Goal: Task Accomplishment & Management: Complete application form

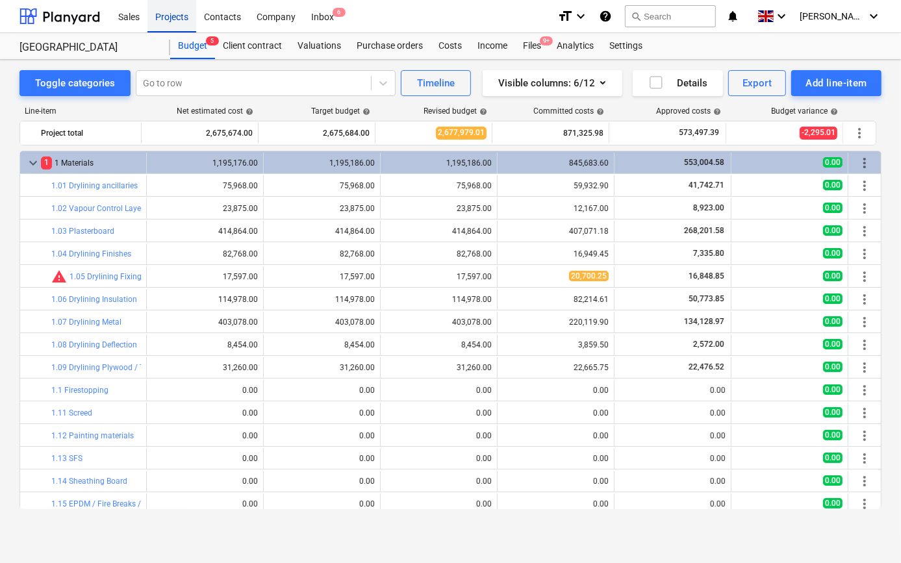
click at [175, 16] on div "Projects" at bounding box center [171, 15] width 49 height 33
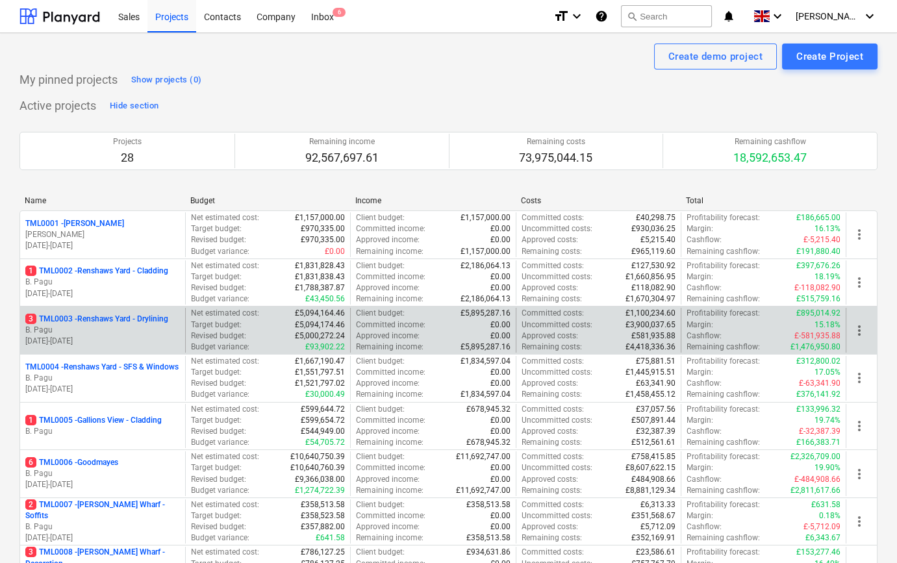
click at [165, 338] on p "[DATE] - [DATE]" at bounding box center [102, 341] width 155 height 11
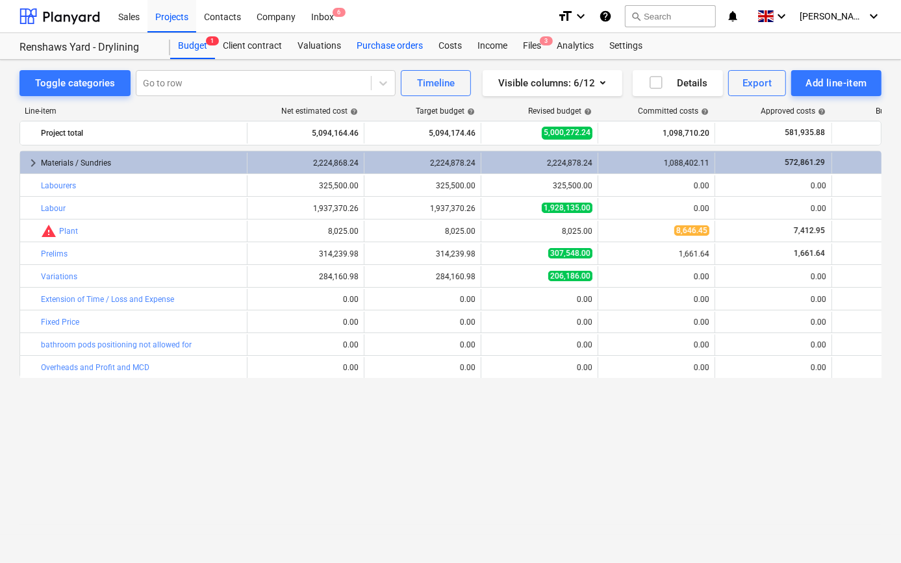
click at [398, 43] on div "Purchase orders" at bounding box center [390, 46] width 82 height 26
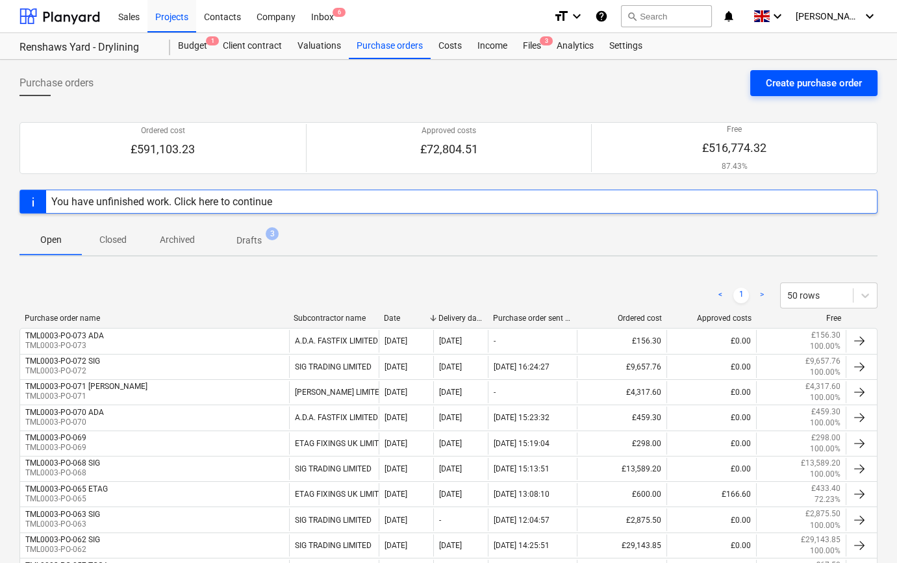
click at [787, 88] on div "Create purchase order" at bounding box center [814, 83] width 96 height 17
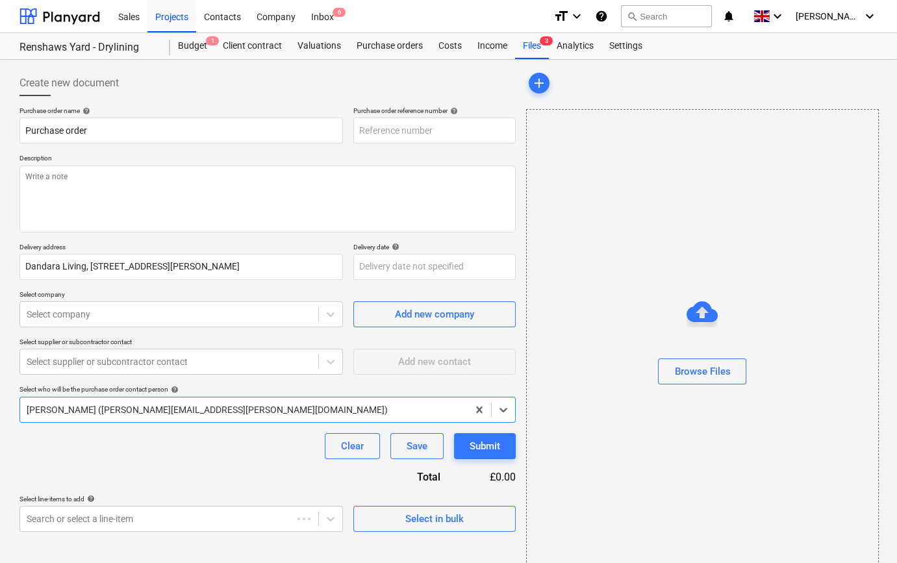
type textarea "x"
type input "TML0003-PO-075"
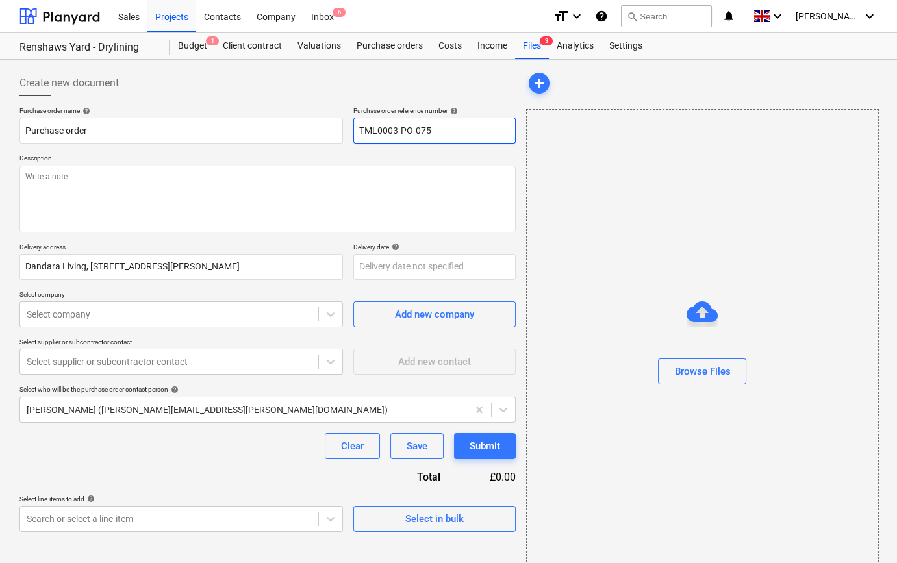
drag, startPoint x: 435, startPoint y: 130, endPoint x: 359, endPoint y: 131, distance: 76.0
click at [359, 131] on input "TML0003-PO-075" at bounding box center [434, 131] width 162 height 26
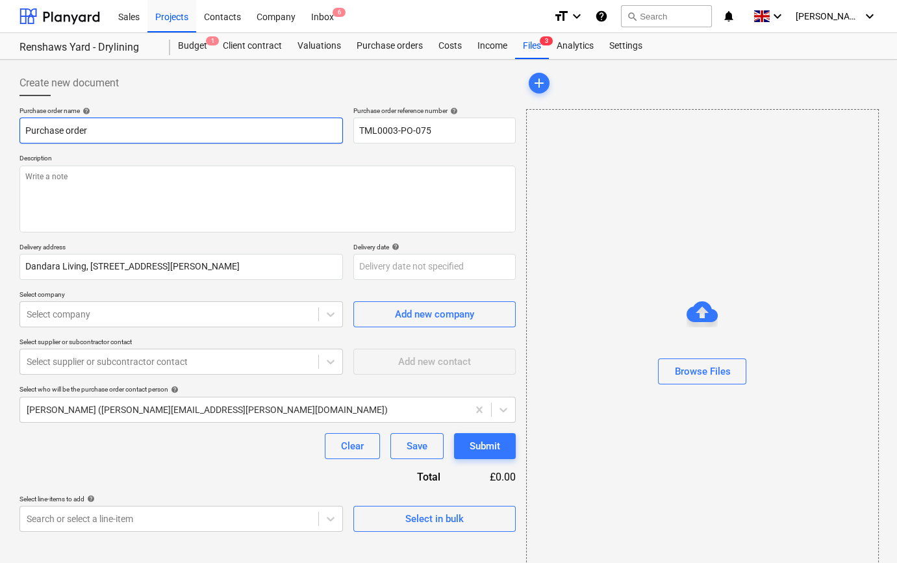
drag, startPoint x: 87, startPoint y: 129, endPoint x: 22, endPoint y: 129, distance: 64.9
click at [22, 129] on input "Purchase order" at bounding box center [180, 131] width 323 height 26
type textarea "x"
paste input "TML0003-PO-075"
type textarea "x"
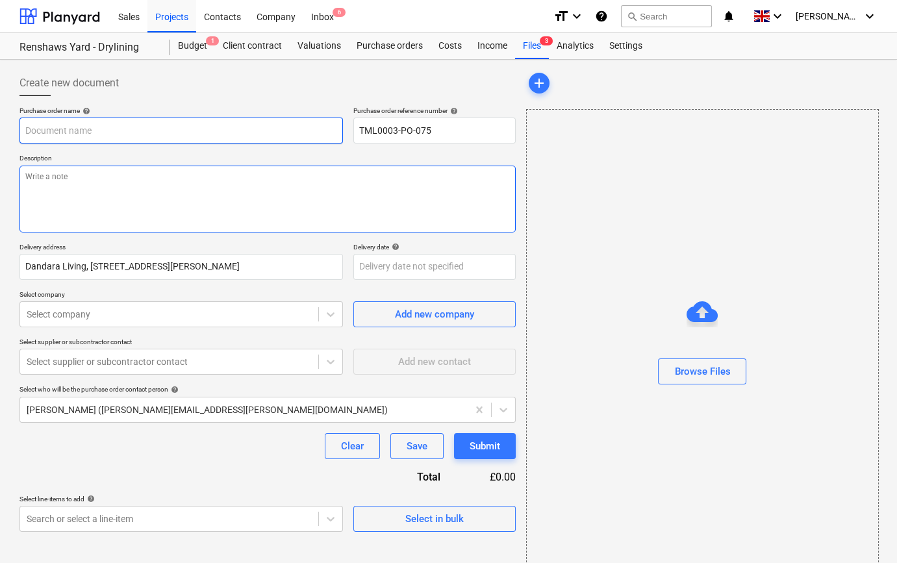
type input "TML0003-PO-075"
type textarea "x"
type input "TML0003-PO-075"
type textarea "x"
type input "TML0003-PO-075 C"
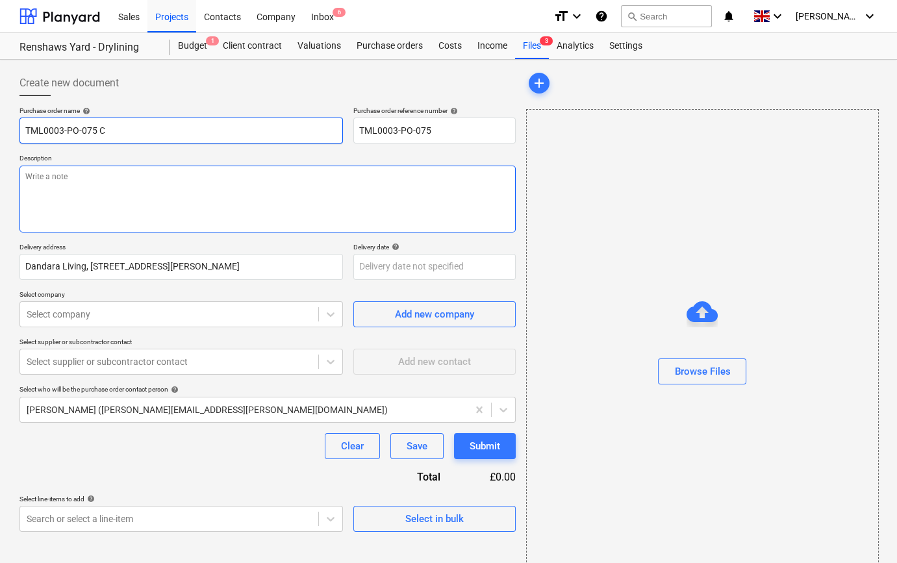
type textarea "x"
type input "TML0003-PO-075 CC"
type textarea "x"
type input "TML0003-PO-075 CCF"
click at [40, 190] on textarea at bounding box center [267, 199] width 496 height 67
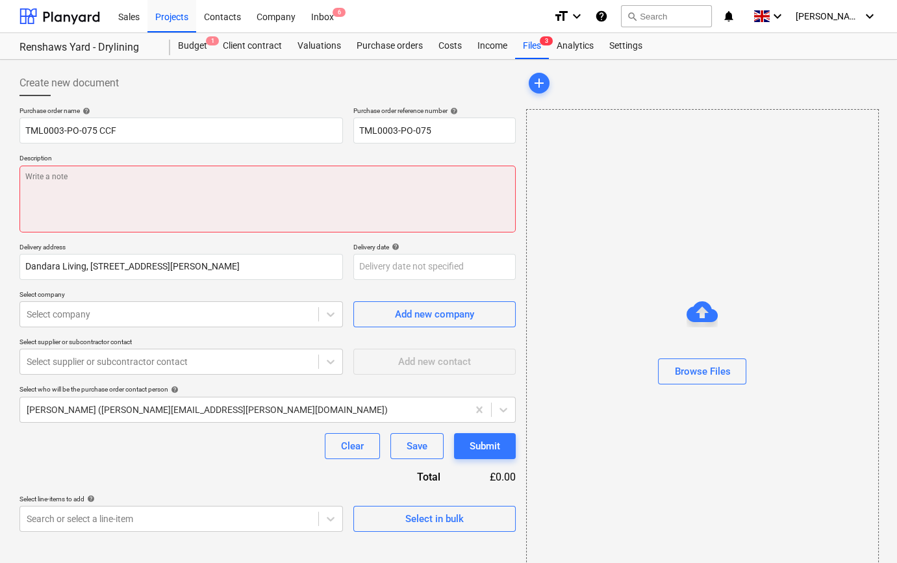
paste textarea "Site contact [PERSON_NAME] [PHONE_NUMBER]"
type textarea "x"
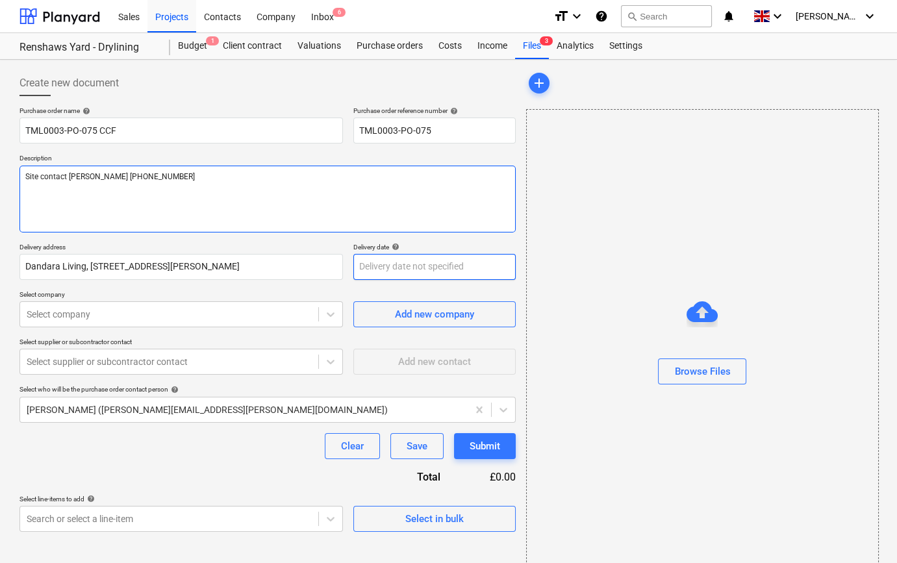
type textarea "Site contact [PERSON_NAME] [PHONE_NUMBER]"
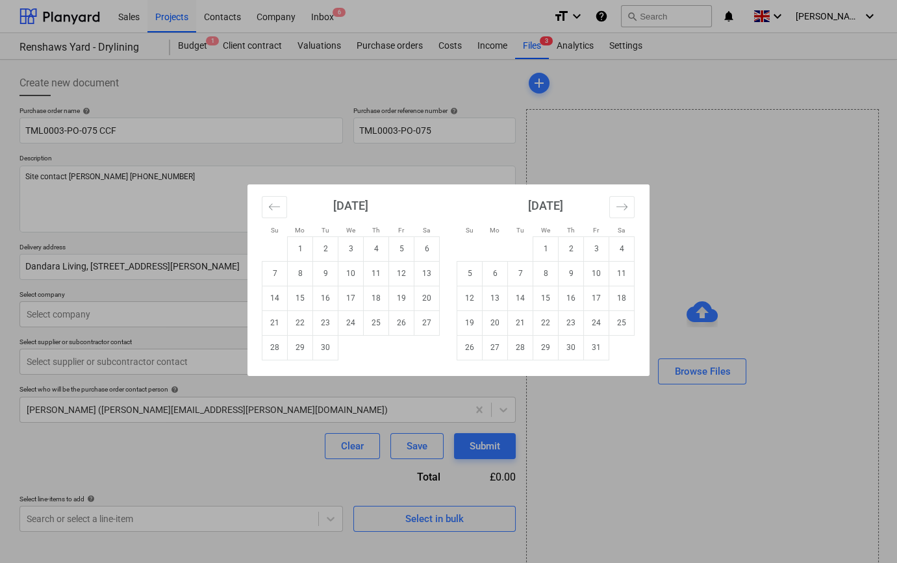
click at [377, 271] on body "Sales Projects Contacts Company Inbox 6 format_size keyboard_arrow_down help se…" at bounding box center [448, 281] width 897 height 563
click at [353, 240] on td "3" at bounding box center [350, 248] width 25 height 25
type textarea "x"
type input "[DATE]"
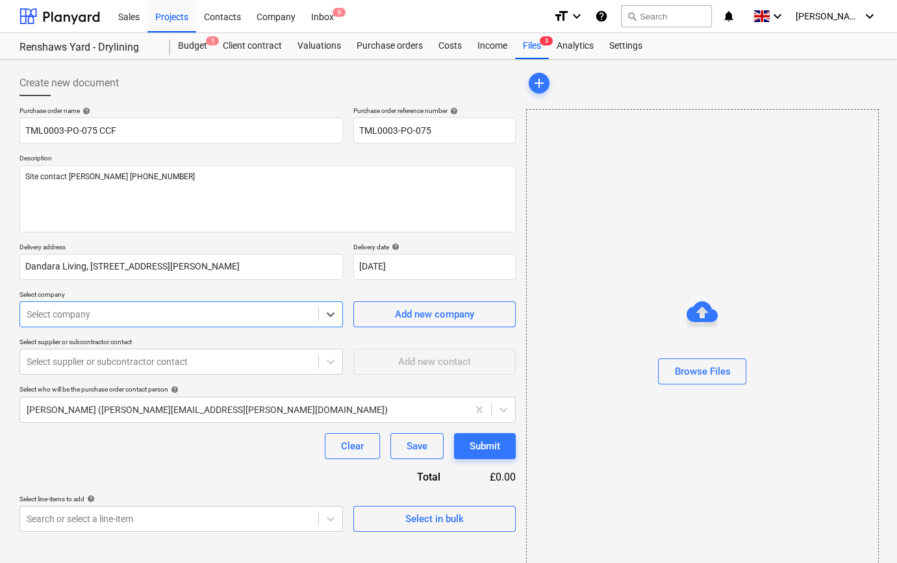
click at [232, 318] on div at bounding box center [169, 314] width 285 height 13
type input "ccf"
type textarea "x"
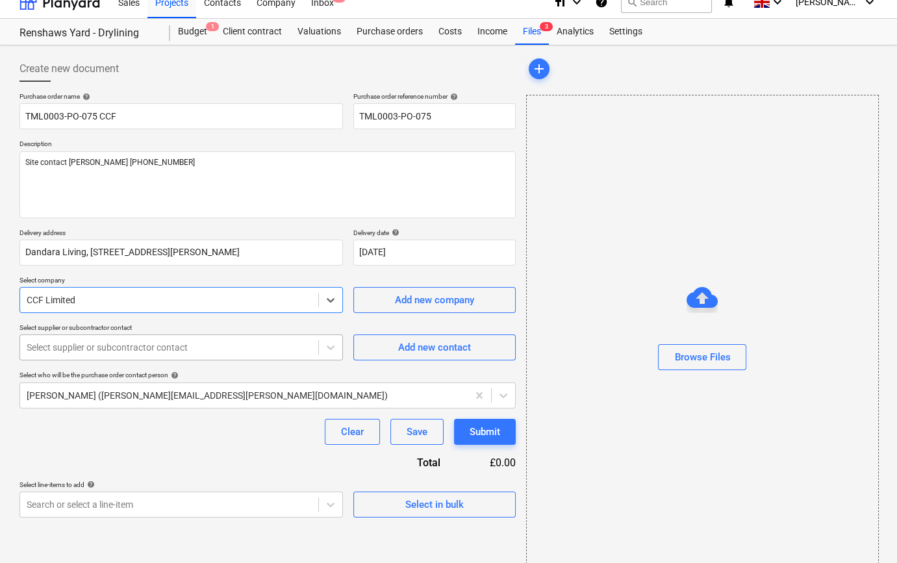
click at [106, 366] on body "Sales Projects Contacts Company Inbox 6 format_size keyboard_arrow_down help se…" at bounding box center [448, 267] width 897 height 563
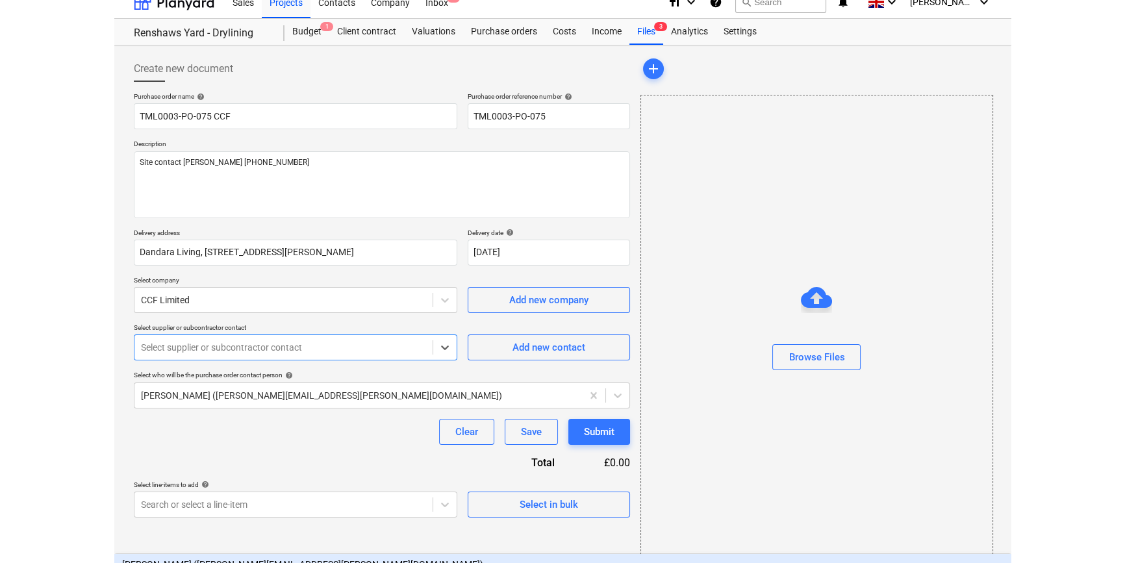
scroll to position [17, 0]
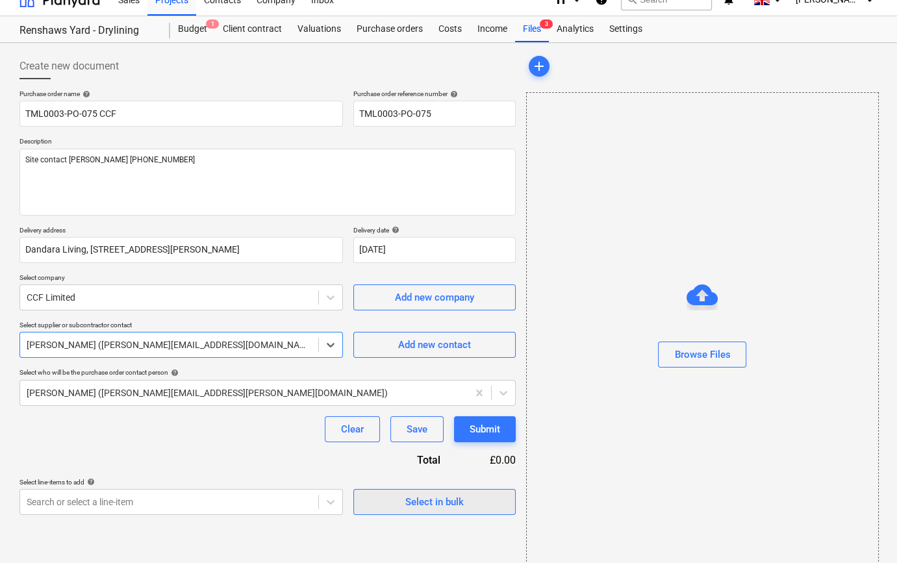
click at [383, 503] on span "Select in bulk" at bounding box center [434, 501] width 130 height 17
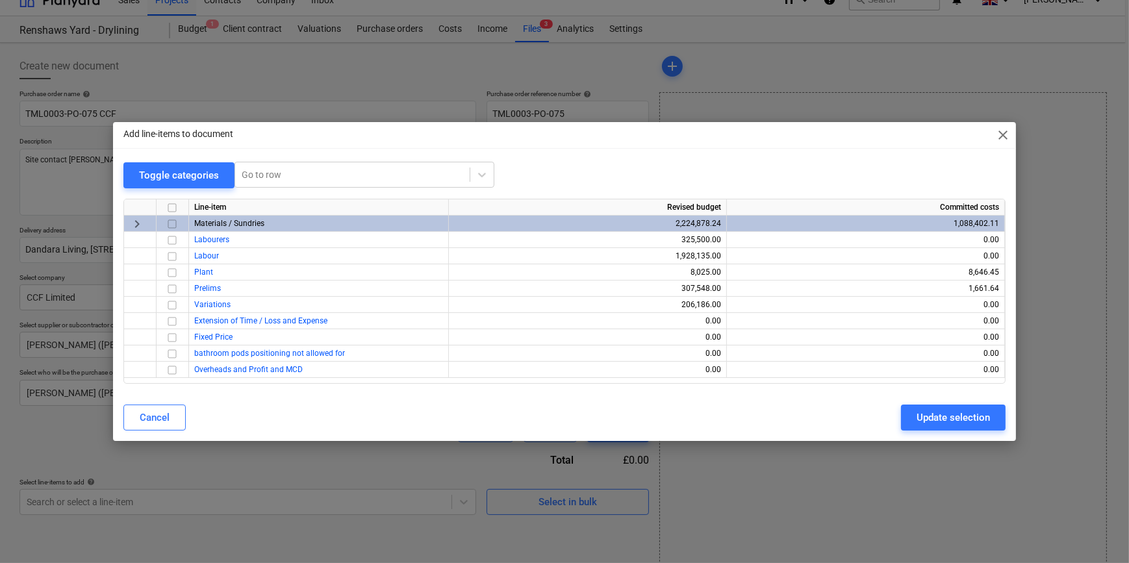
click at [256, 226] on span "Materials / Sundries" at bounding box center [229, 223] width 70 height 9
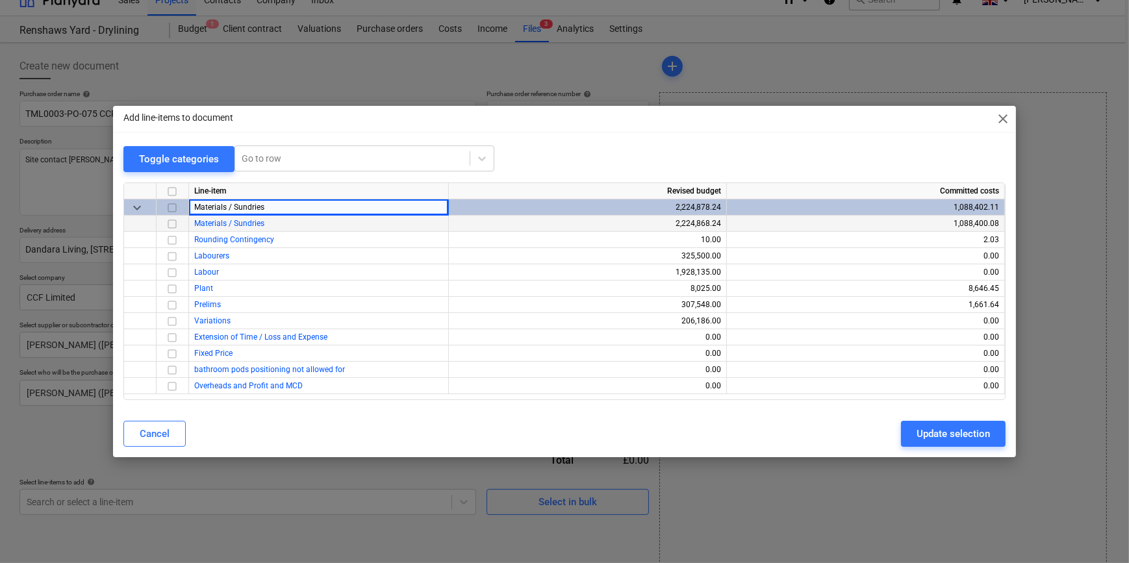
click at [256, 226] on span "Materials / Sundries" at bounding box center [229, 223] width 70 height 9
click at [173, 221] on input "checkbox" at bounding box center [172, 224] width 16 height 16
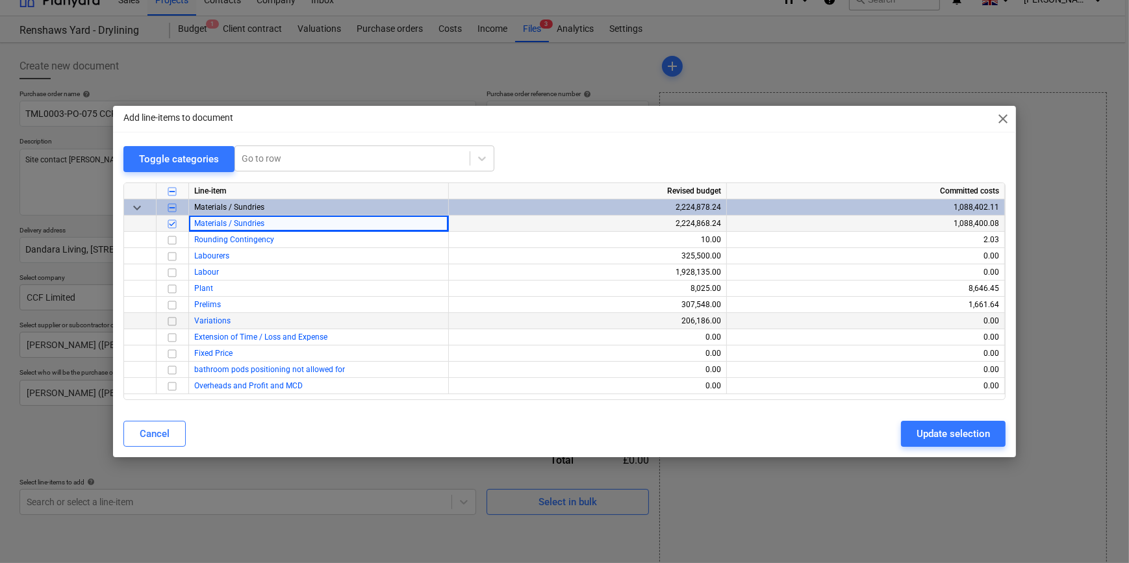
click at [384, 318] on div "Variations" at bounding box center [319, 321] width 260 height 16
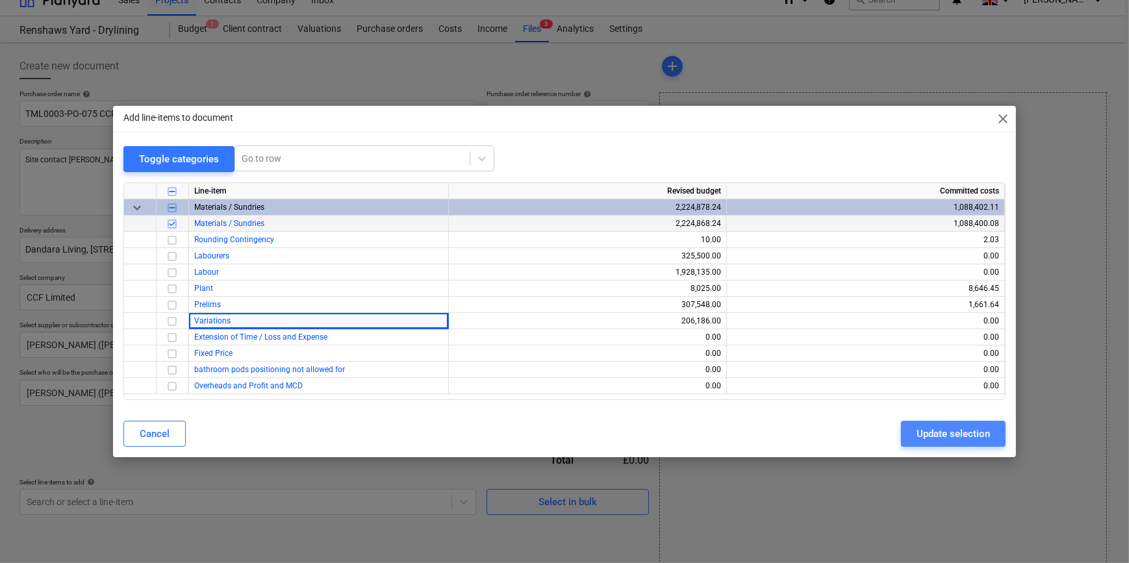
click at [961, 435] on div "Update selection" at bounding box center [952, 433] width 73 height 17
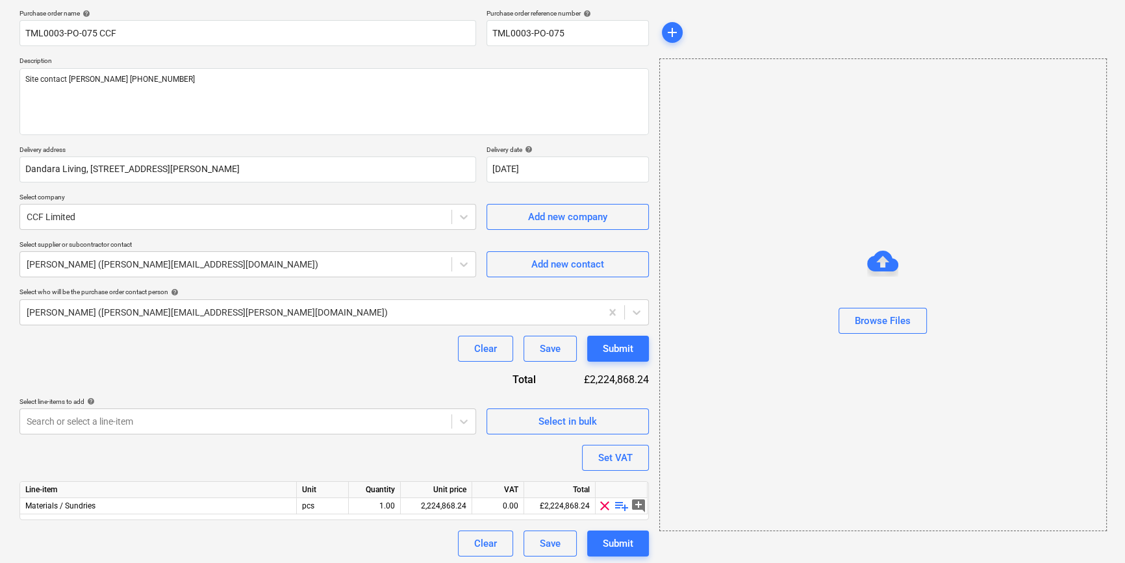
scroll to position [101, 0]
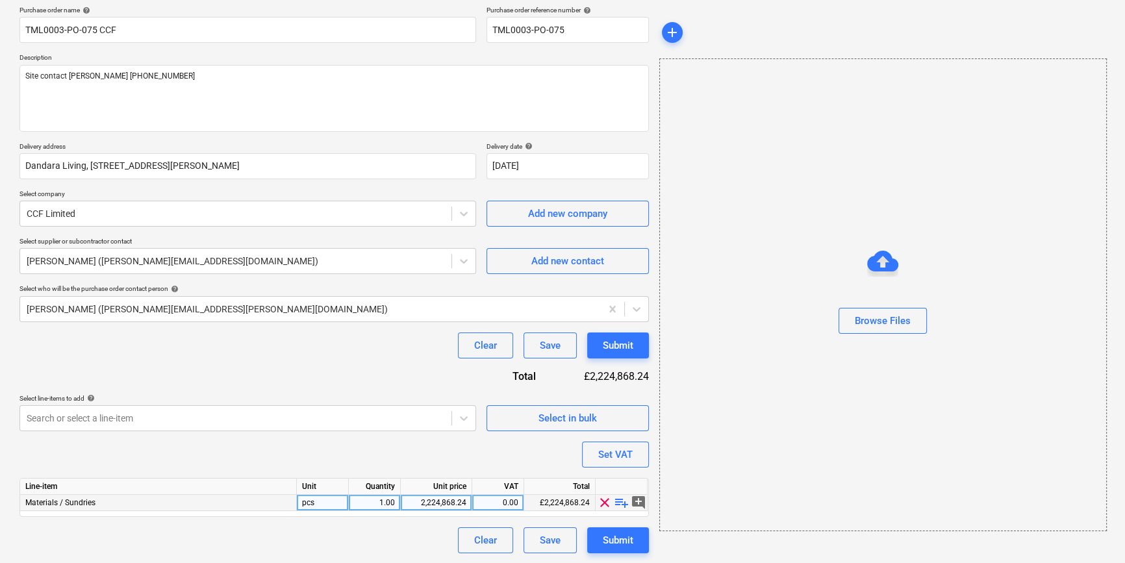
click at [624, 501] on span "playlist_add" at bounding box center [622, 503] width 16 height 16
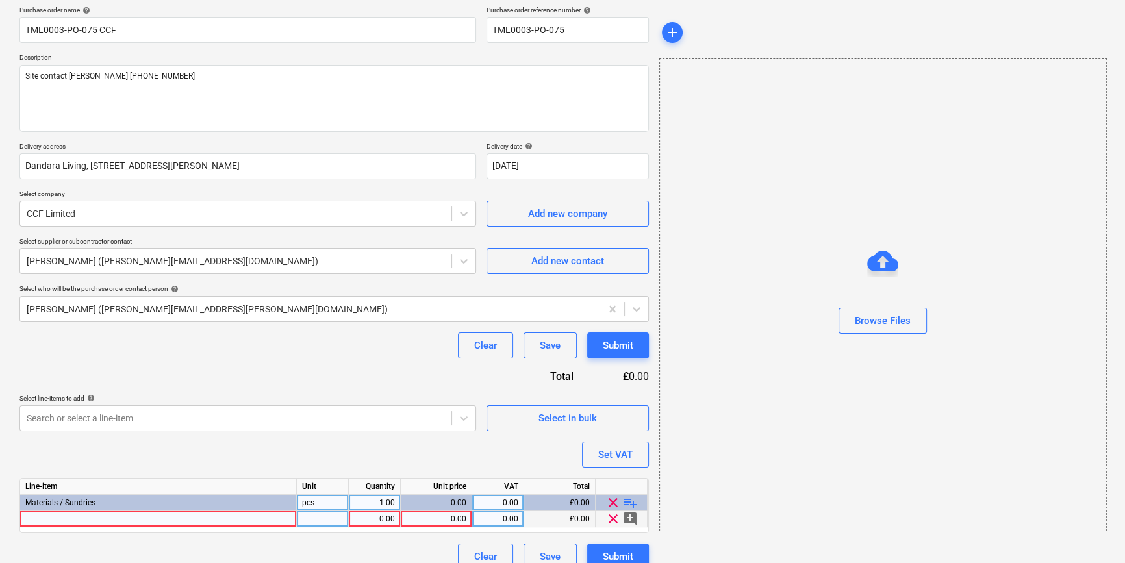
click at [49, 523] on div at bounding box center [158, 519] width 277 height 16
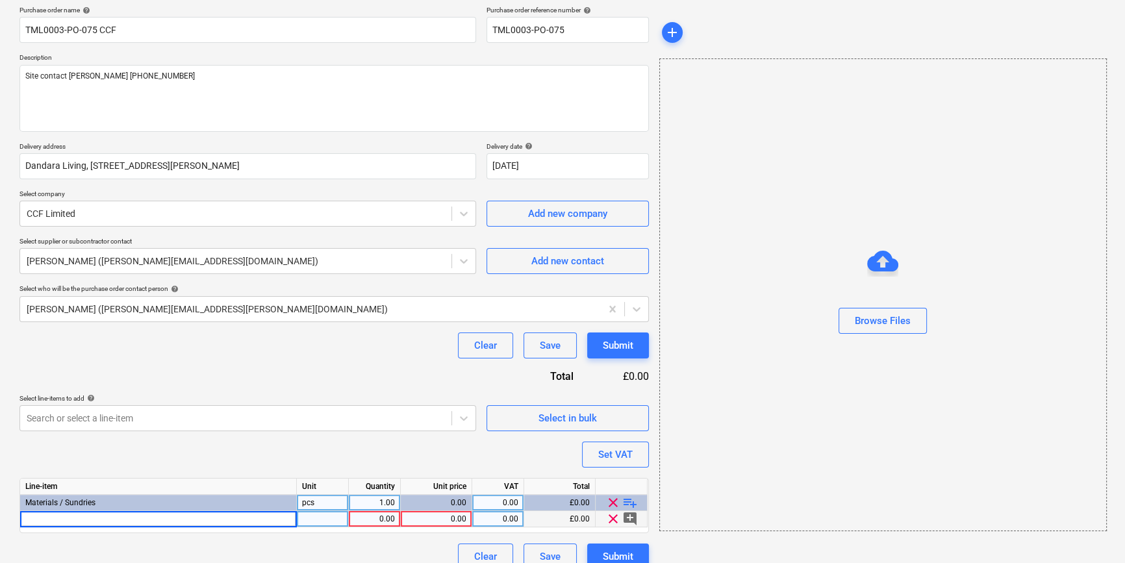
type textarea "x"
type input "NOVIA VC4000 FR CLASS B AVCL 1.5X50M"
type textarea "x"
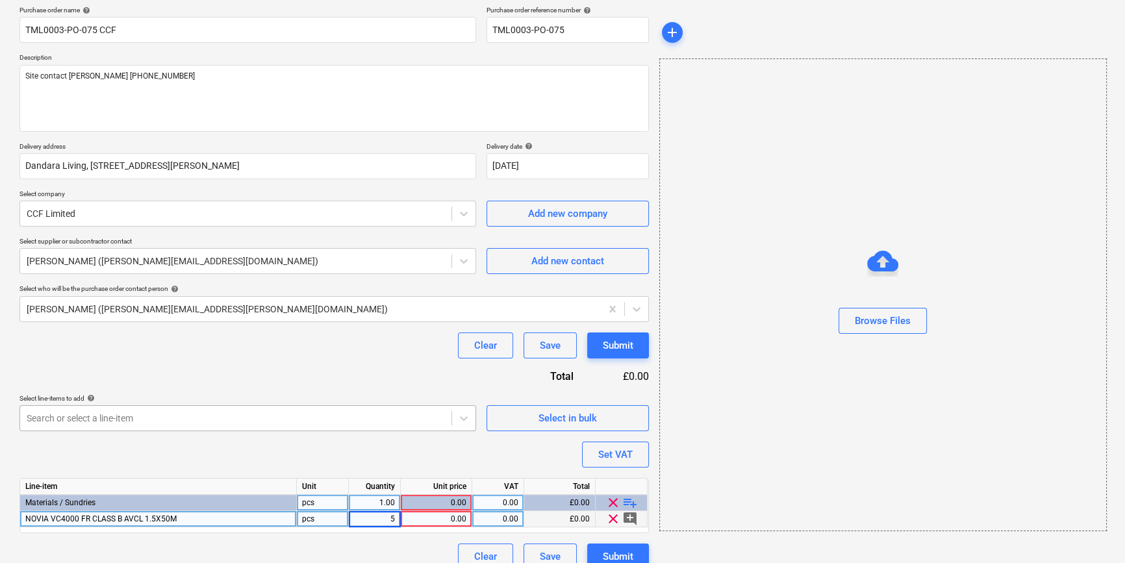
type input "50"
type textarea "x"
type input "165.84"
type textarea "x"
type input "20"
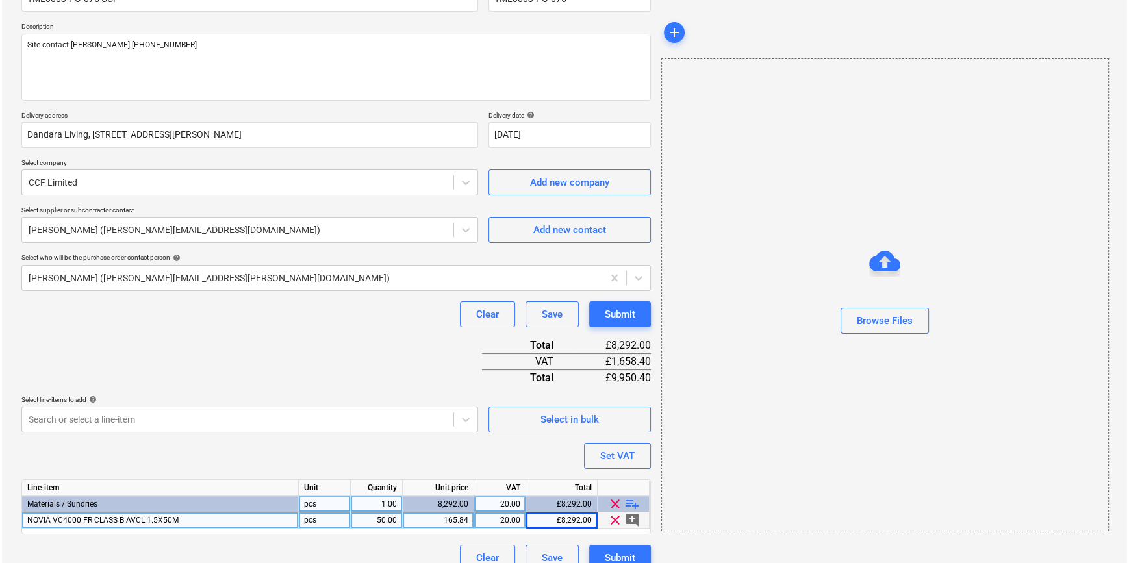
scroll to position [149, 0]
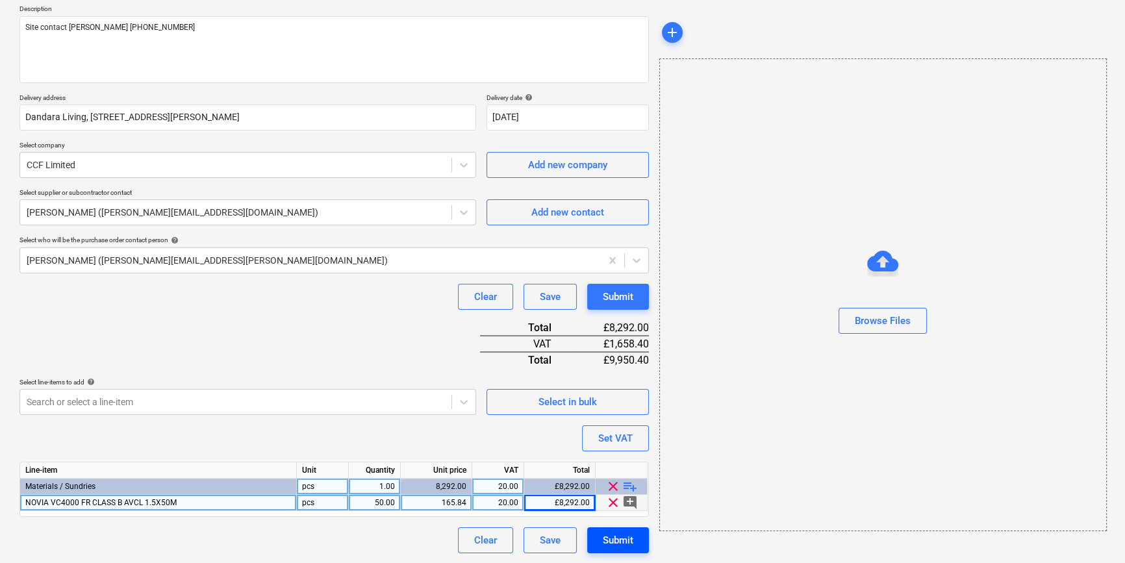
click at [608, 538] on div "Submit" at bounding box center [618, 540] width 31 height 17
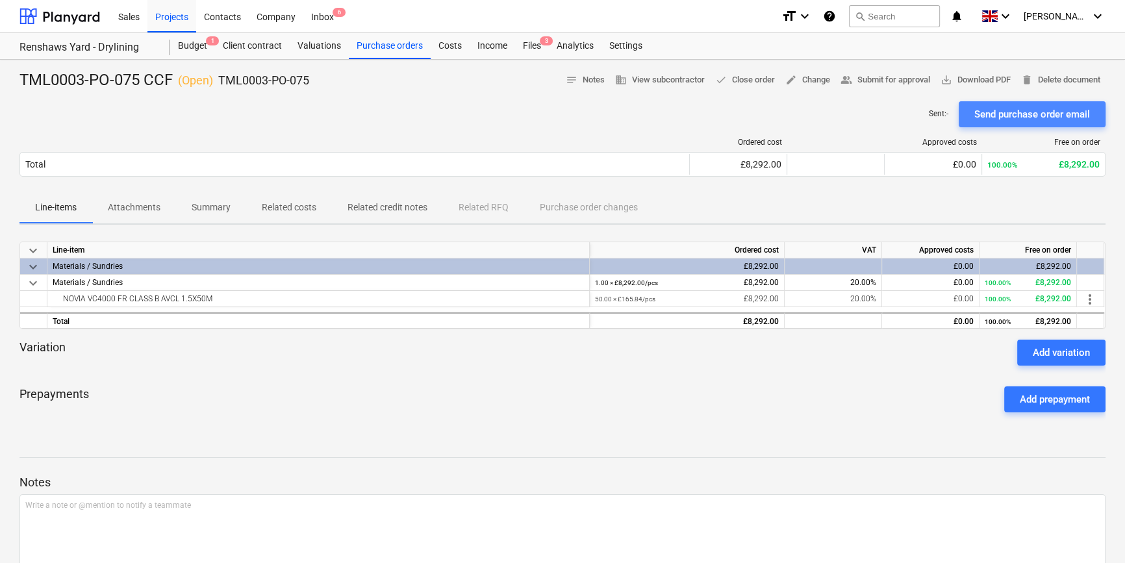
click at [995, 110] on div "Send purchase order email" at bounding box center [1032, 114] width 116 height 17
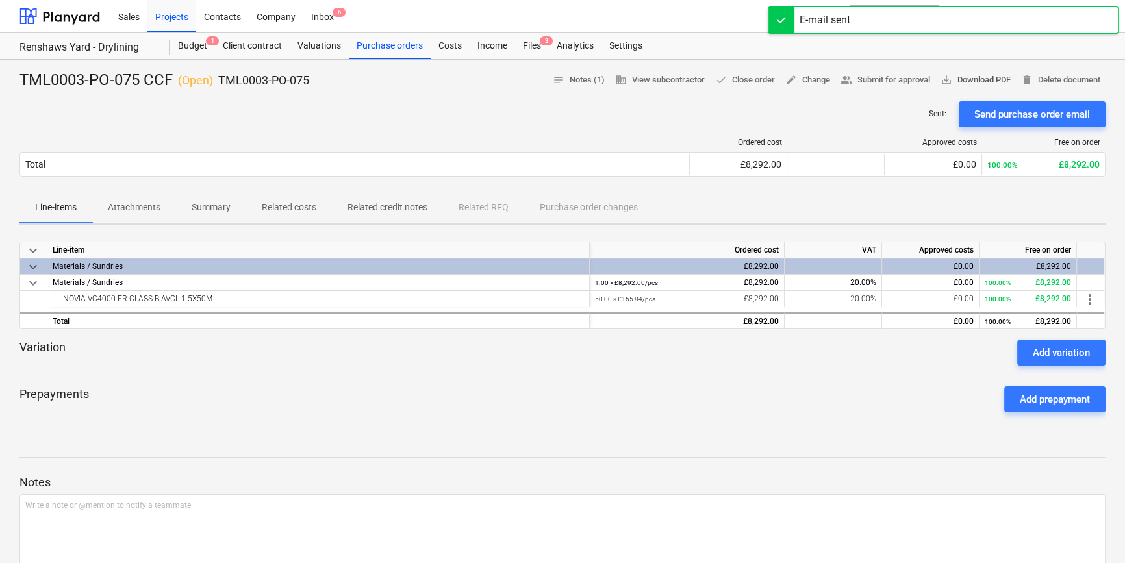
click at [979, 78] on span "save_alt Download PDF" at bounding box center [975, 80] width 70 height 15
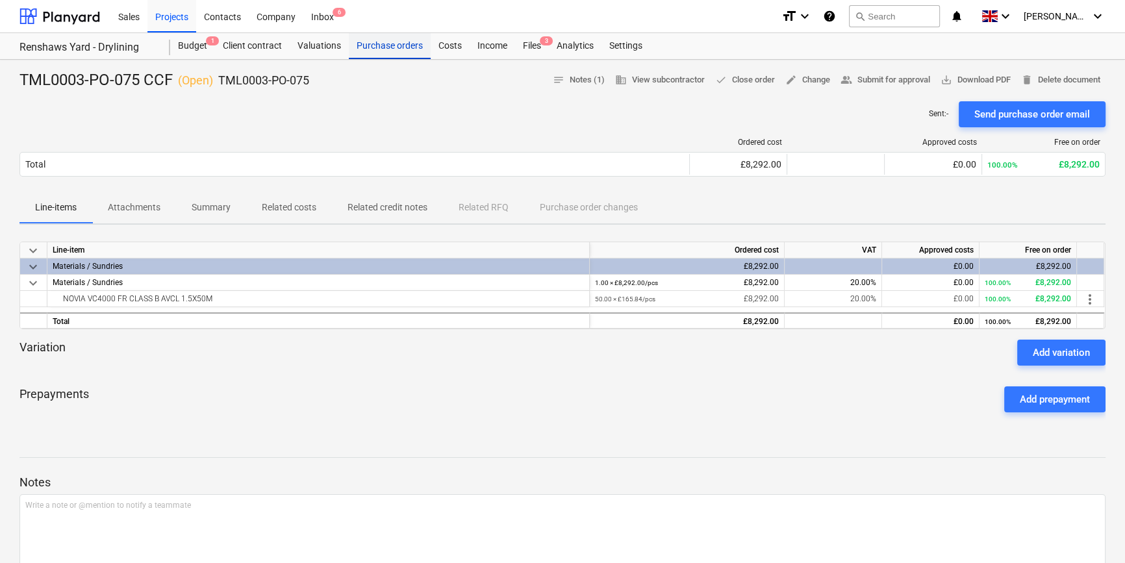
click at [396, 44] on div "Purchase orders" at bounding box center [390, 46] width 82 height 26
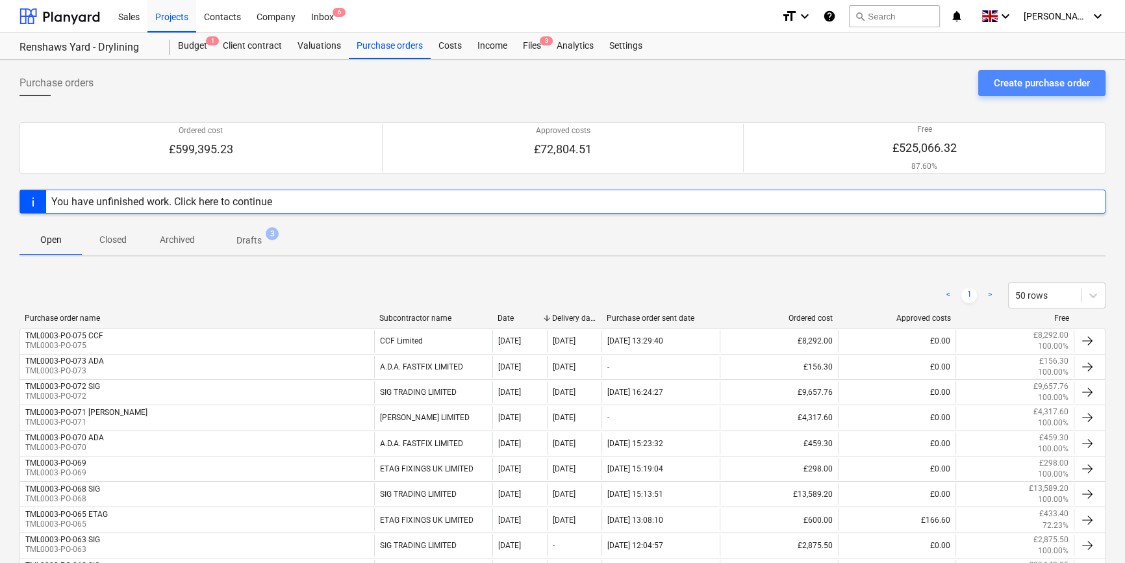
click at [1014, 82] on div "Create purchase order" at bounding box center [1041, 83] width 96 height 17
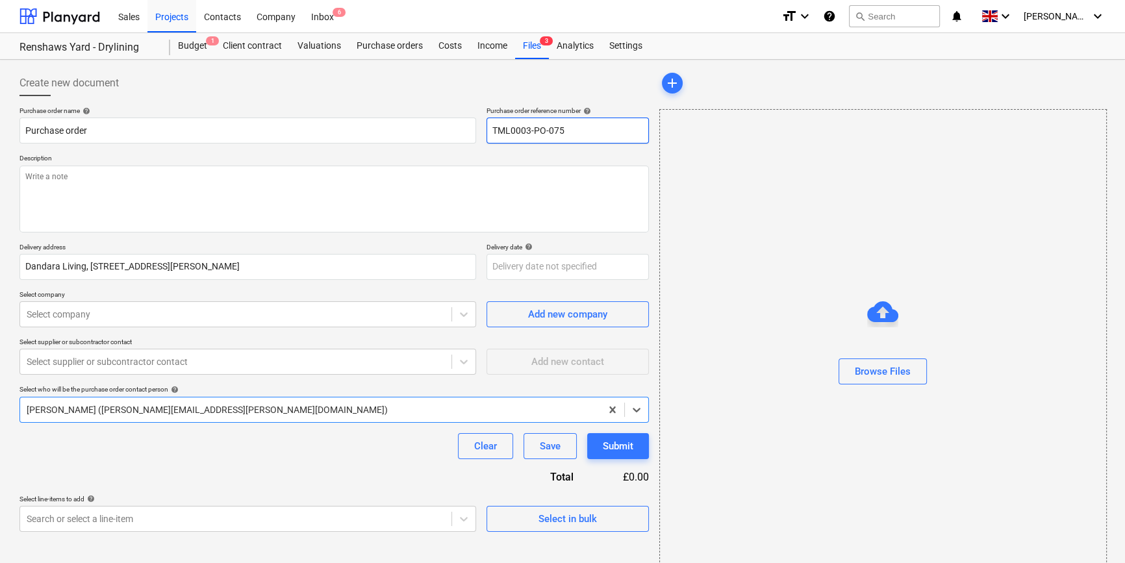
click at [578, 131] on input "TML0003-PO-075" at bounding box center [567, 131] width 162 height 26
type textarea "x"
type input "TML0003-PO-07"
type textarea "x"
drag, startPoint x: 570, startPoint y: 129, endPoint x: 487, endPoint y: 134, distance: 83.2
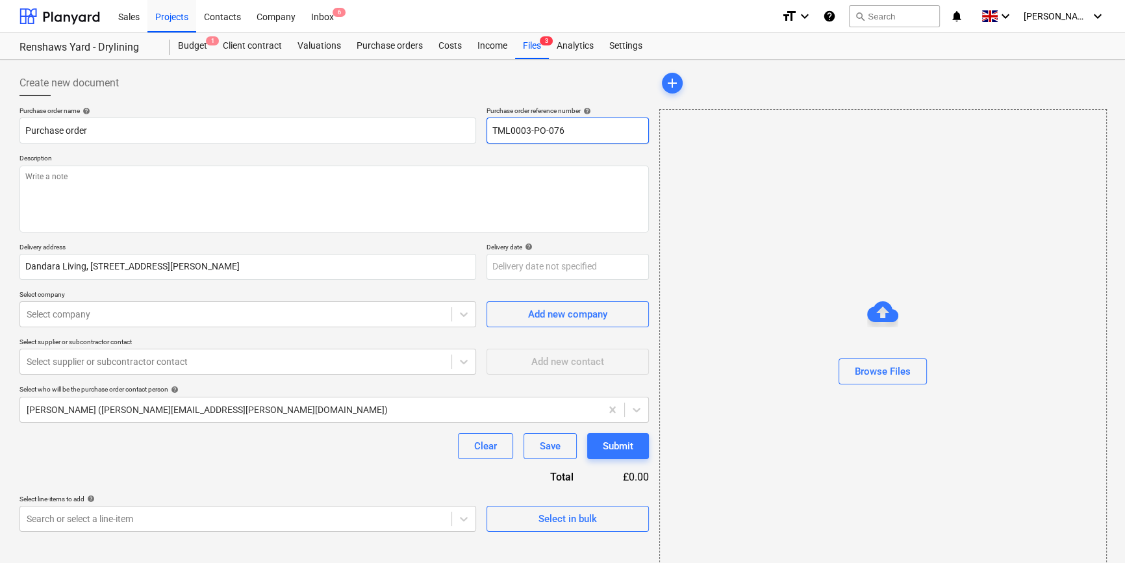
click at [487, 134] on input "TML0003-PO-076" at bounding box center [567, 131] width 162 height 26
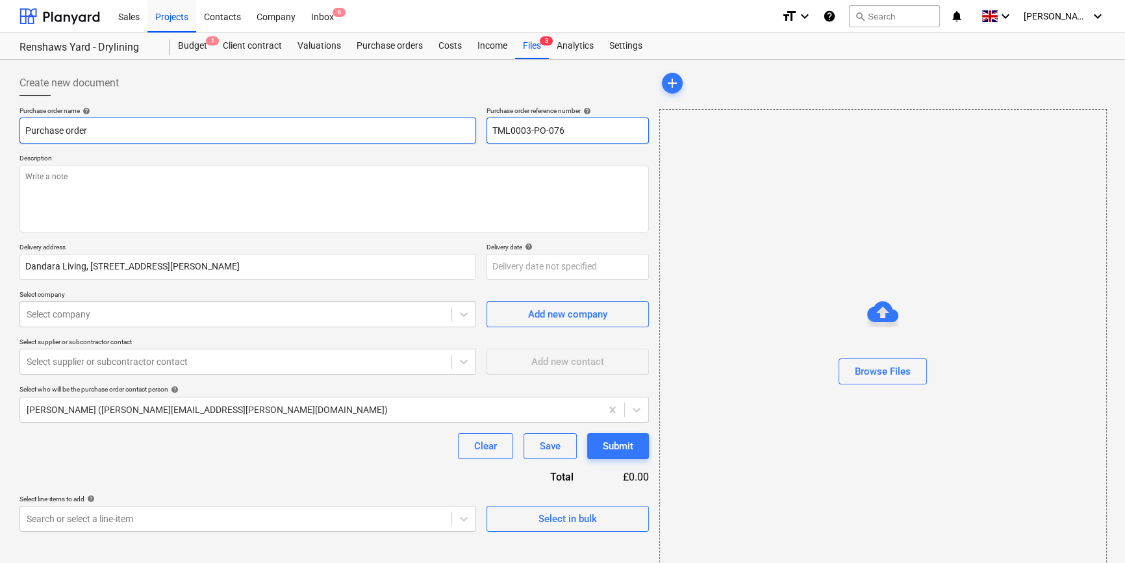
type input "TML0003-PO-076"
drag, startPoint x: 90, startPoint y: 131, endPoint x: 23, endPoint y: 132, distance: 66.2
click at [23, 132] on input "Purchase order" at bounding box center [247, 131] width 456 height 26
type textarea "x"
paste input "TML0003-PO-076"
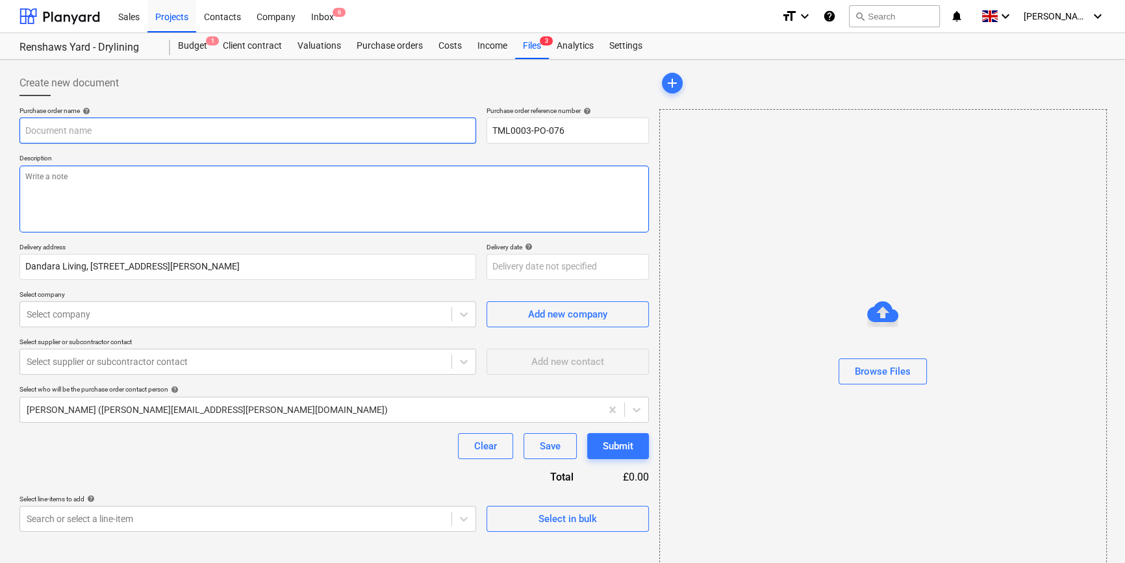
type textarea "x"
type input "TML0003-PO-076"
type textarea "x"
type input "TML0003-PO-076"
type textarea "x"
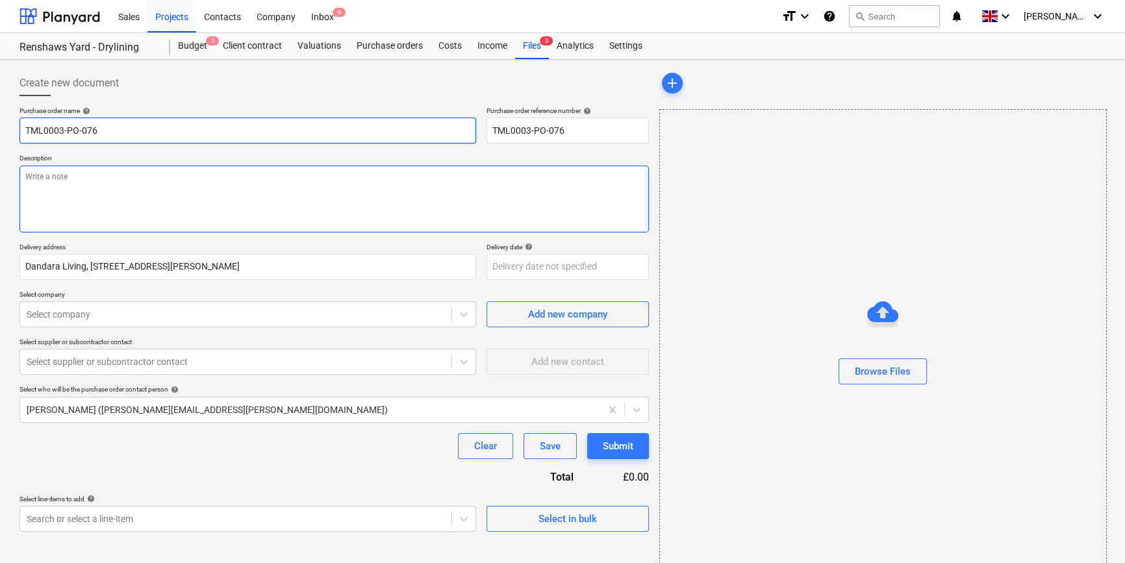
type input "TML0003-PO-076 P"
type textarea "x"
type input "TML0003-PO-076 Pa"
type textarea "x"
type input "TML0003-PO-076 Pan"
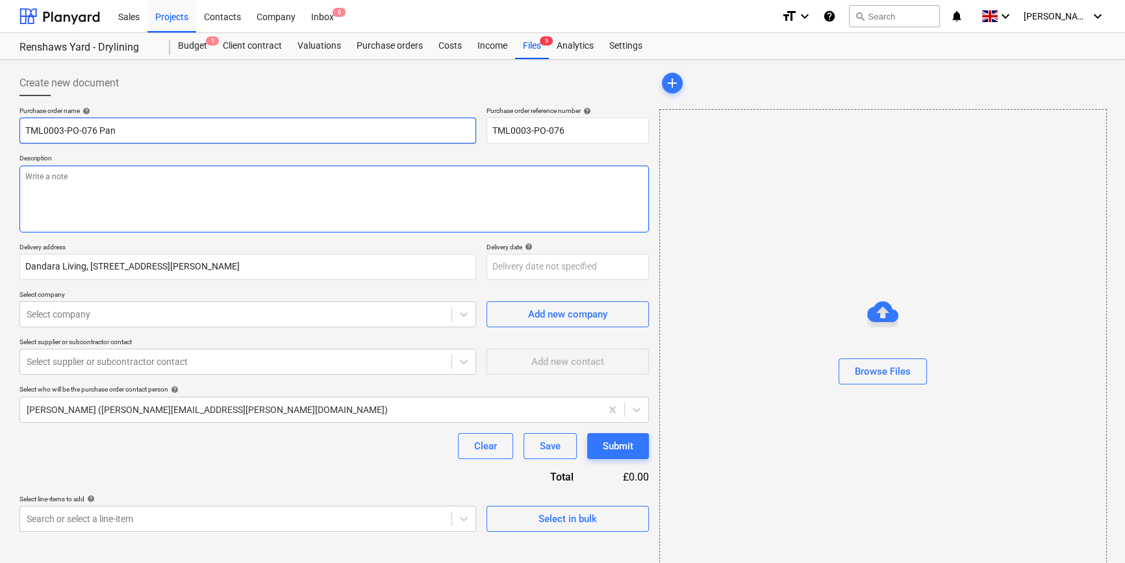
type textarea "x"
type input "TML0003-PO-076 Pane"
type textarea "x"
type input "TML0003-PO-076 Panel"
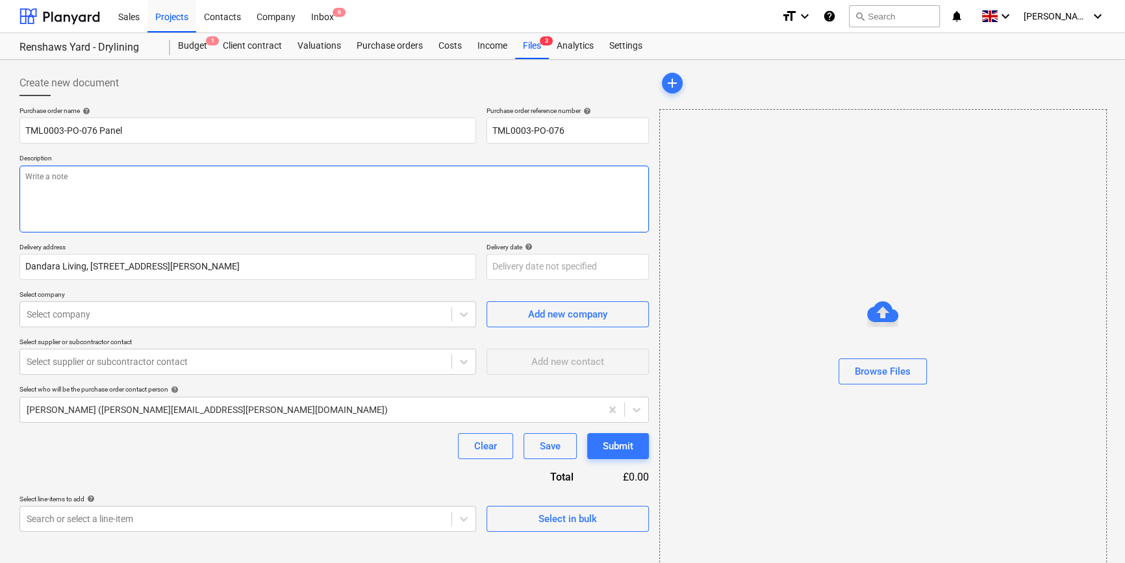
click at [32, 190] on textarea at bounding box center [333, 199] width 629 height 67
type textarea "x"
type textarea "D"
type textarea "x"
type textarea "De"
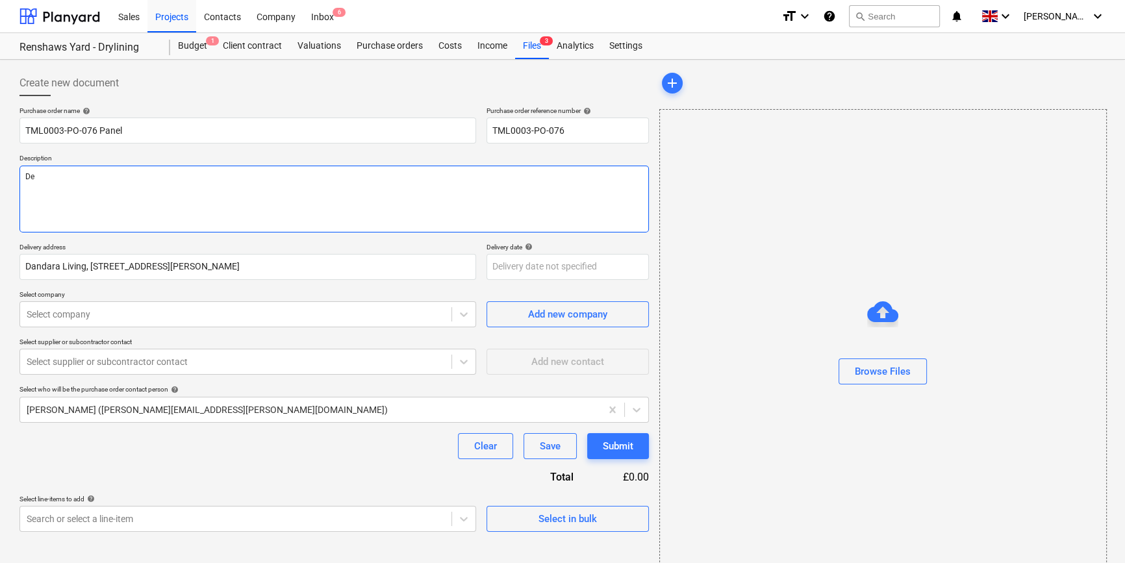
type textarea "x"
type textarea "Del"
type textarea "x"
type textarea "Deli"
type textarea "x"
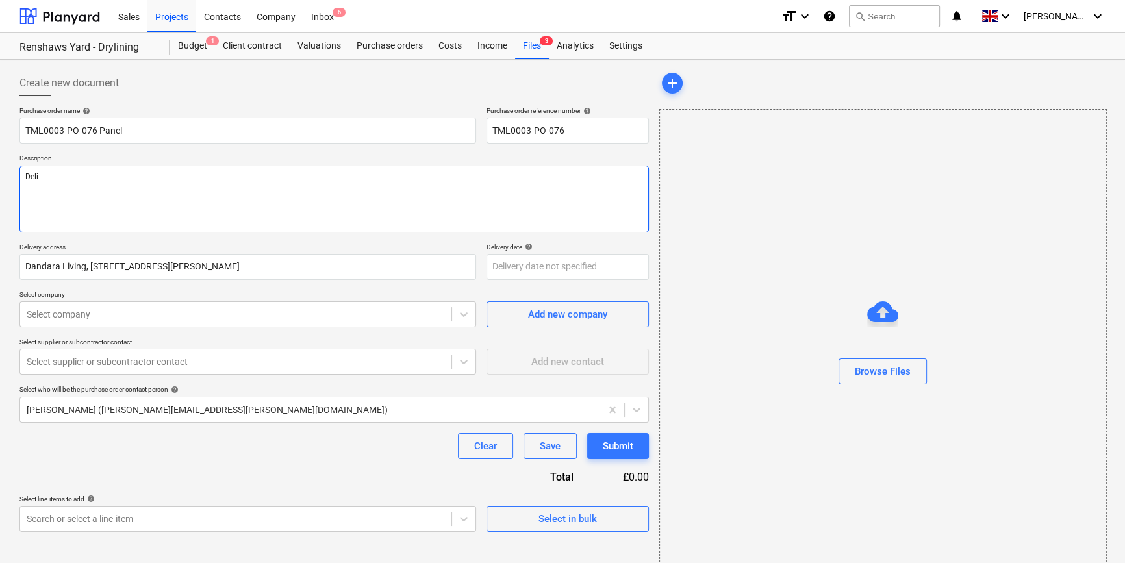
type textarea "Deliv"
type textarea "x"
type textarea "Delive"
type textarea "x"
type textarea "Deliver"
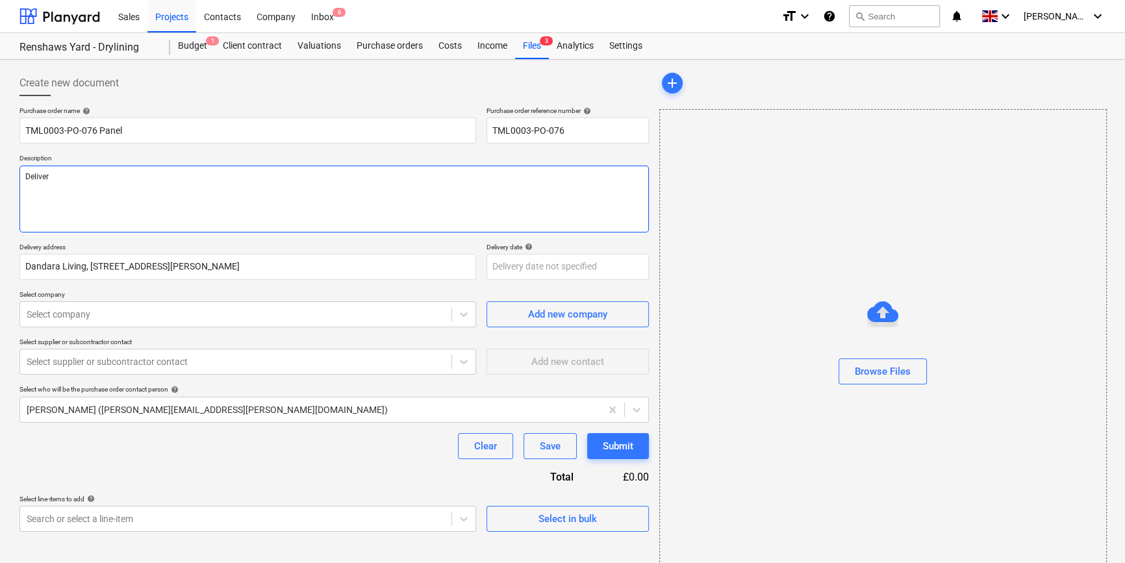
type textarea "x"
type textarea "Delivery"
type textarea "x"
type textarea "Delivery"
type textarea "x"
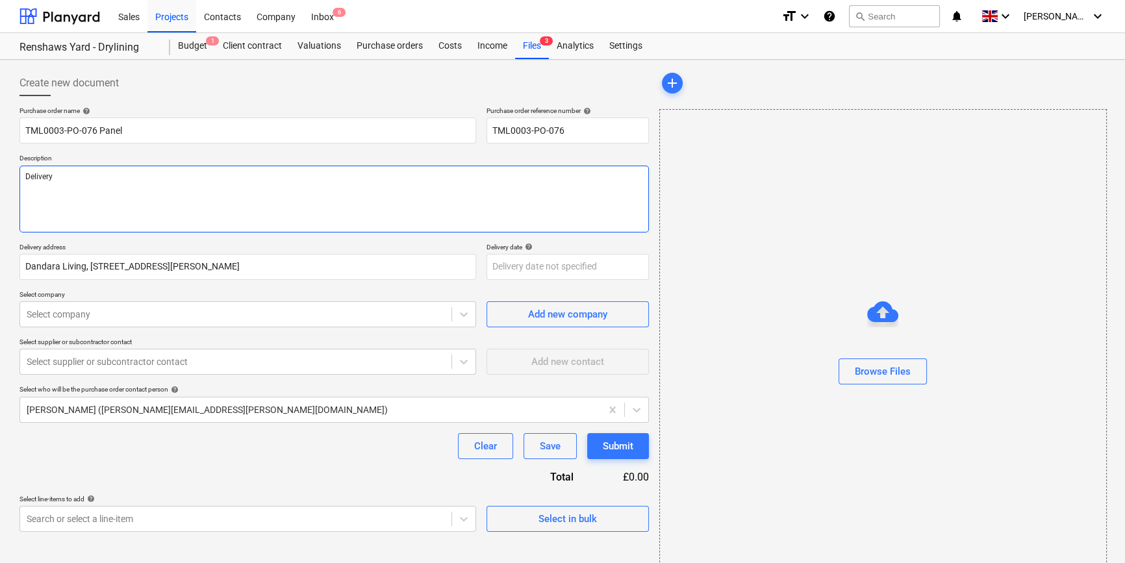
type textarea "Delivery 3"
type textarea "x"
type textarea "Delivery 3/"
type textarea "x"
type textarea "Delivery 3/9"
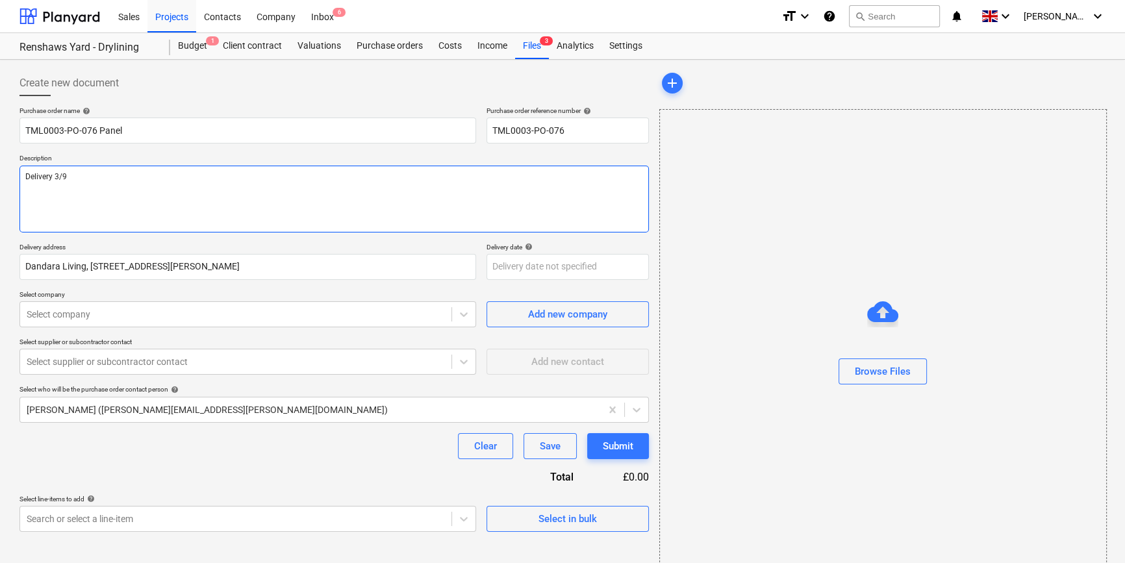
type textarea "x"
type textarea "Delivery 3/9"
type textarea "x"
type textarea "Delivery 3/9 p"
type textarea "x"
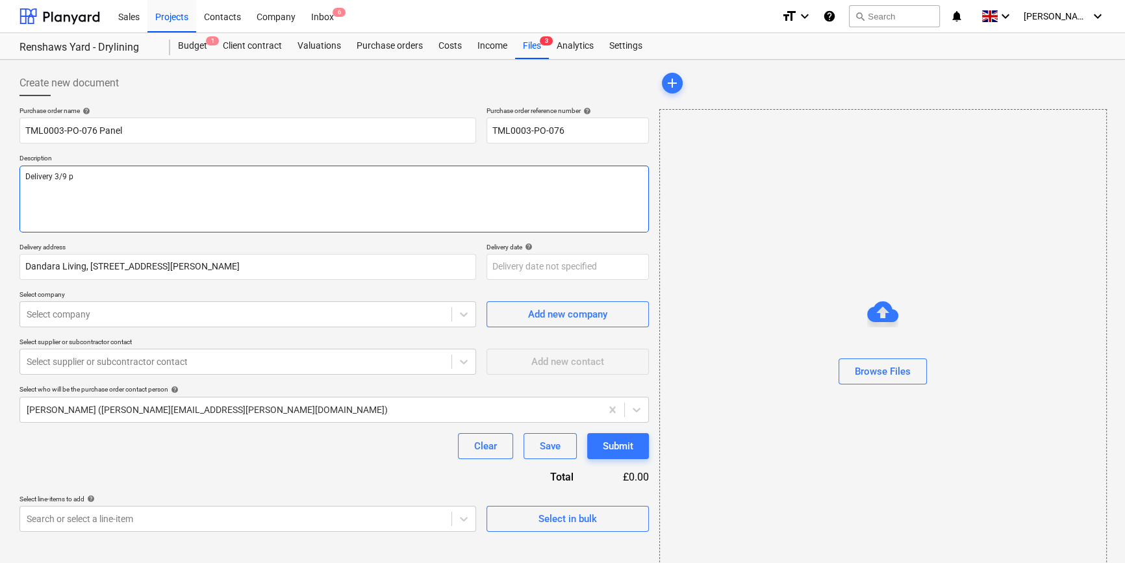
type textarea "Delivery 3/9 pl"
type textarea "x"
type textarea "Delivery 3/9 ple"
type textarea "x"
type textarea "Delivery 3/9 plea"
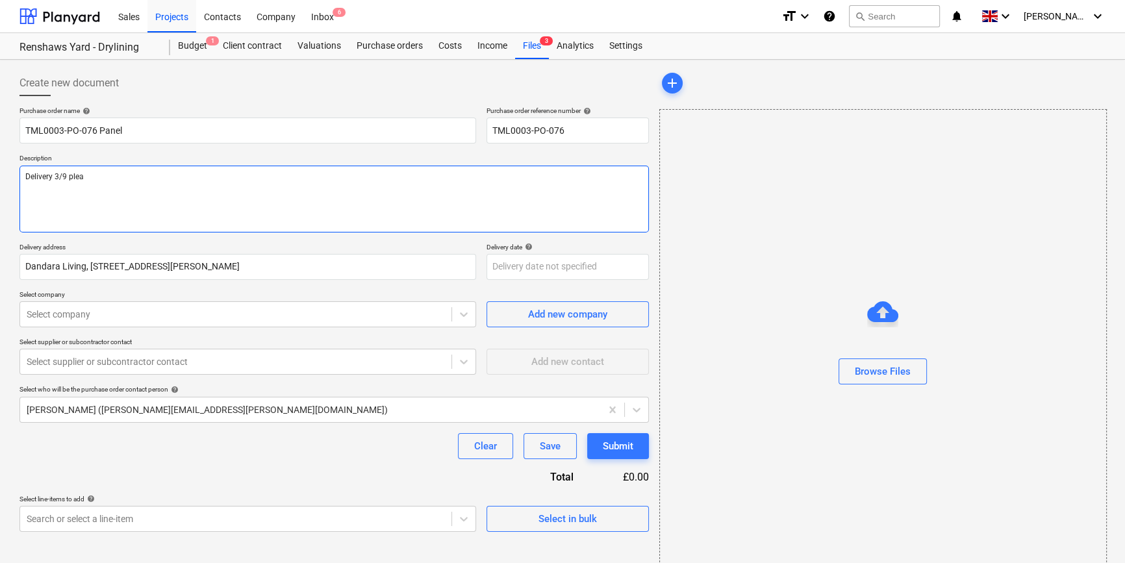
type textarea "x"
type textarea "Delivery 3/9 pleas"
type textarea "x"
type textarea "Delivery 3/9 please"
type textarea "x"
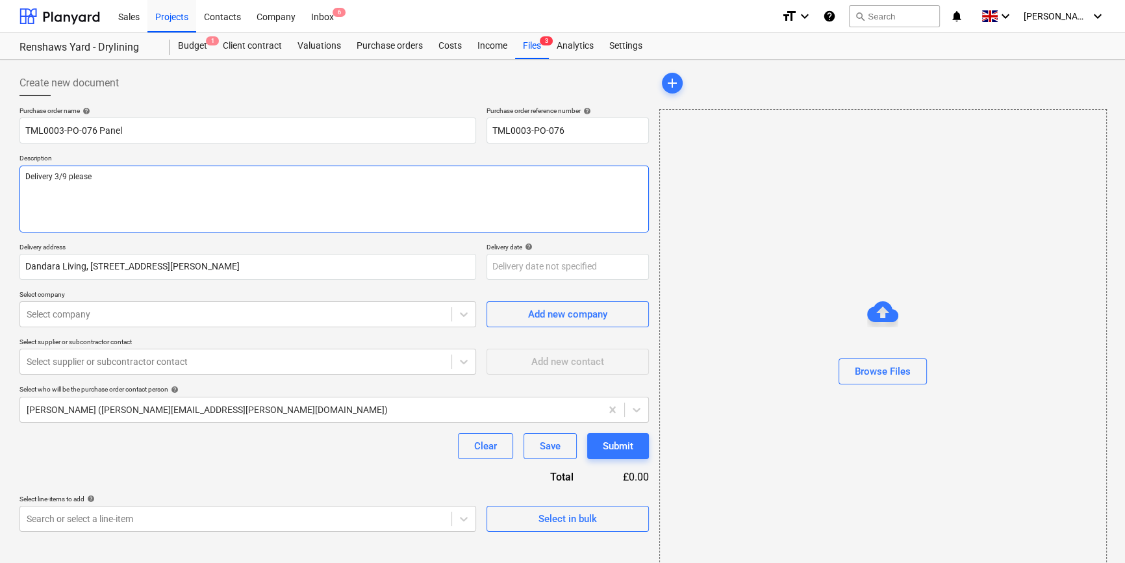
type textarea "Delivery 3/9 please"
type textarea "x"
type textarea "Delivery 3/9 please S"
type textarea "x"
type textarea "Delivery 3/9 please Si"
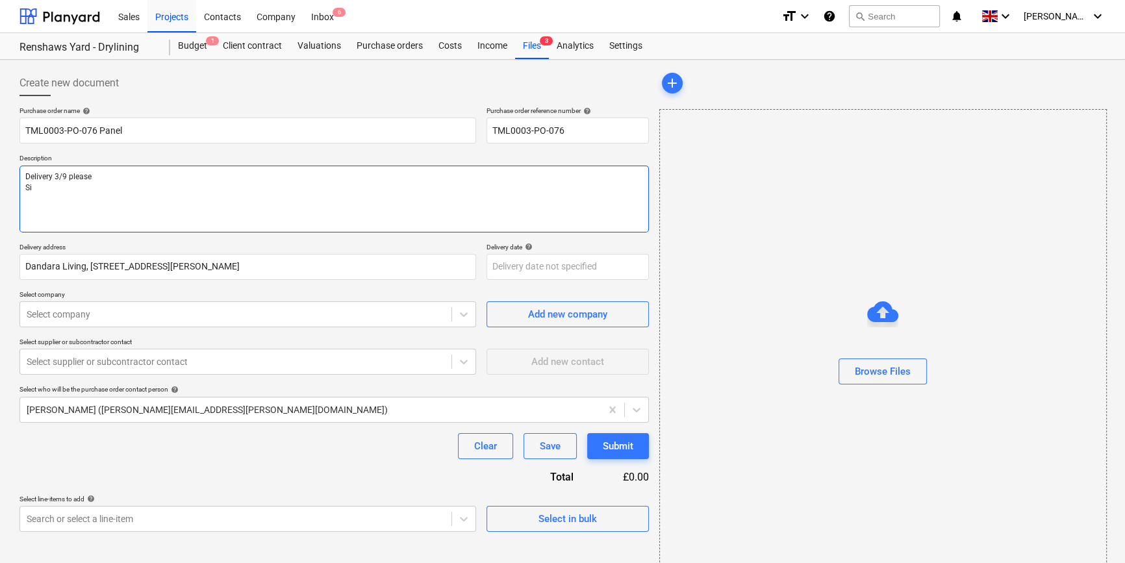
type textarea "x"
type textarea "Delivery 3/9 please Sit"
type textarea "x"
type textarea "Delivery 3/9 please Site"
type textarea "x"
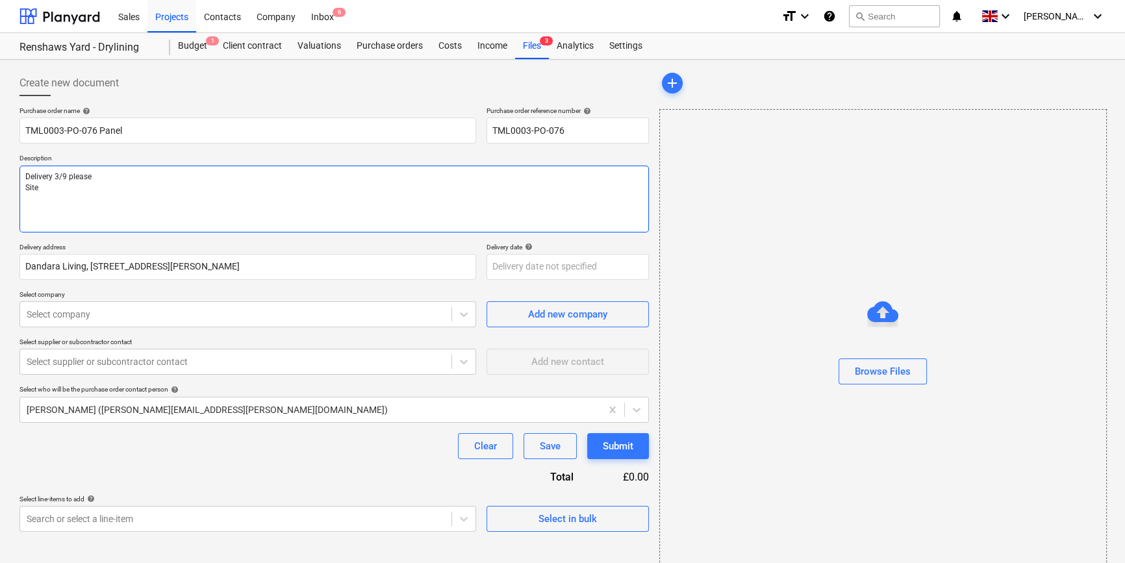
type textarea "Delivery 3/9 please Site"
type textarea "x"
type textarea "Delivery 3/9 please Site c"
type textarea "x"
type textarea "Delivery 3/9 please Site co"
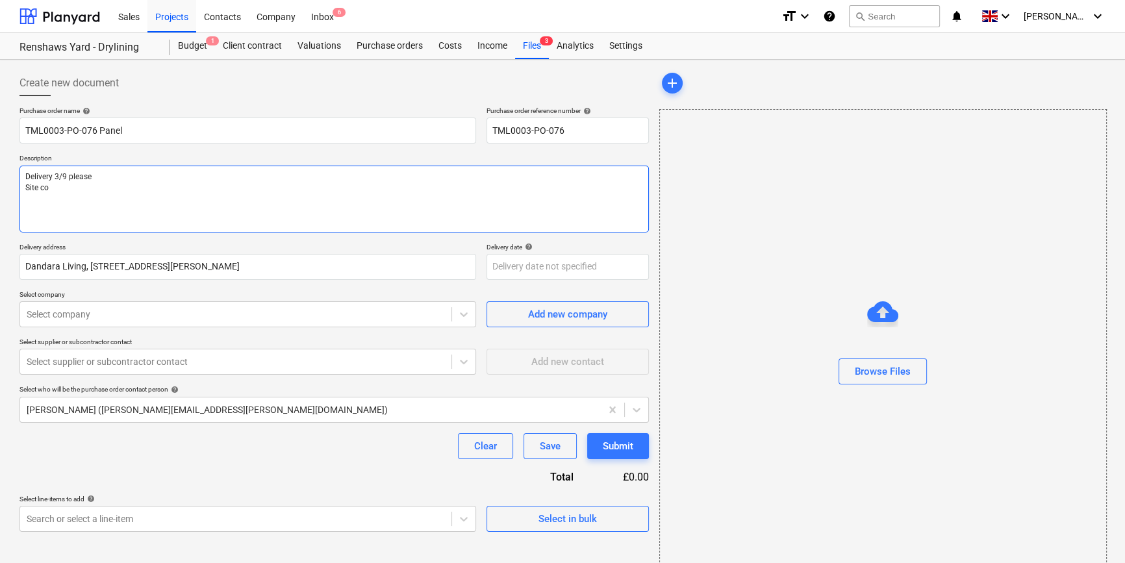
type textarea "x"
type textarea "Delivery 3/9 please Site con"
type textarea "x"
type textarea "Delivery 3/9 please Site cont"
type textarea "x"
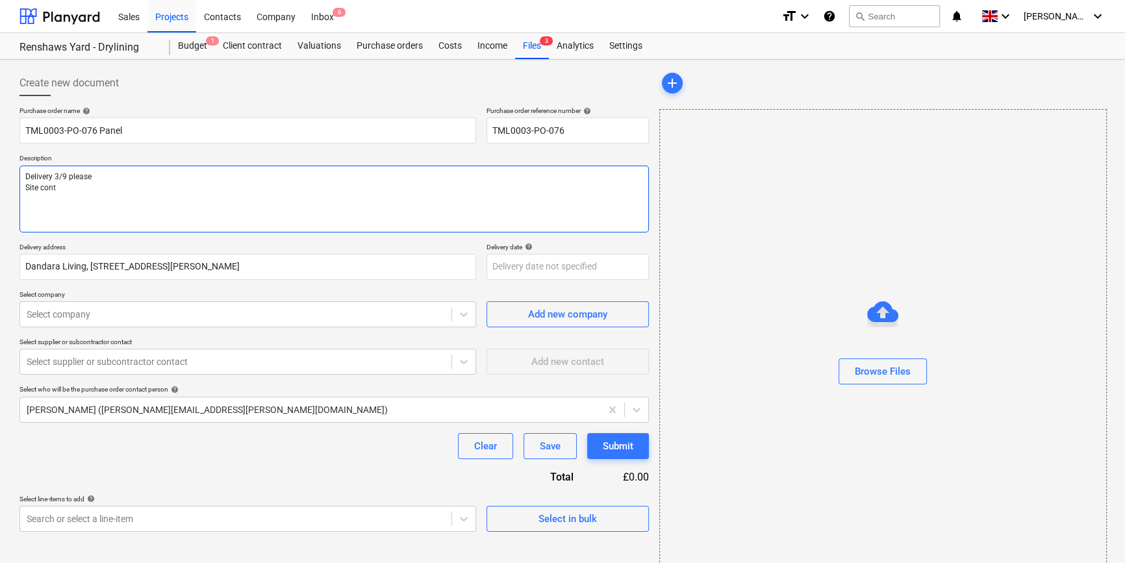
type textarea "Delivery 3/9 please Site conta"
type textarea "x"
type textarea "Delivery 3/9 please Site contac"
type textarea "x"
type textarea "Delivery 3/9 please Site contact"
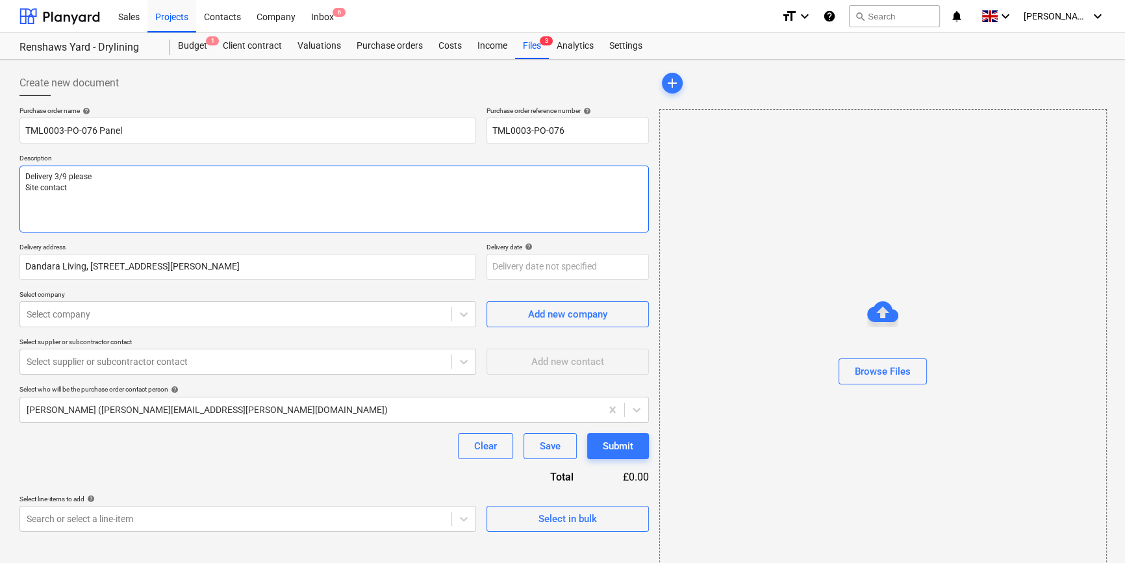
type textarea "x"
type textarea "Delivery 3/9 please Site contact"
type textarea "x"
type textarea "Delivery 3/9 please Site contact C"
type textarea "x"
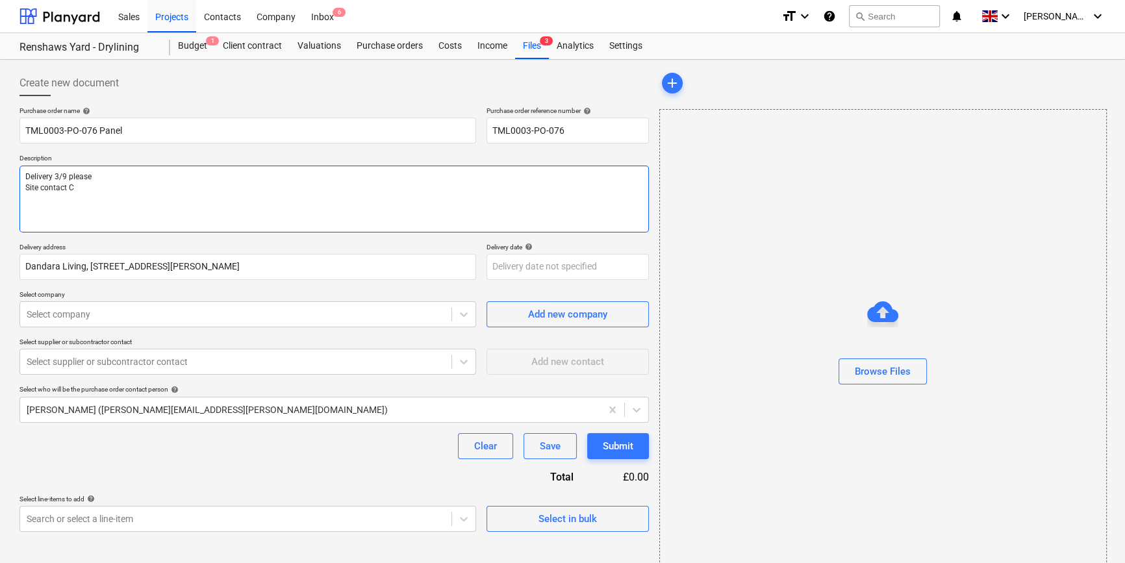
type textarea "Delivery 3/9 please Site contact Ch"
type textarea "x"
type textarea "Delivery 3/9 please Site contact Chr"
type textarea "x"
type textarea "Delivery 3/9 please Site contact Chri"
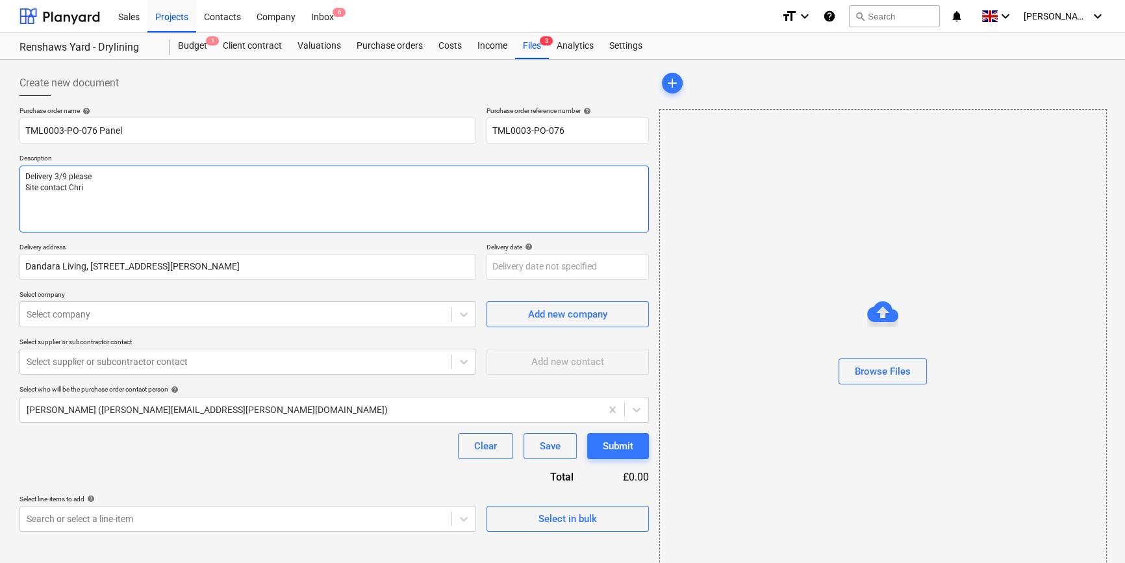
type textarea "x"
type textarea "Delivery 3/9 please Site contact [PERSON_NAME]"
type textarea "x"
type textarea "Delivery 3/9 please Site contact [PERSON_NAME]"
type textarea "x"
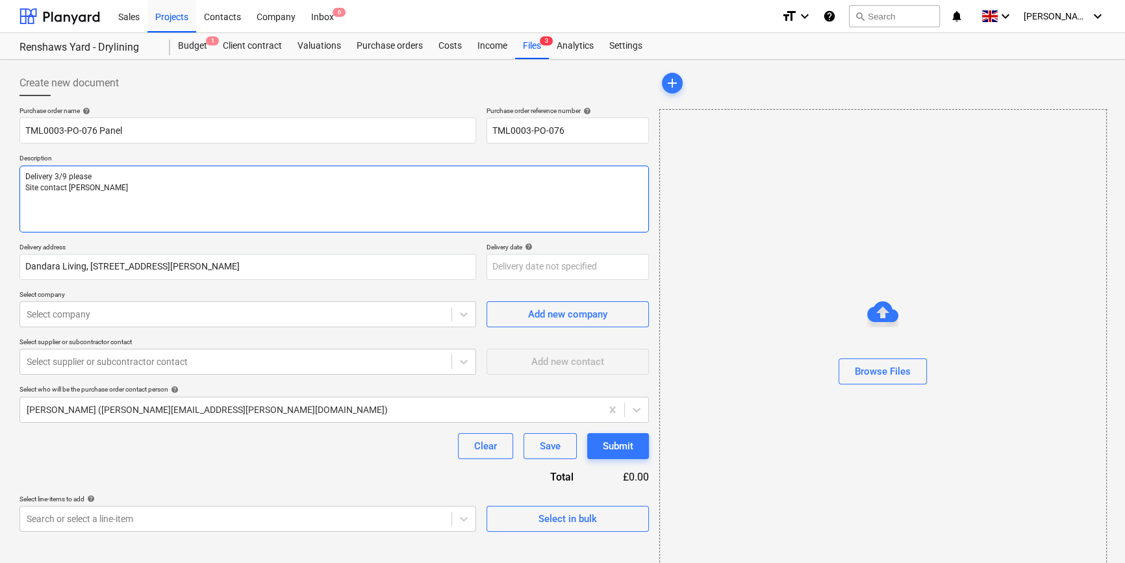
type textarea "Delivery 3/9 please Site contact [PERSON_NAME] 0"
type textarea "x"
type textarea "Delivery 3/9 please Site contact [PERSON_NAME] 07"
type textarea "x"
type textarea "Delivery 3/9 please Site contact [PERSON_NAME] 079"
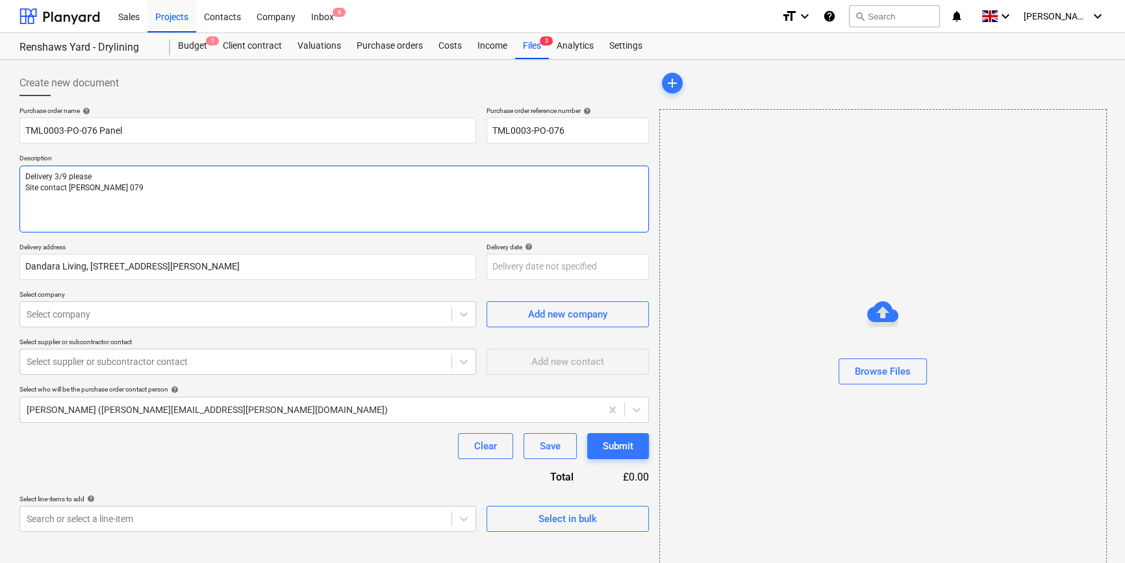
type textarea "x"
type textarea "Delivery 3/9 please Site contact [PERSON_NAME] 0792"
type textarea "x"
type textarea "Delivery 3/9 please Site contact [PERSON_NAME] 07923"
type textarea "x"
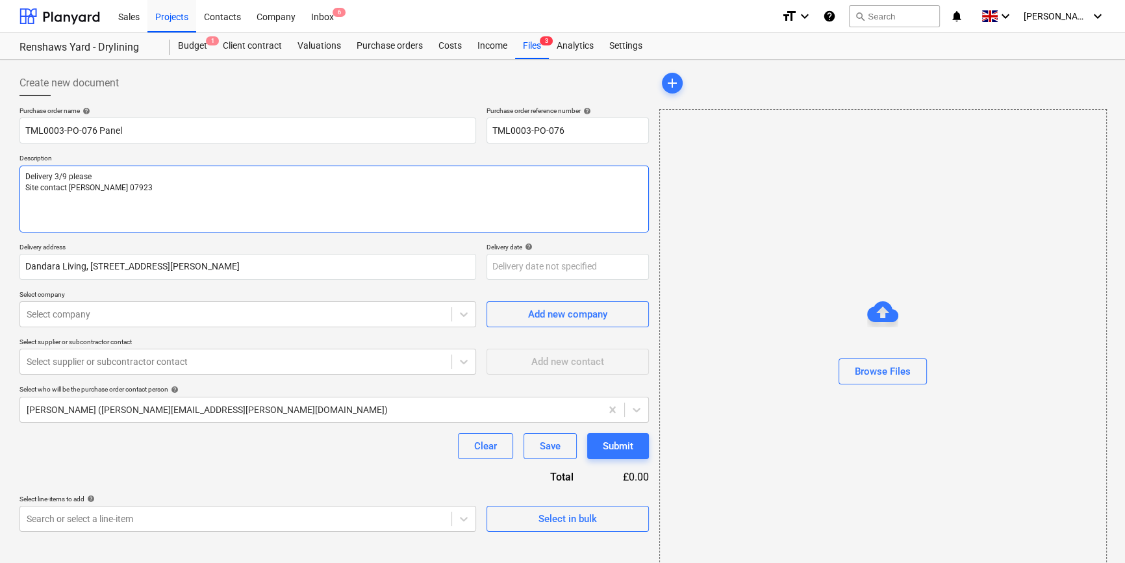
type textarea "Delivery 3/9 please Site contact [PERSON_NAME] 07923"
type textarea "x"
type textarea "Delivery 3/9 please Site contact [PERSON_NAME] 07923 4"
type textarea "x"
type textarea "Delivery 3/9 please Site contact [PERSON_NAME] [PHONE_NUMBER]"
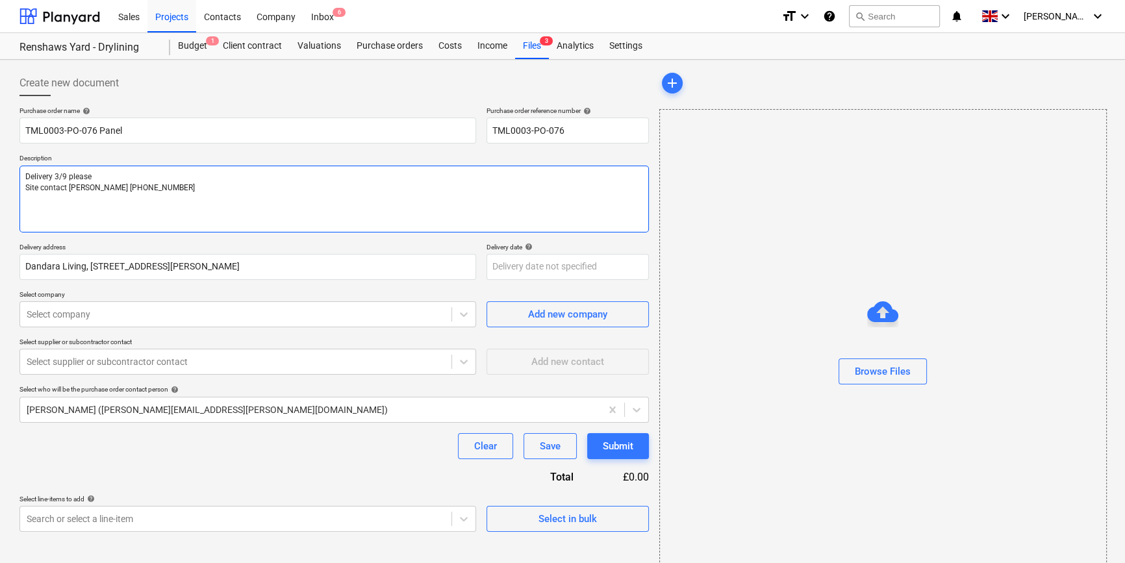
type textarea "x"
type textarea "Delivery 3/9 please Site contact [PERSON_NAME] [PHONE_NUMBER]"
type textarea "x"
type textarea "Delivery 3/9 please Site contact [PERSON_NAME] [PHONE_NUMBER]"
type textarea "x"
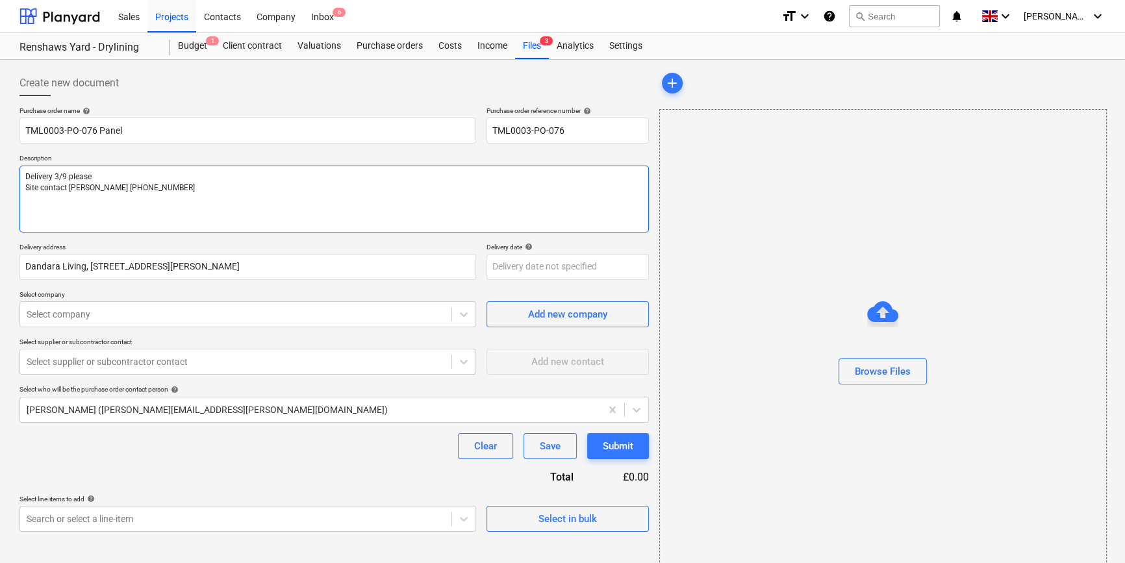
type textarea "Delivery 3/9 please Site contact [PERSON_NAME] [PHONE_NUMBER]"
type textarea "x"
type textarea "Delivery 3/9 please Site contact [PERSON_NAME] [PHONE_NUMBER]"
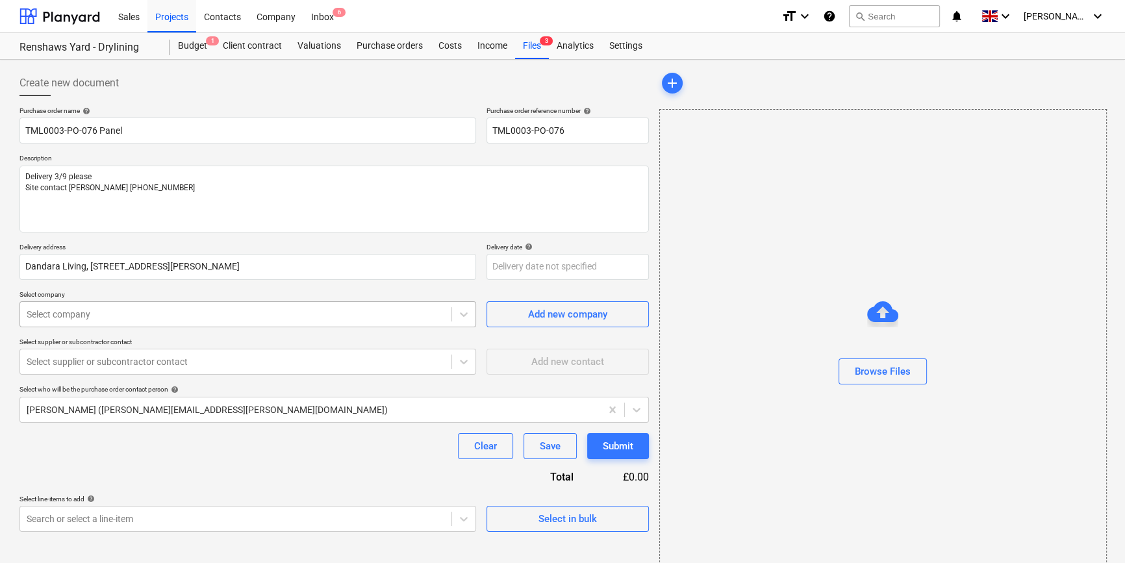
type textarea "x"
click at [158, 318] on div at bounding box center [236, 314] width 418 height 13
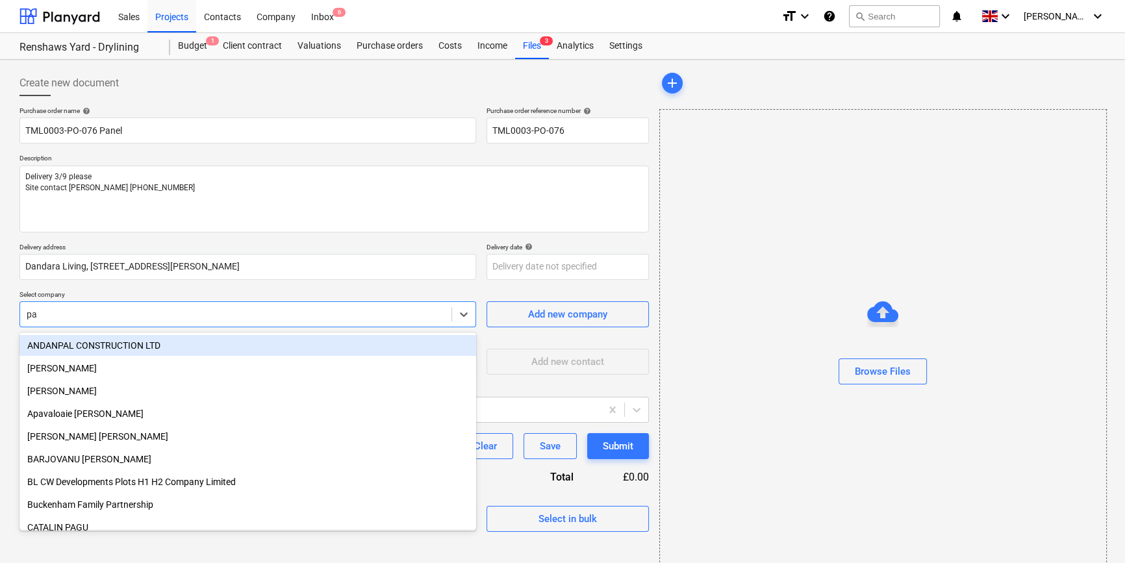
type input "pan"
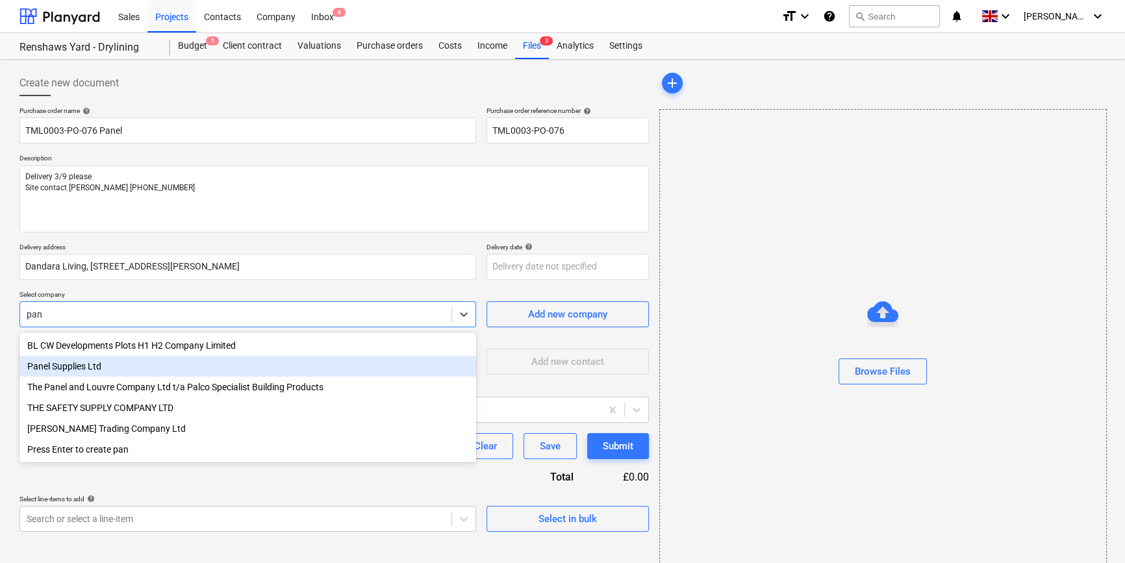
click at [81, 365] on div "Panel Supplies Ltd" at bounding box center [247, 366] width 456 height 21
type textarea "x"
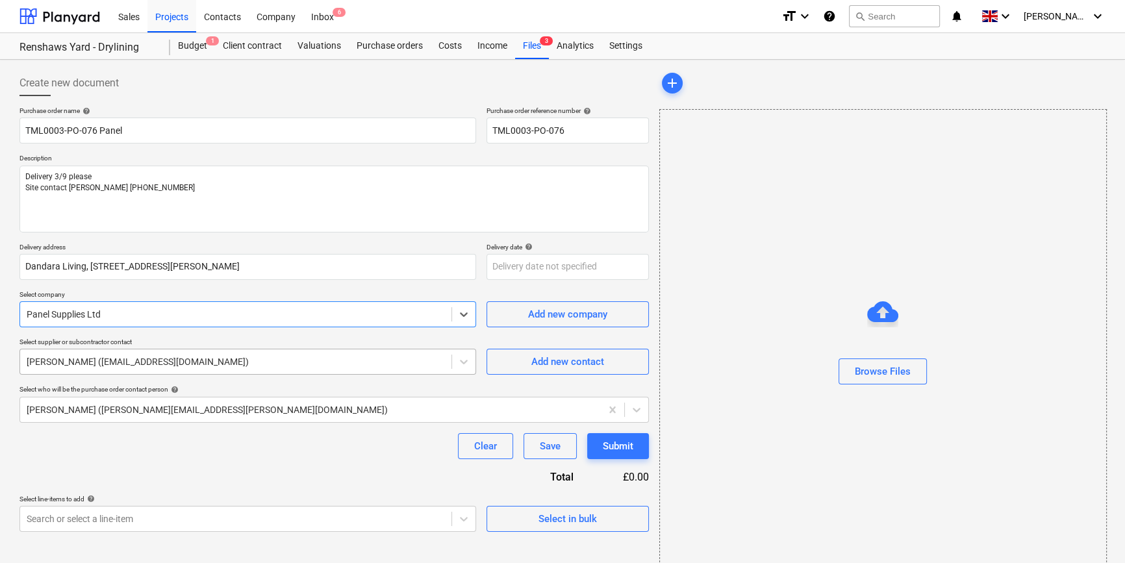
click at [81, 365] on div at bounding box center [236, 361] width 418 height 13
click at [113, 451] on div "Clear Save Submit" at bounding box center [333, 446] width 629 height 26
click at [505, 266] on body "Sales Projects Contacts Company Inbox 6 format_size keyboard_arrow_down help se…" at bounding box center [562, 281] width 1125 height 563
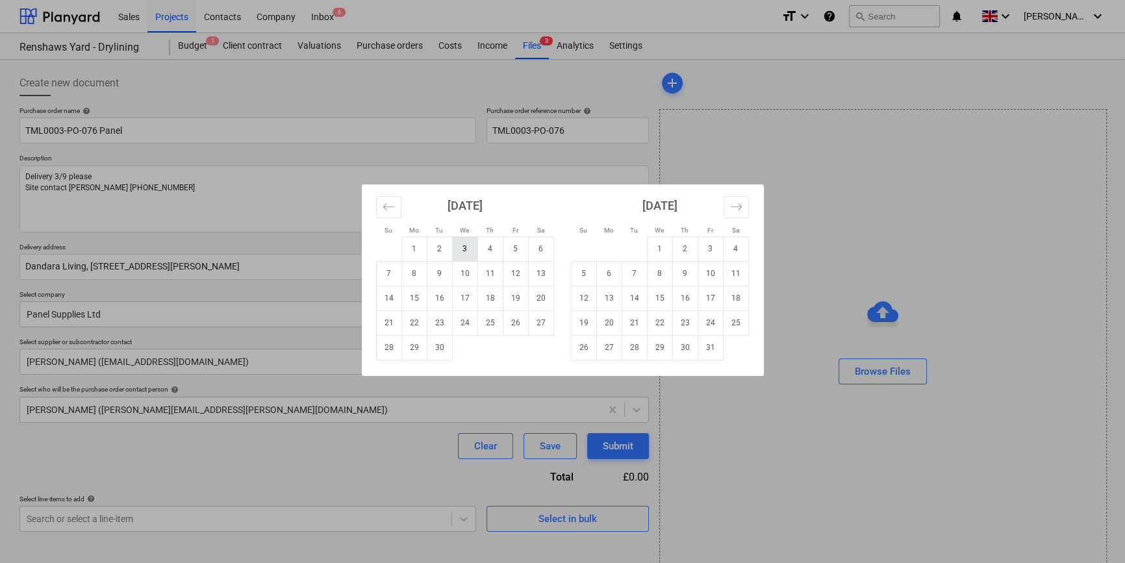
click at [464, 247] on td "3" at bounding box center [464, 248] width 25 height 25
type textarea "x"
type input "[DATE]"
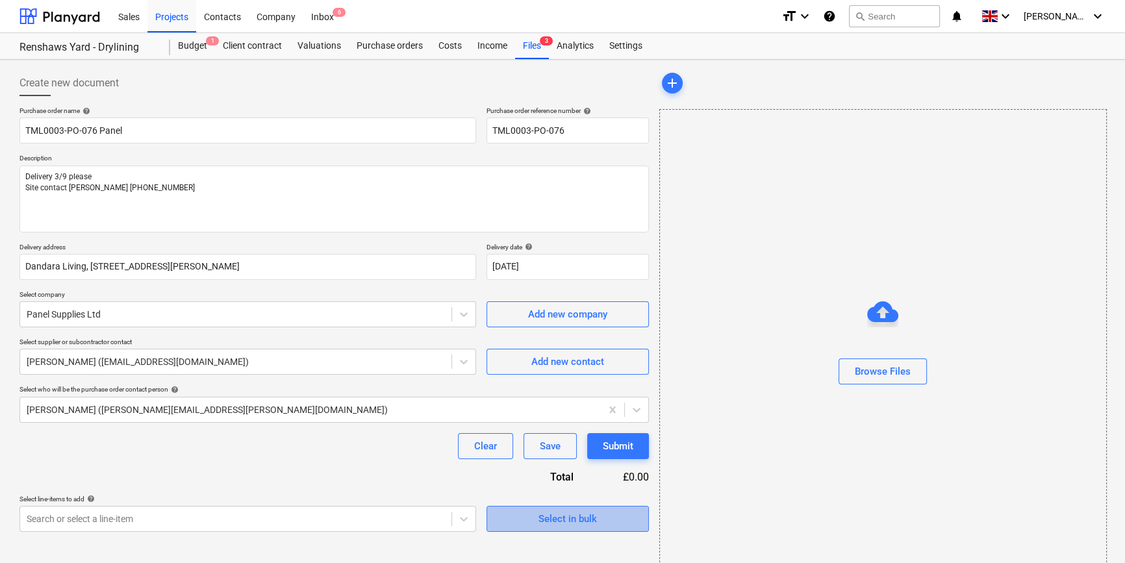
click at [572, 516] on div "Select in bulk" at bounding box center [567, 518] width 58 height 17
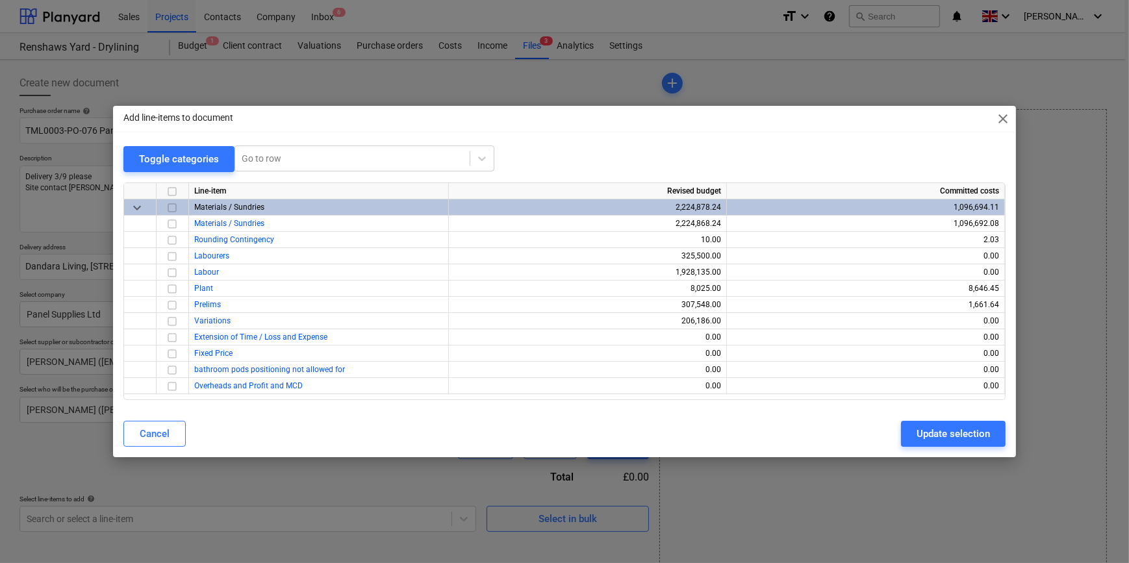
click at [169, 206] on input "checkbox" at bounding box center [172, 208] width 16 height 16
click at [171, 239] on input "checkbox" at bounding box center [172, 240] width 16 height 16
click at [938, 436] on div "Update selection" at bounding box center [952, 433] width 73 height 17
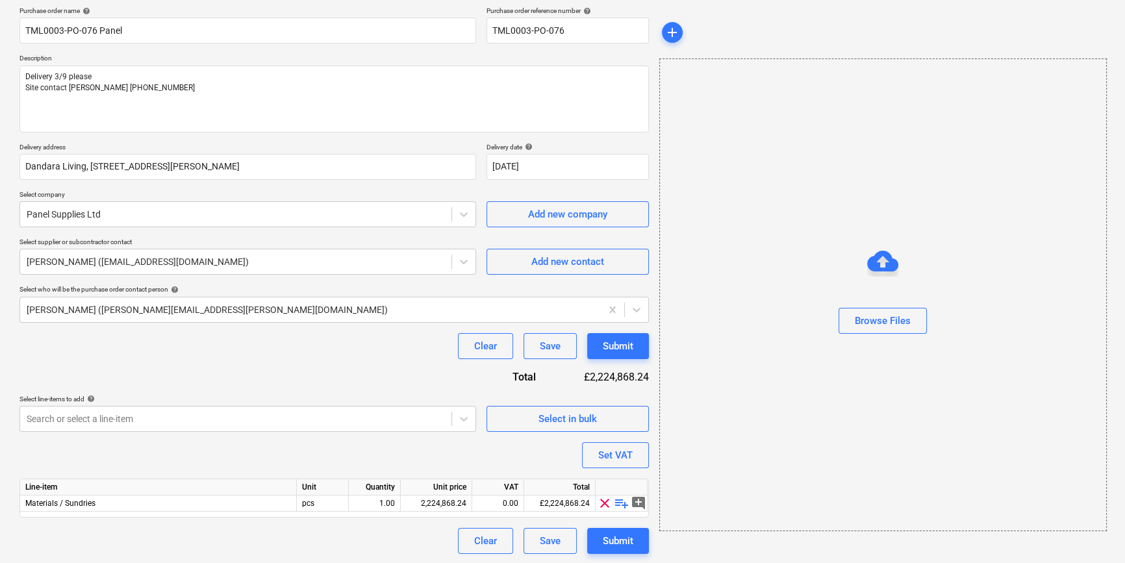
scroll to position [101, 0]
click at [623, 501] on span "playlist_add" at bounding box center [622, 503] width 16 height 16
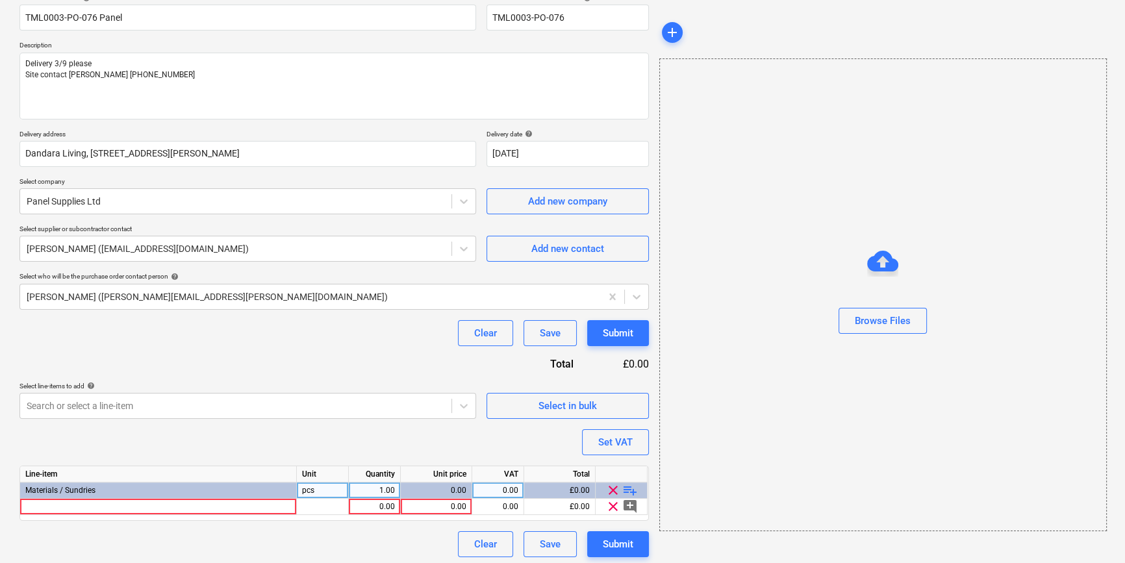
scroll to position [117, 0]
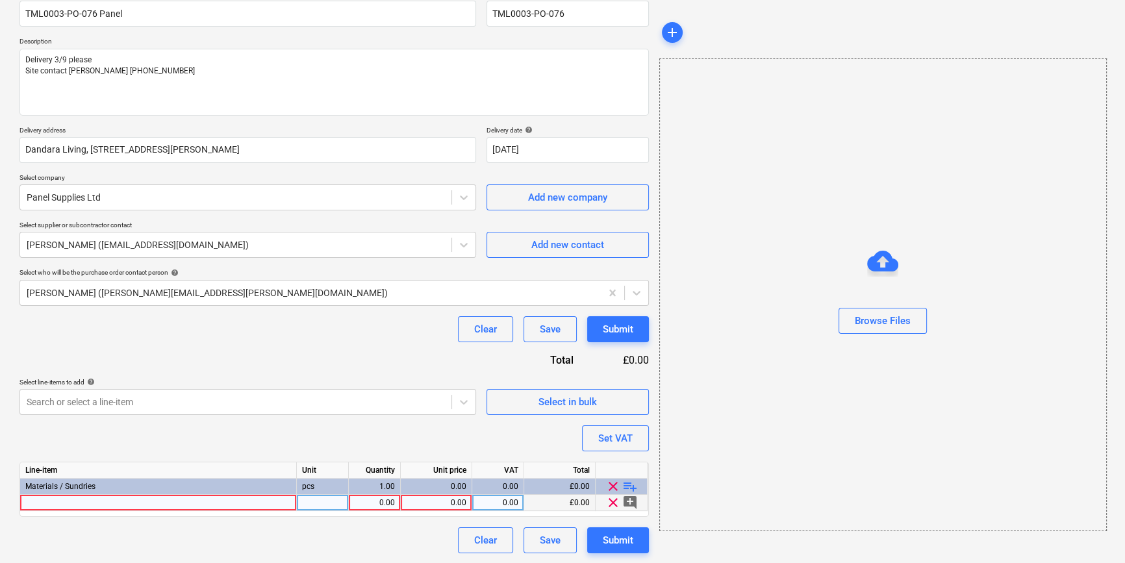
click at [68, 503] on div at bounding box center [158, 503] width 277 height 16
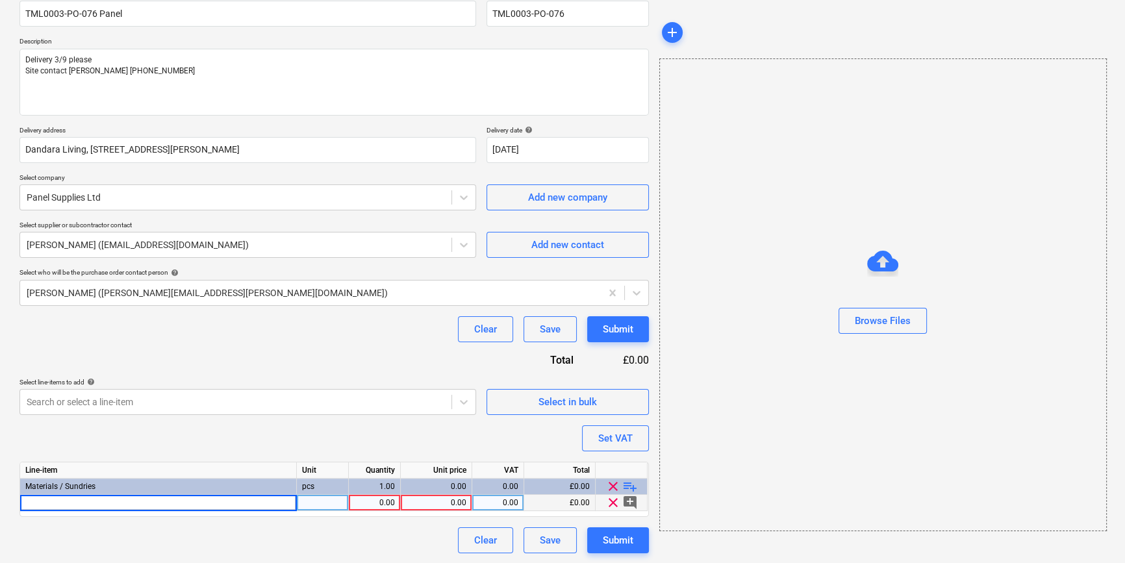
type textarea "x"
type input "18mm Elliotis Pine [DATE] Plywood 1220x2440mm"
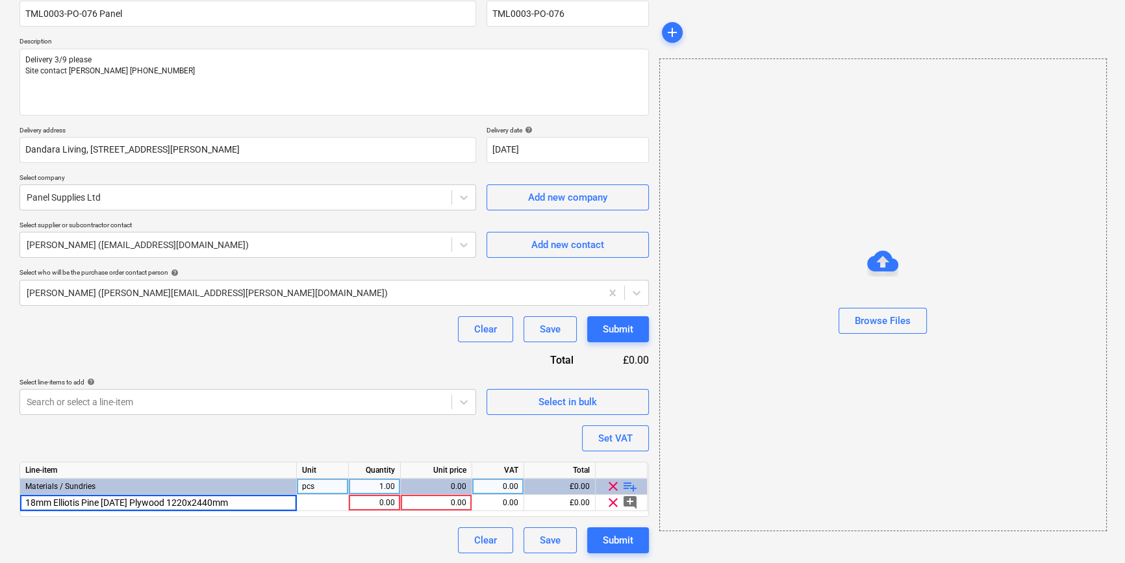
type textarea "x"
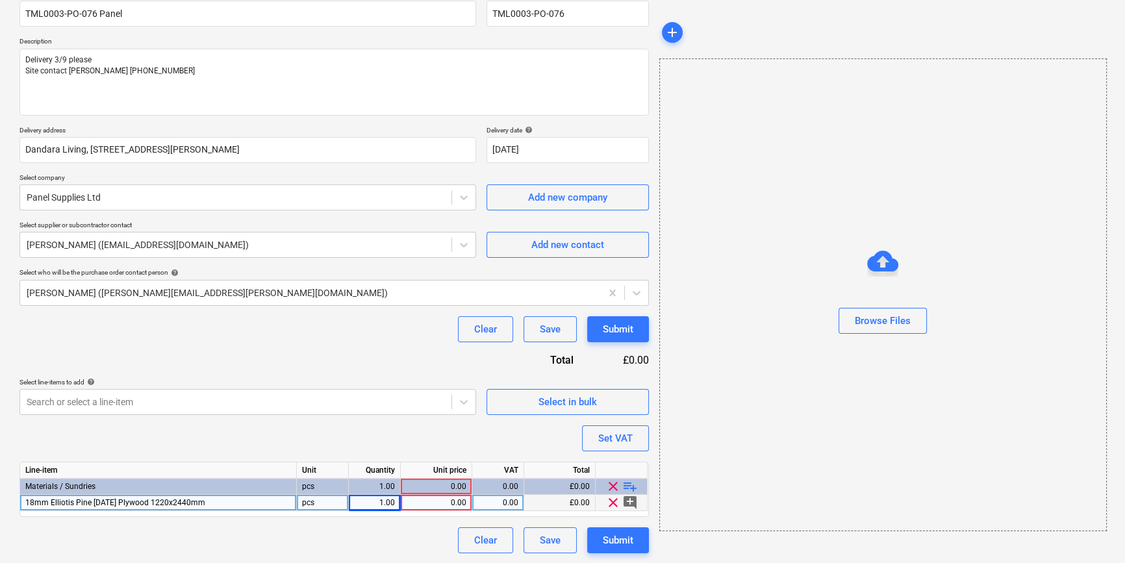
click at [318, 502] on div "pcs" at bounding box center [323, 503] width 52 height 16
type input "sheets"
type textarea "x"
type input "100"
type textarea "x"
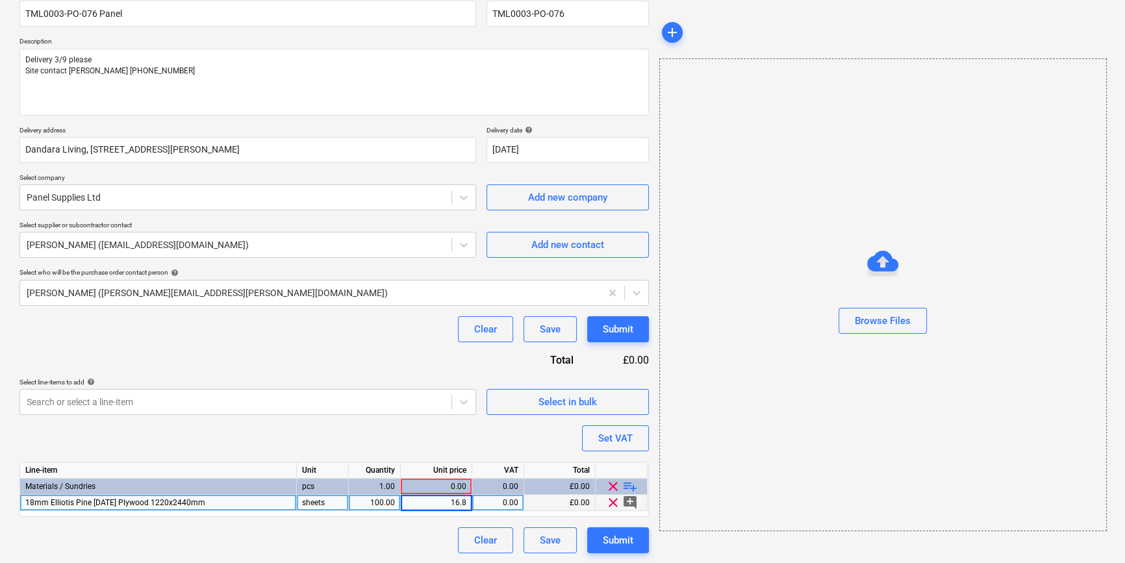
type input "16.87"
type textarea "x"
type input "20"
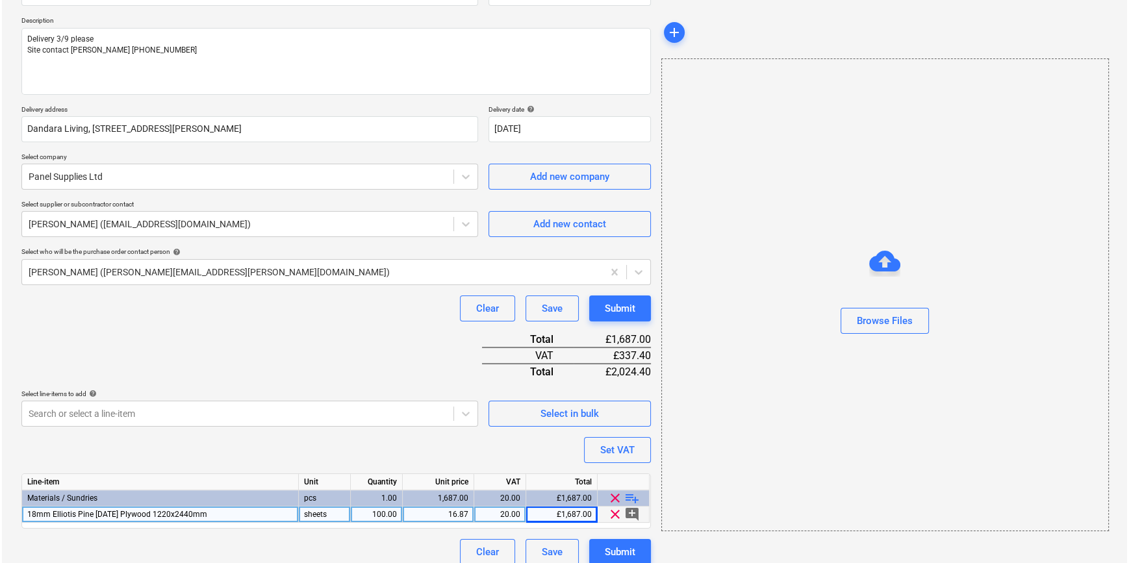
scroll to position [149, 0]
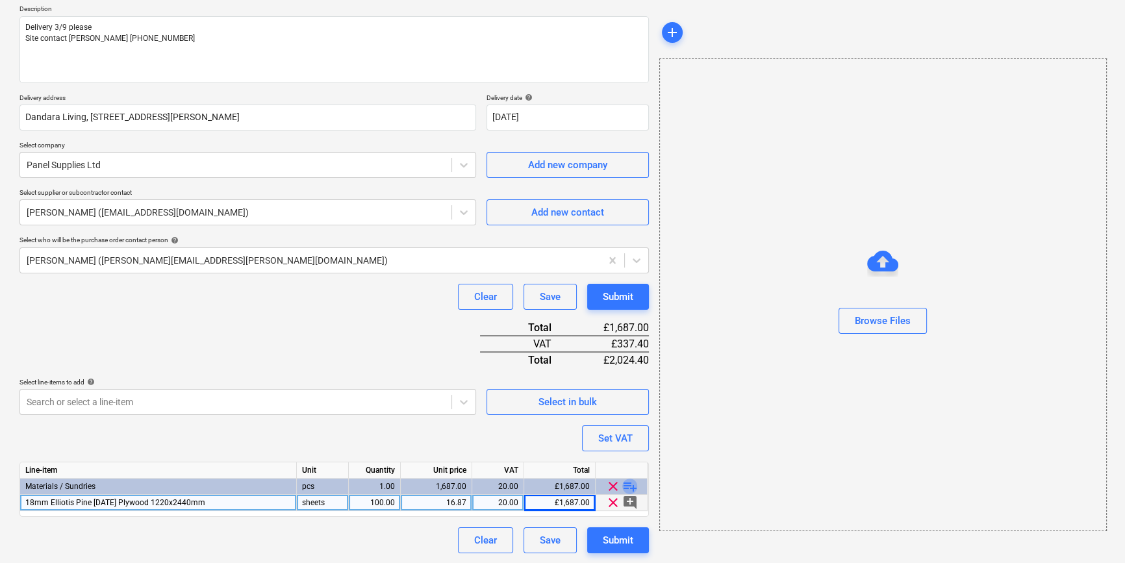
click at [628, 487] on span "playlist_add" at bounding box center [630, 487] width 16 height 16
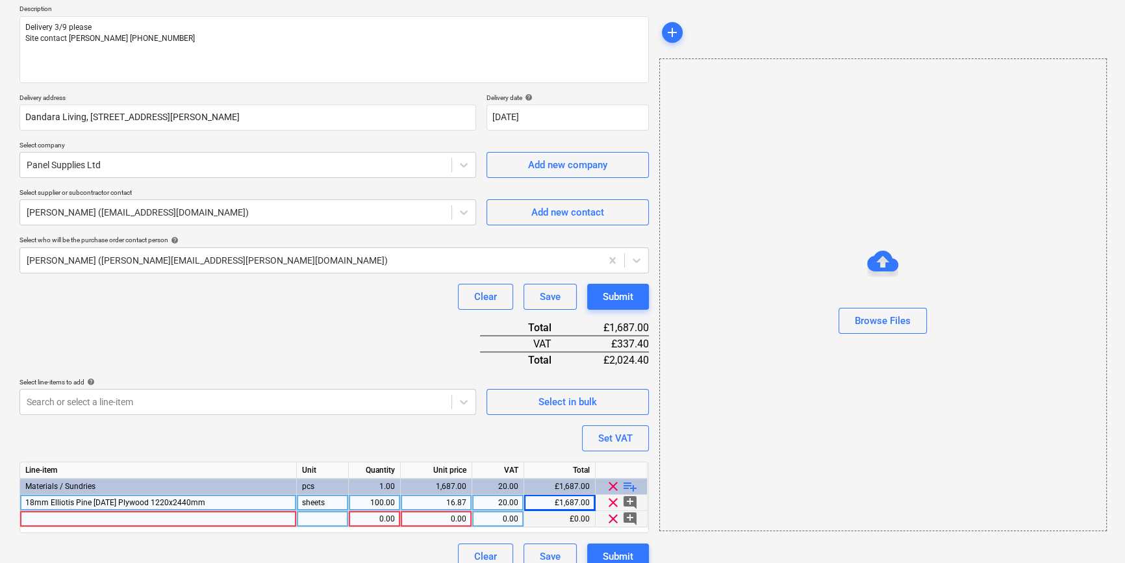
click at [45, 519] on div at bounding box center [158, 519] width 277 height 16
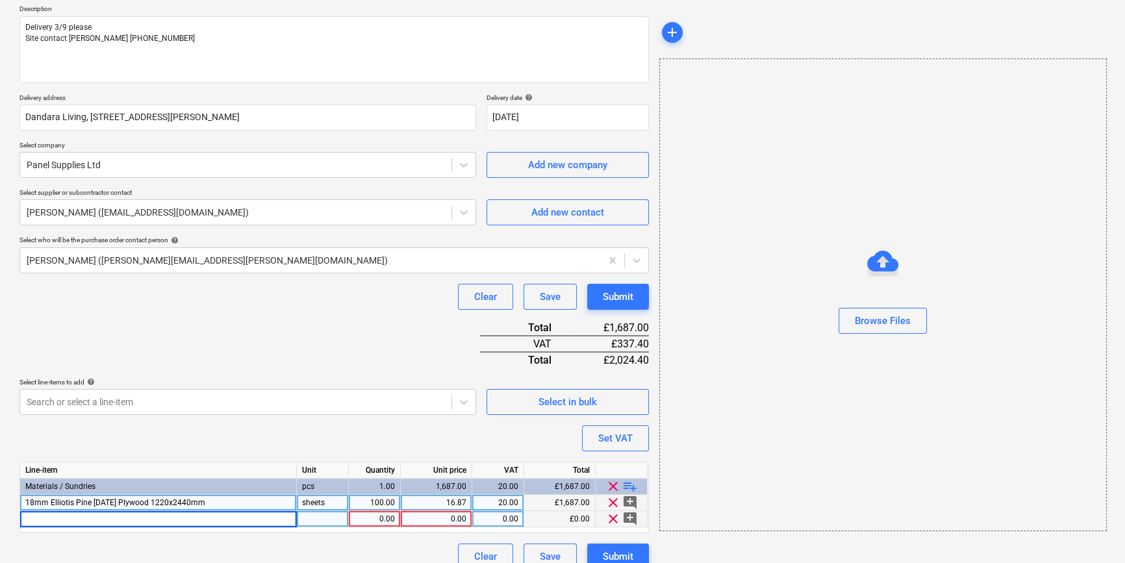
type textarea "x"
type input "12mm Pinex Plywood 1220x2440mm"
type textarea "x"
type input "sheets"
type textarea "x"
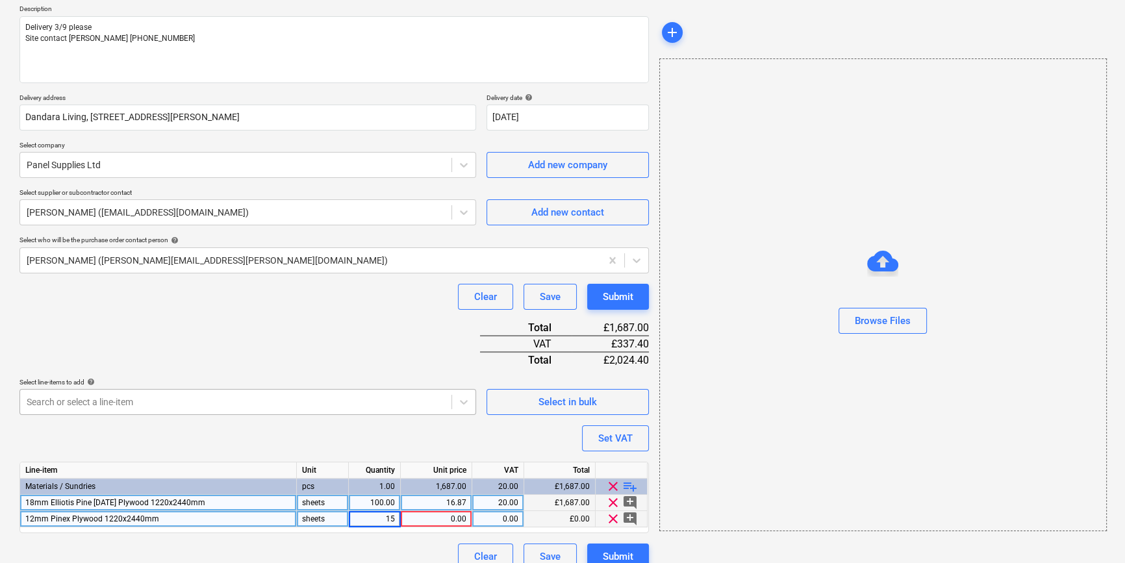
type input "150"
type textarea "x"
type input "13.37"
type textarea "x"
type input "20"
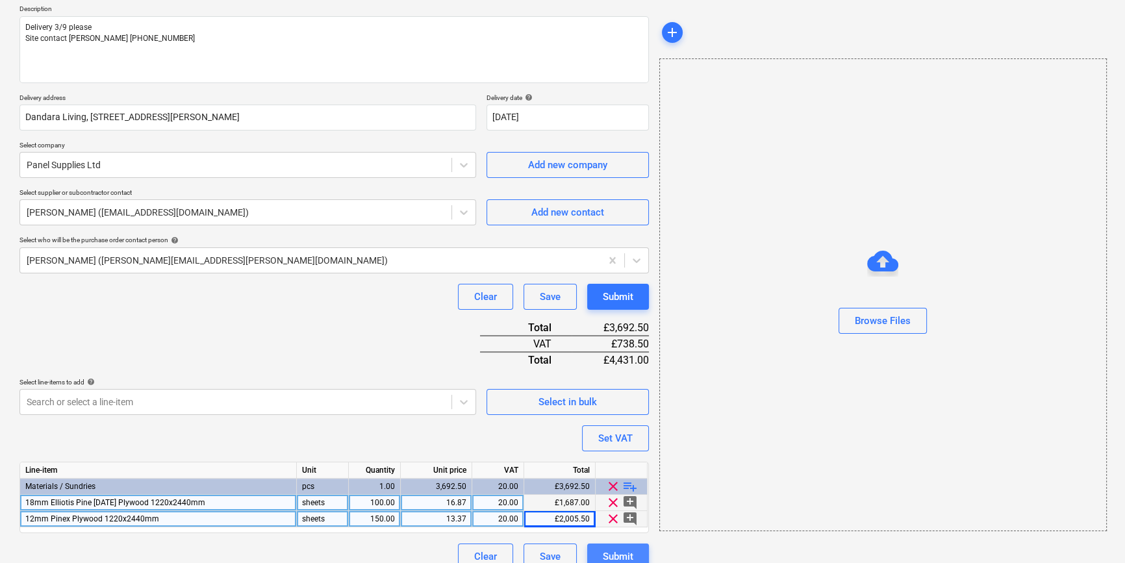
click at [623, 555] on div "Submit" at bounding box center [618, 556] width 31 height 17
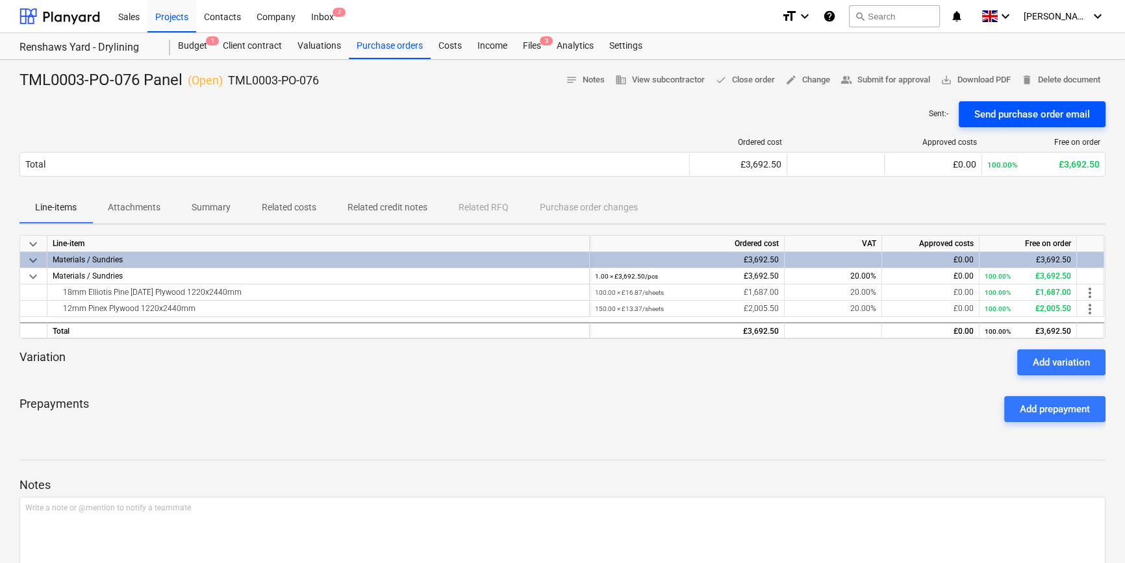
click at [1011, 112] on div "Send purchase order email" at bounding box center [1032, 114] width 116 height 17
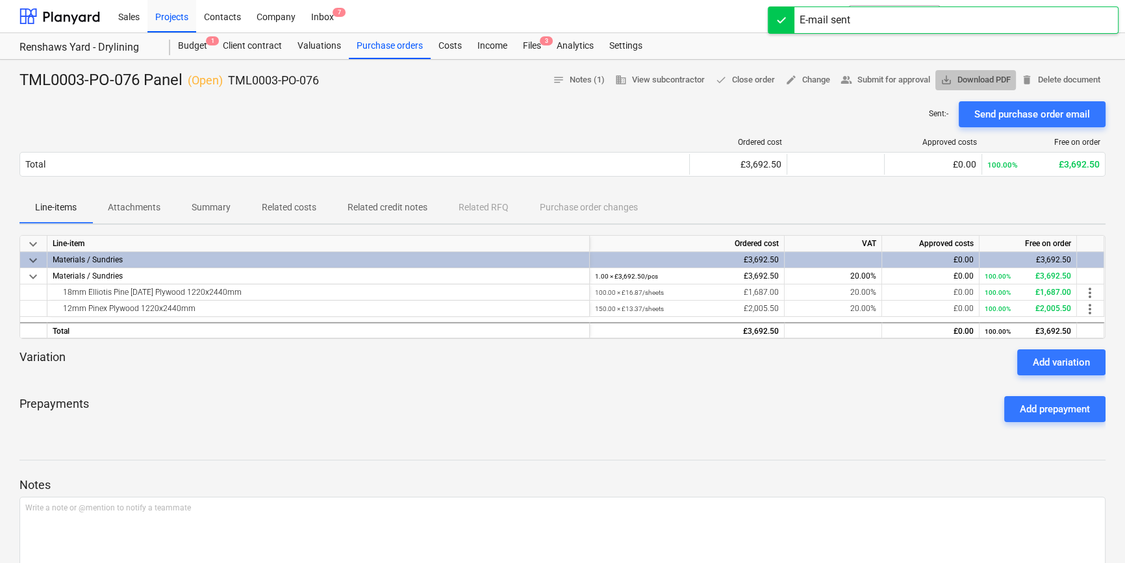
click at [986, 79] on span "save_alt Download PDF" at bounding box center [975, 80] width 70 height 15
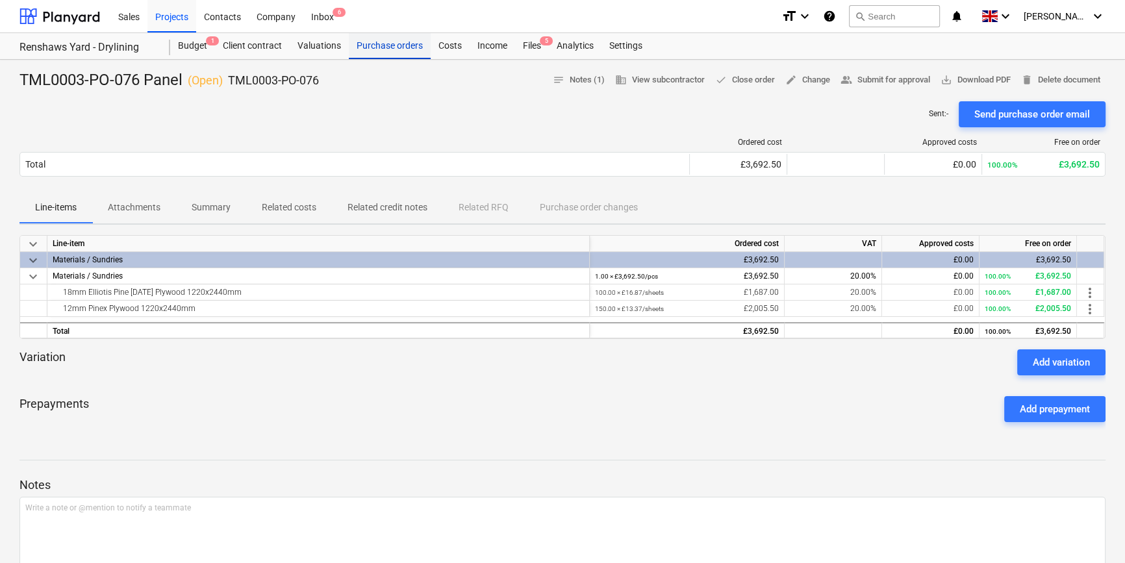
click at [371, 52] on div "Purchase orders" at bounding box center [390, 46] width 82 height 26
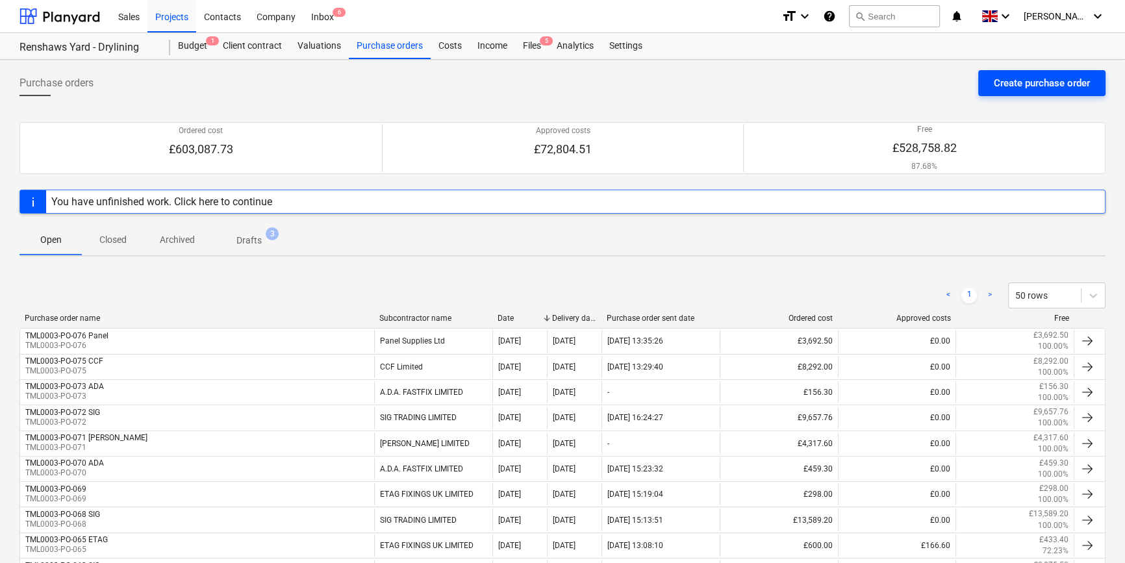
click at [1035, 78] on div "Create purchase order" at bounding box center [1041, 83] width 96 height 17
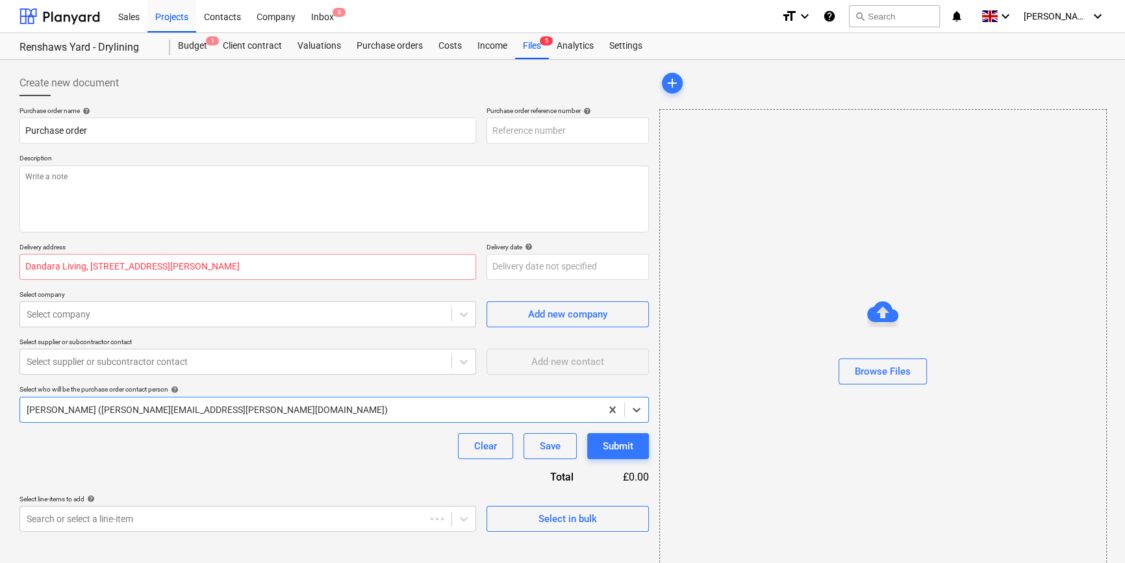
type textarea "x"
type input "TML0003-PO-077"
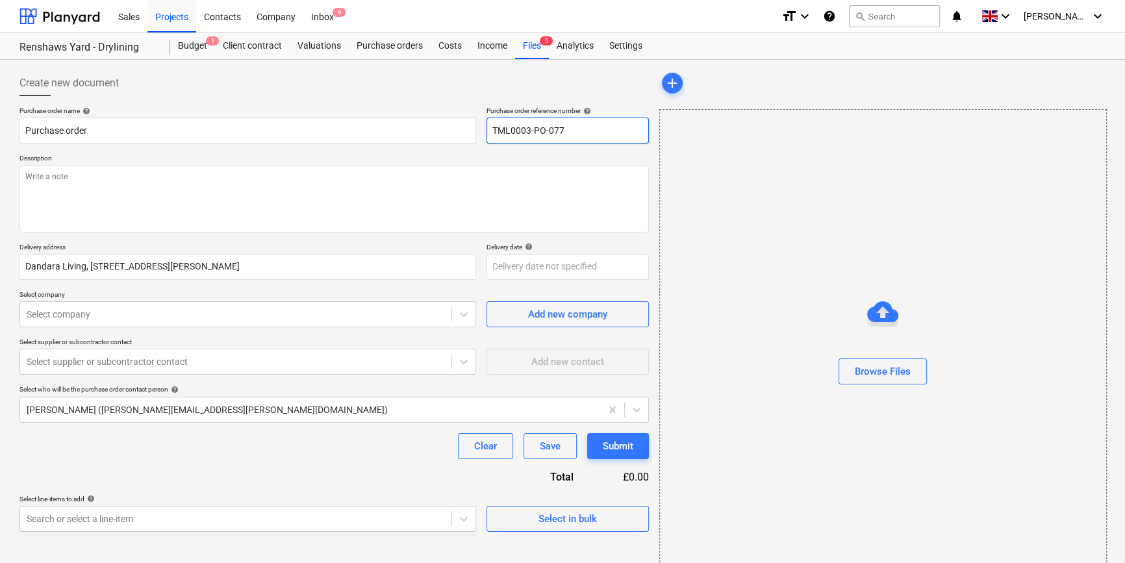
drag, startPoint x: 568, startPoint y: 127, endPoint x: 482, endPoint y: 130, distance: 85.7
click at [482, 130] on div "Purchase order name help Purchase order Purchase order reference number help TM…" at bounding box center [333, 124] width 629 height 37
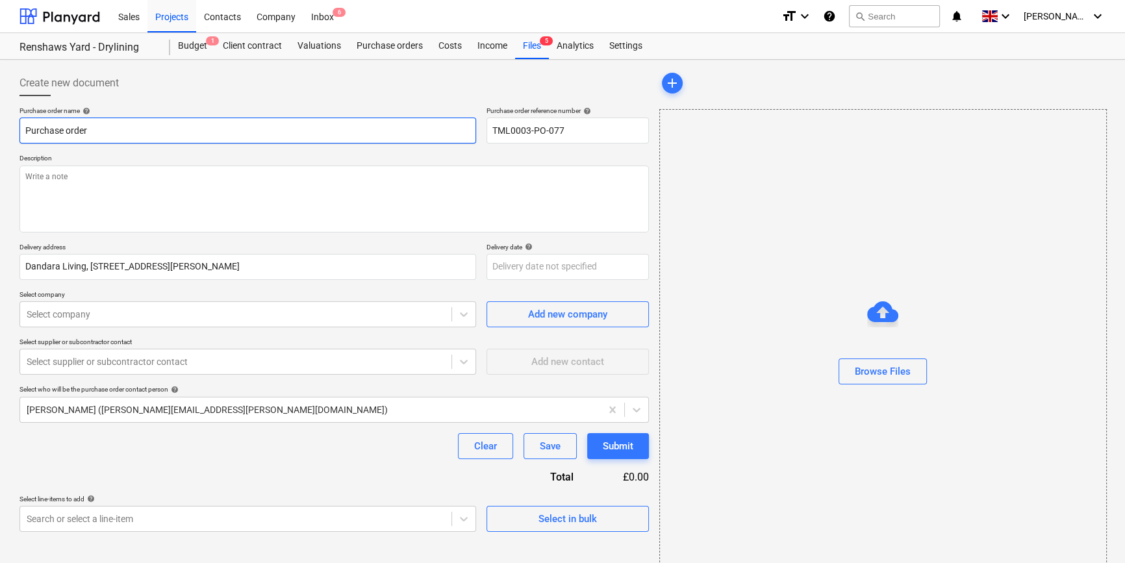
click at [91, 131] on input "Purchase order" at bounding box center [247, 131] width 456 height 26
drag, startPoint x: 91, startPoint y: 131, endPoint x: 13, endPoint y: 127, distance: 78.0
click at [13, 127] on div "Create new document Purchase order name help Purchase order Purchase order refe…" at bounding box center [562, 326] width 1125 height 532
type textarea "x"
paste input "TML0003-PO-077"
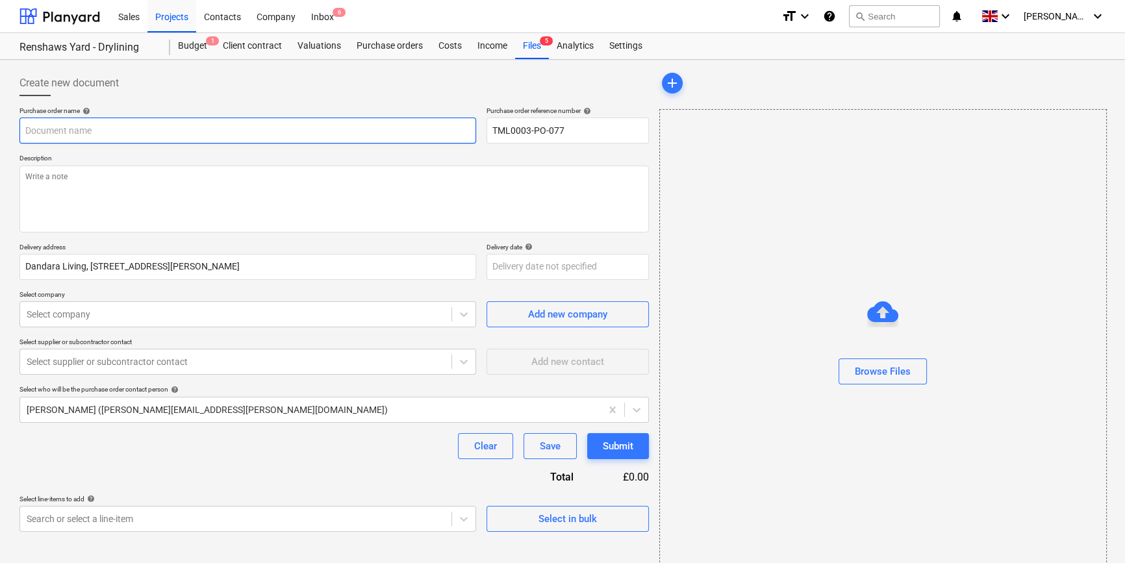
type textarea "x"
type input "TML0003-PO-077"
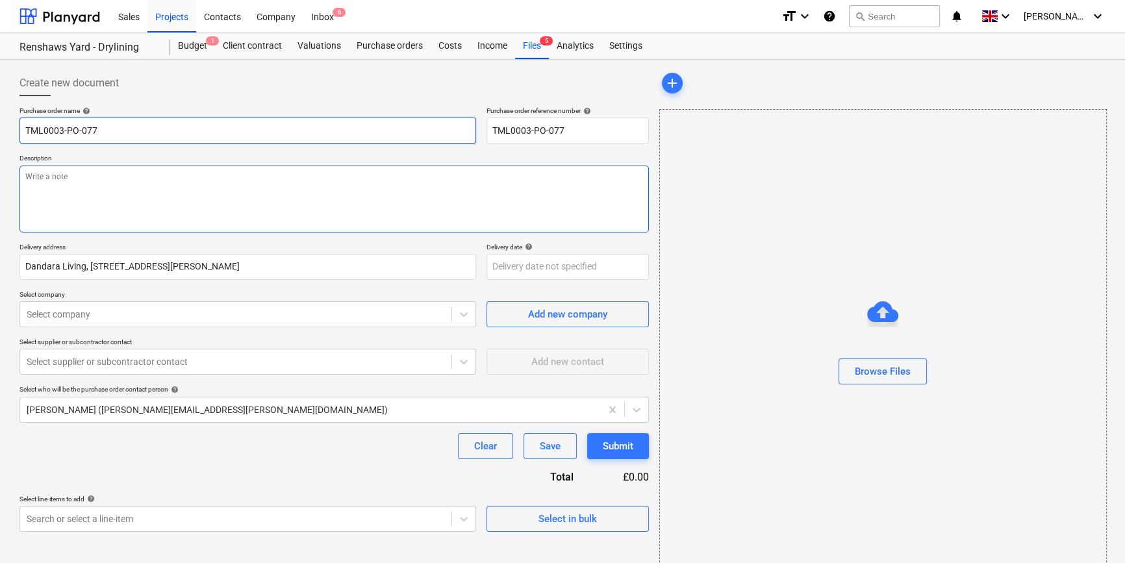
type textarea "x"
type input "TML0003-PO-077"
type textarea "x"
type input "TML0003-PO-077 S"
type textarea "x"
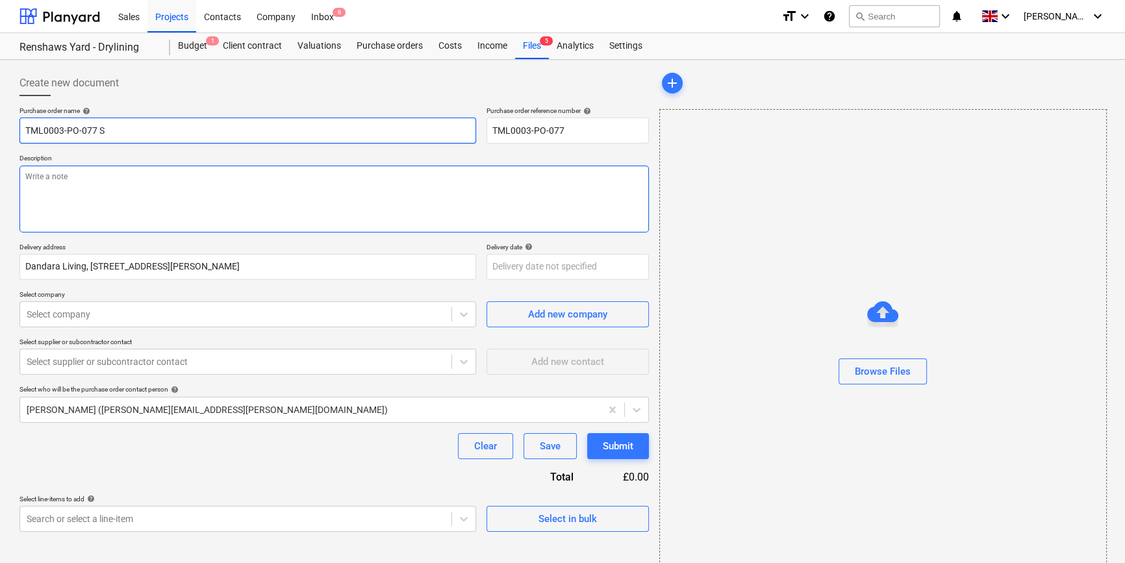
type input "TML0003-PO-077 SI"
type textarea "x"
type input "TML0003-PO-077 SIG"
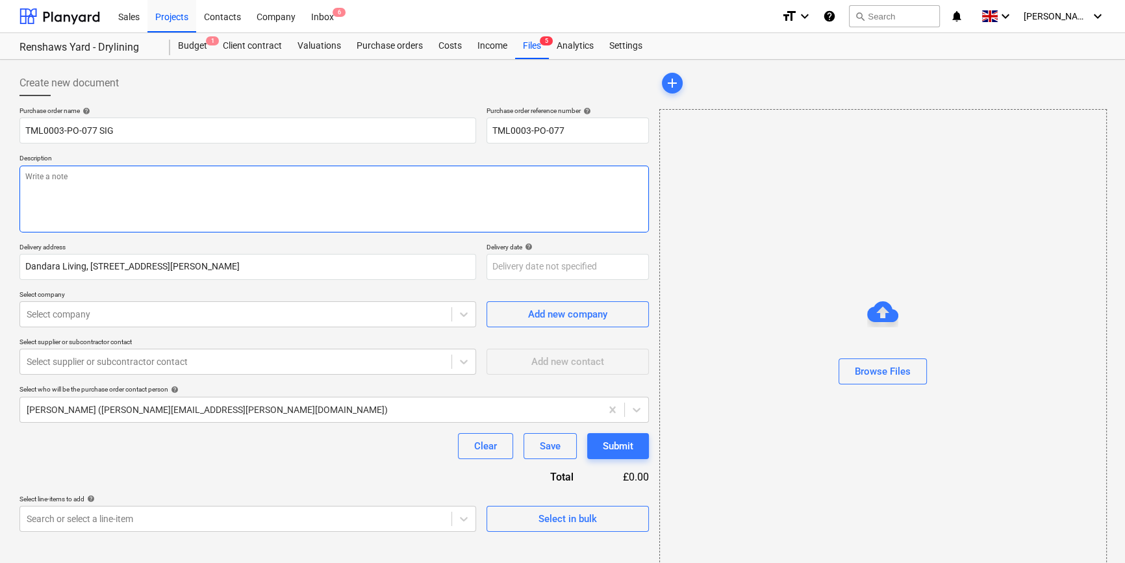
click at [44, 186] on textarea at bounding box center [333, 199] width 629 height 67
type textarea "x"
type textarea "S"
type textarea "x"
type textarea "Si"
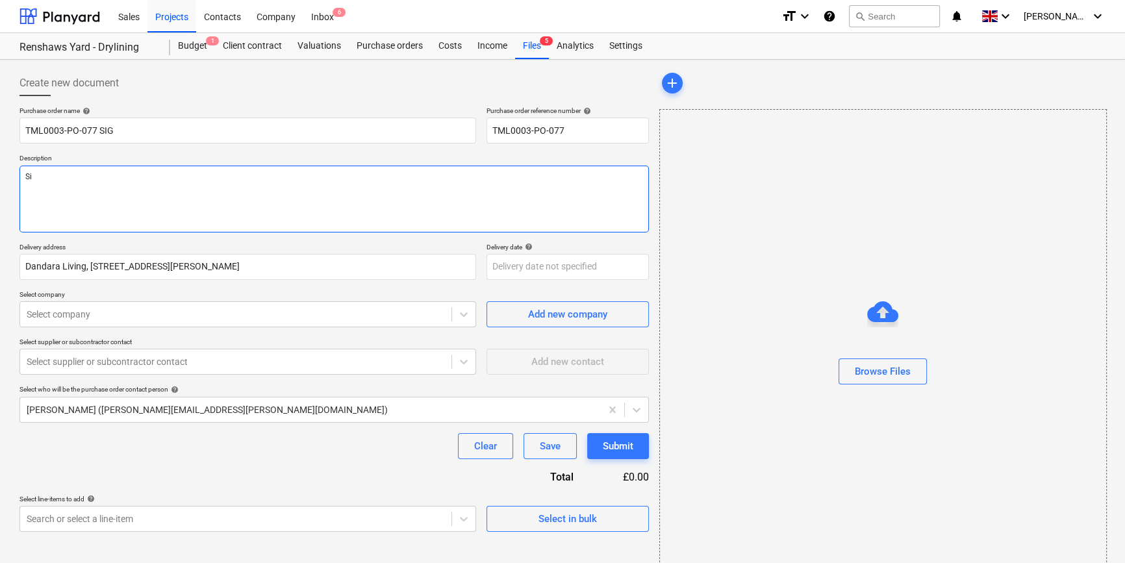
type textarea "x"
type textarea "Sit"
type textarea "x"
type textarea "Site"
type textarea "x"
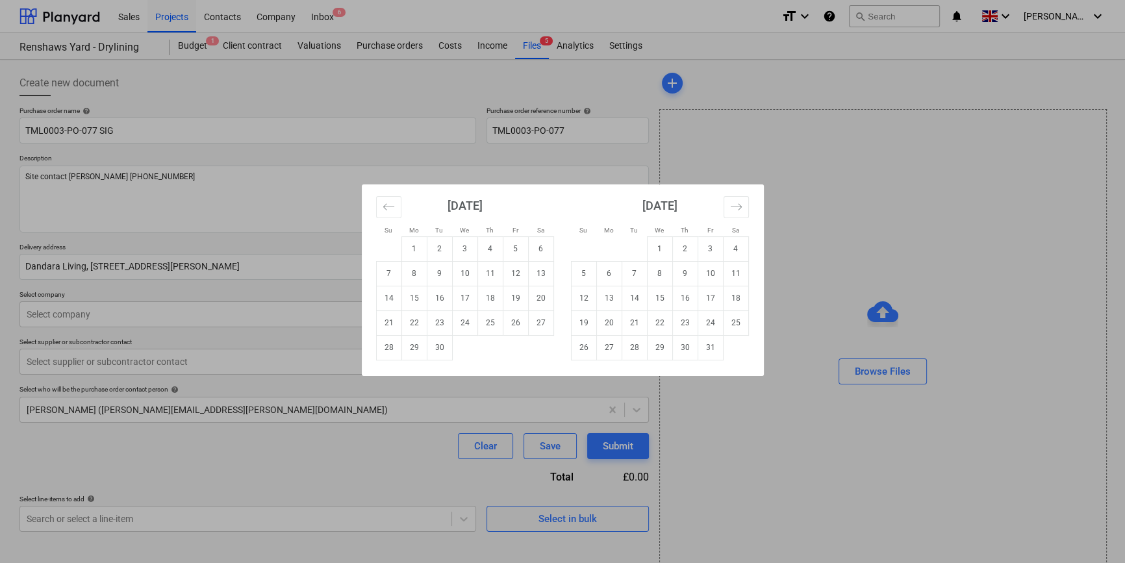
click at [491, 264] on body "Sales Projects Contacts Company Inbox 6 format_size keyboard_arrow_down help se…" at bounding box center [562, 281] width 1125 height 563
click at [480, 247] on td "4" at bounding box center [489, 248] width 25 height 25
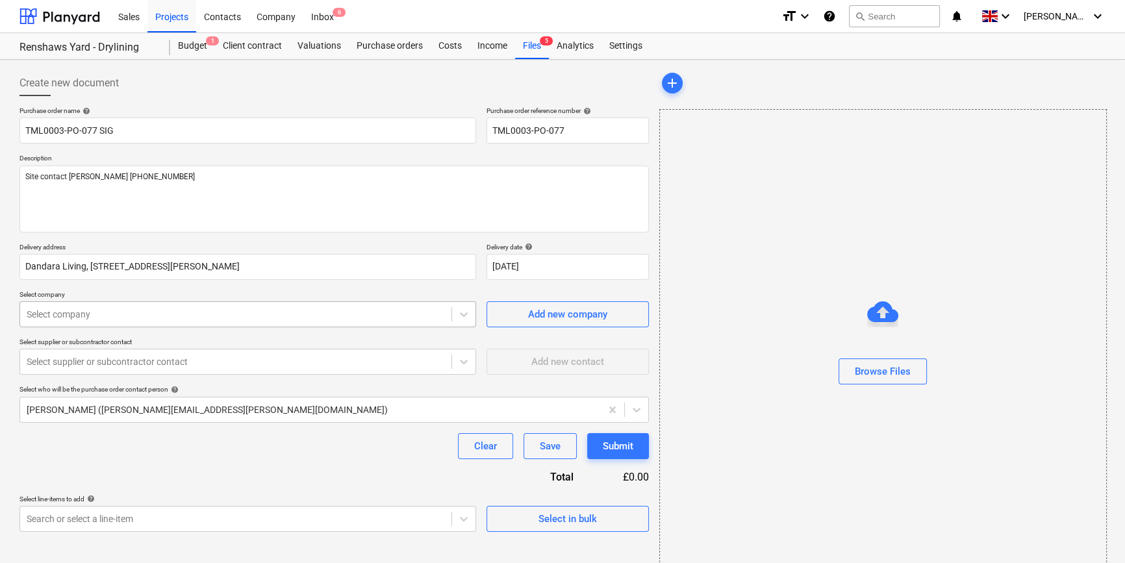
click at [118, 312] on div at bounding box center [236, 314] width 418 height 13
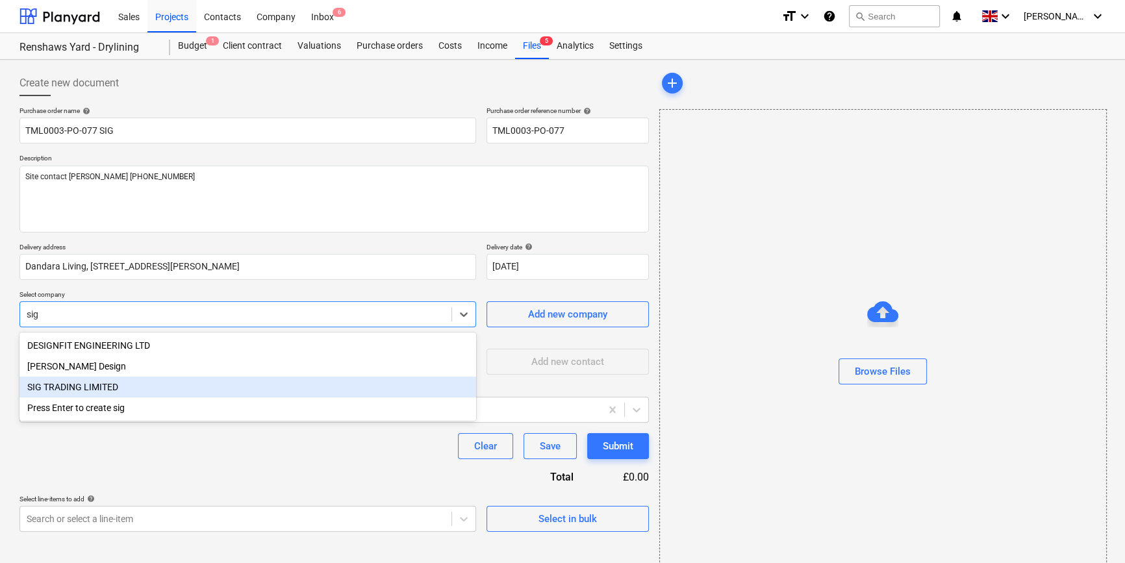
click at [113, 390] on div "SIG TRADING LIMITED" at bounding box center [247, 387] width 456 height 21
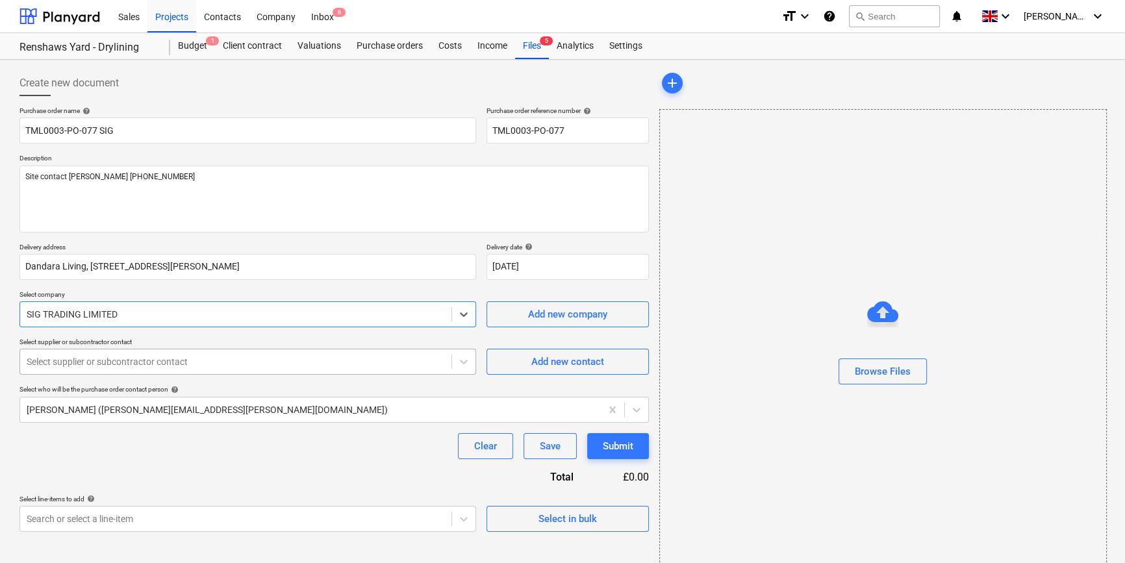
click at [102, 362] on div at bounding box center [236, 361] width 418 height 13
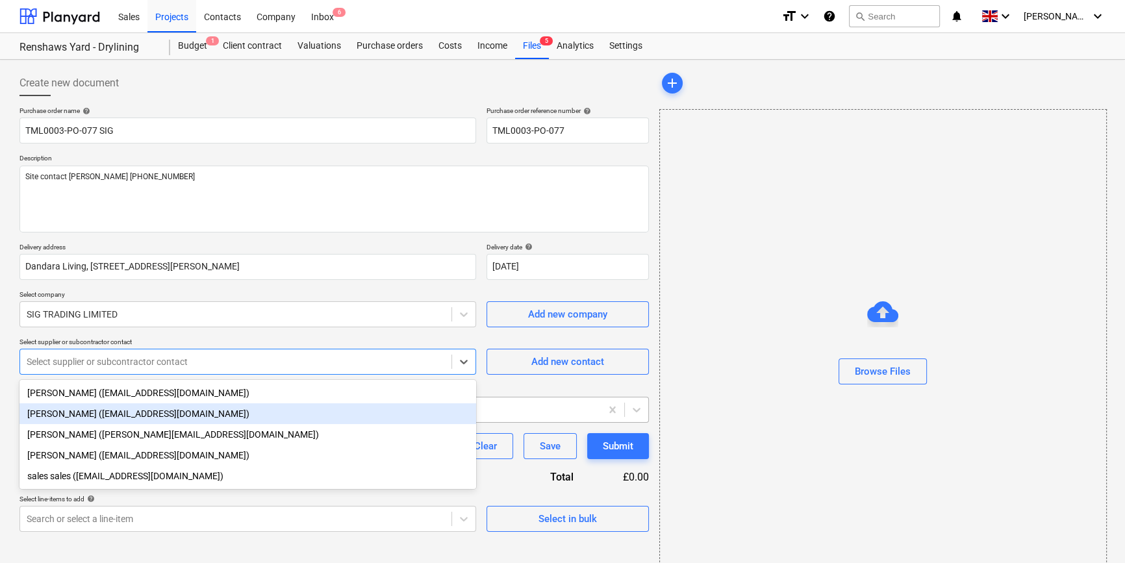
click at [79, 412] on div "[PERSON_NAME] ([EMAIL_ADDRESS][DOMAIN_NAME])" at bounding box center [247, 413] width 456 height 21
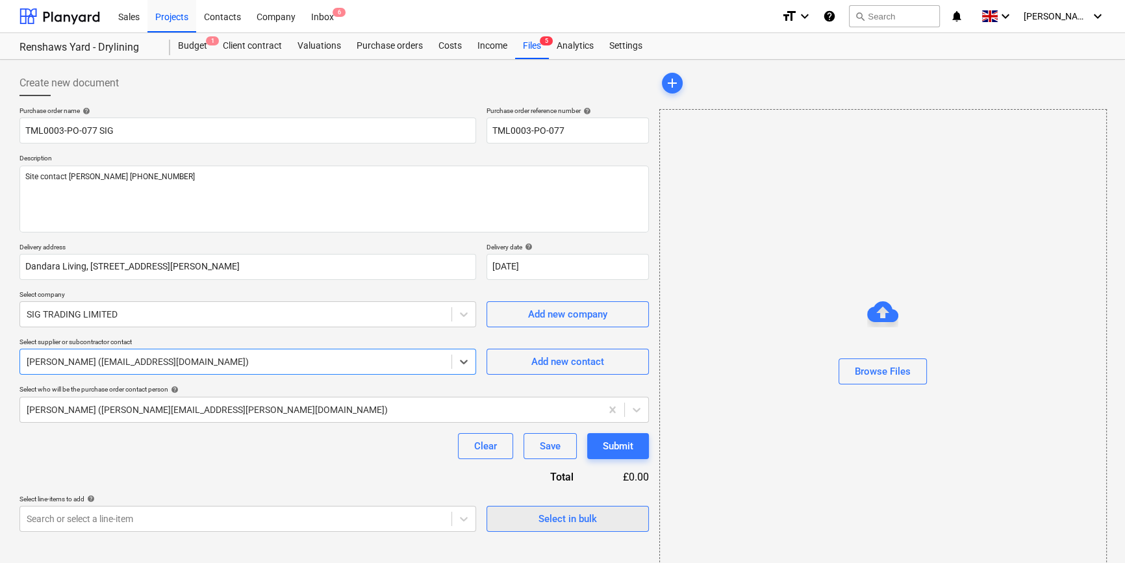
click at [551, 521] on div "Select in bulk" at bounding box center [567, 518] width 58 height 17
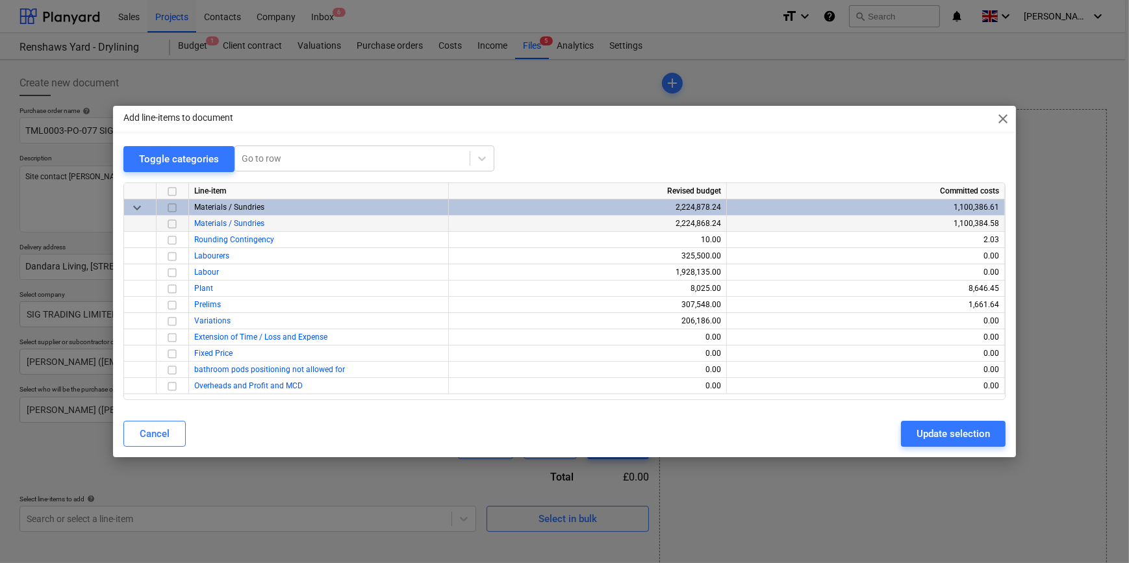
click at [173, 221] on input "checkbox" at bounding box center [172, 224] width 16 height 16
click at [945, 430] on div "Update selection" at bounding box center [952, 433] width 73 height 17
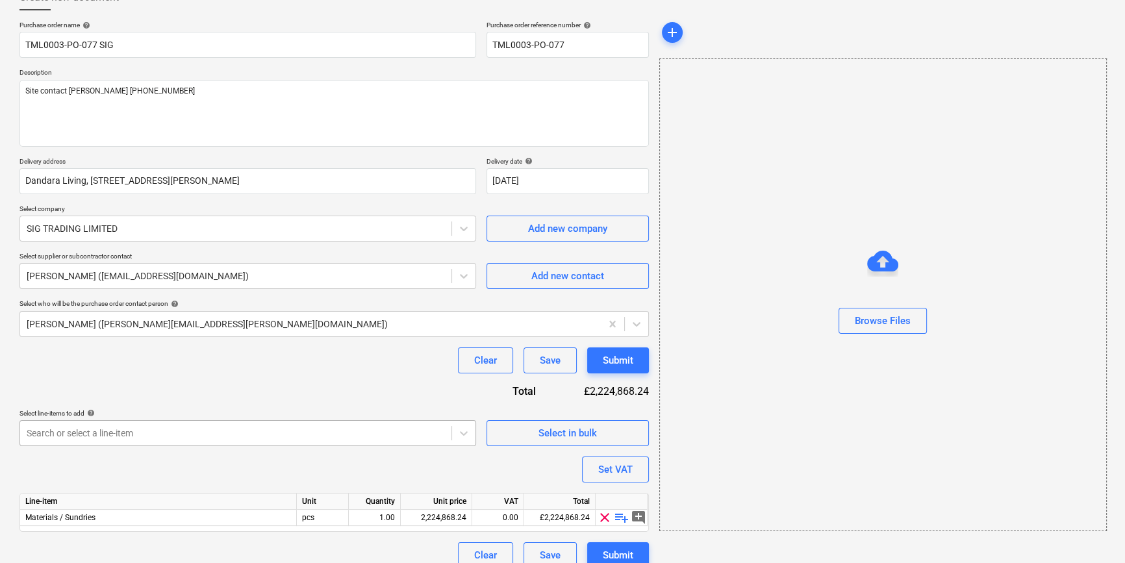
scroll to position [101, 0]
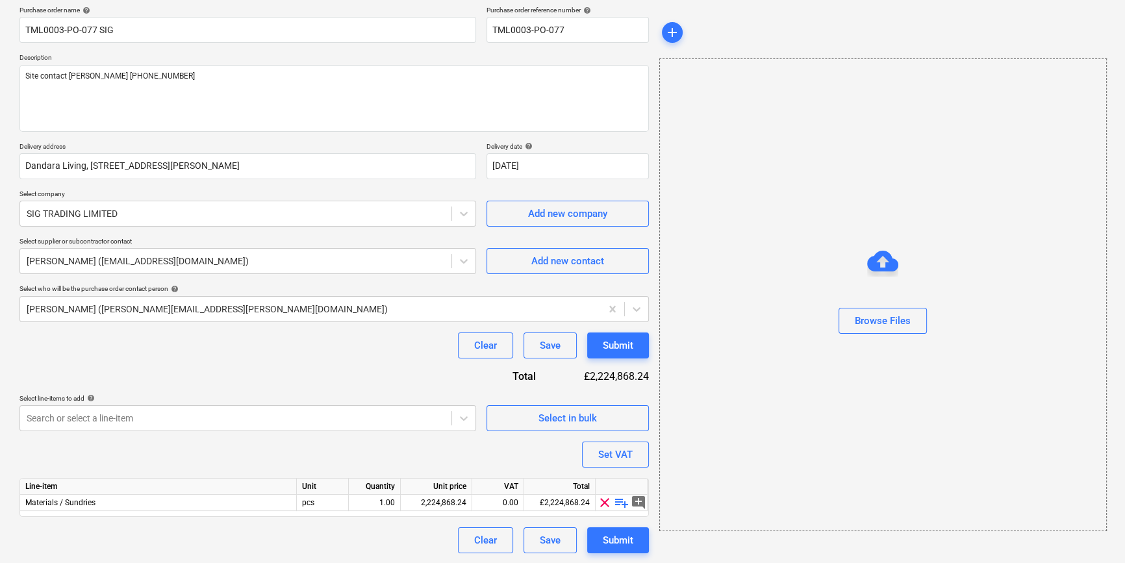
click at [619, 505] on span "playlist_add" at bounding box center [622, 503] width 16 height 16
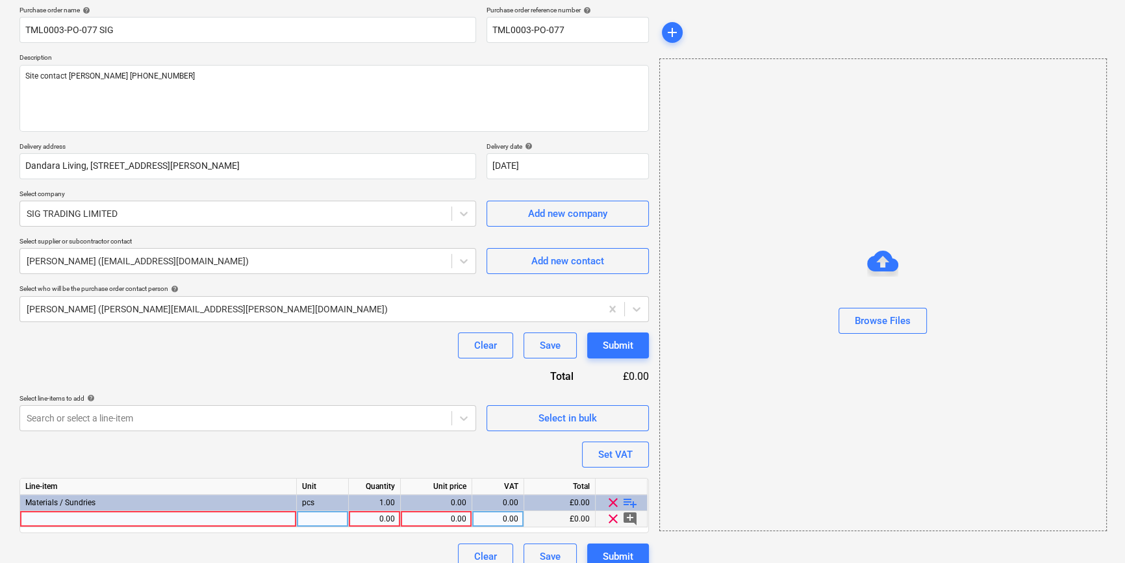
click at [47, 518] on div at bounding box center [158, 519] width 277 height 16
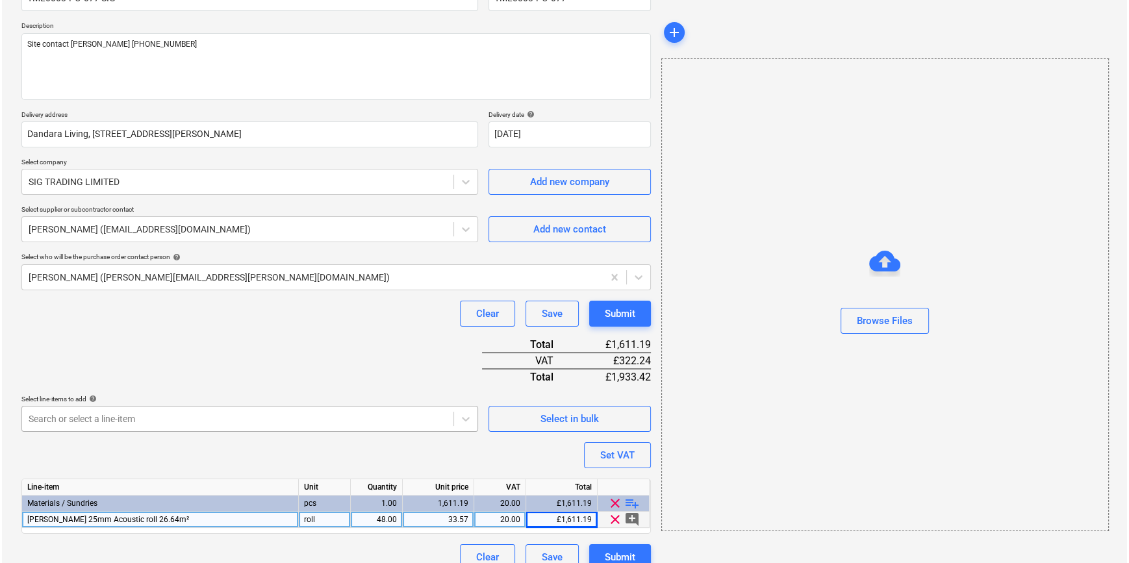
scroll to position [149, 0]
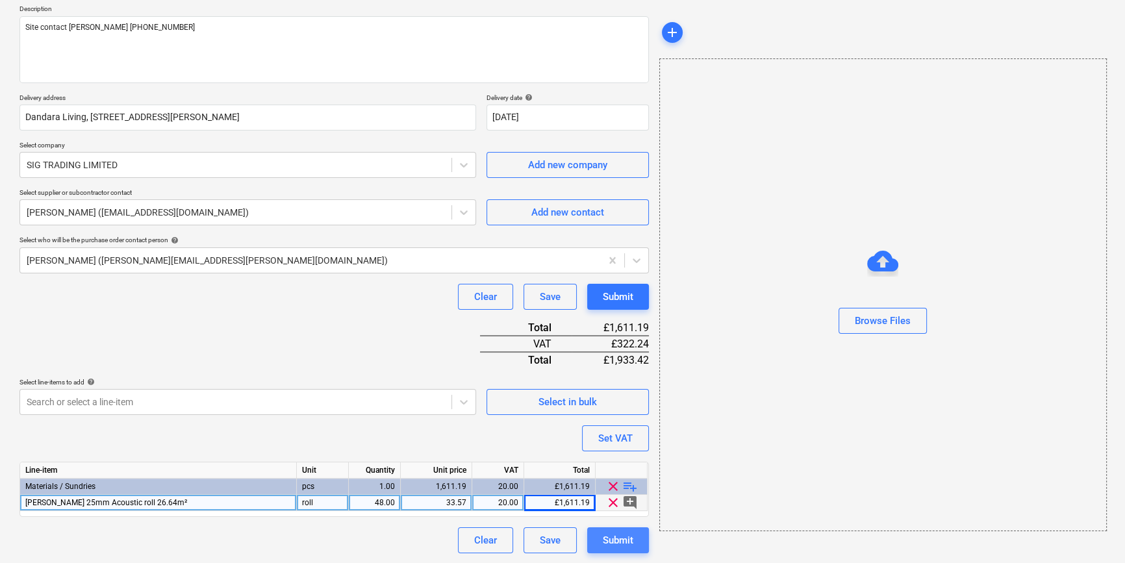
click at [617, 544] on div "Submit" at bounding box center [618, 540] width 31 height 17
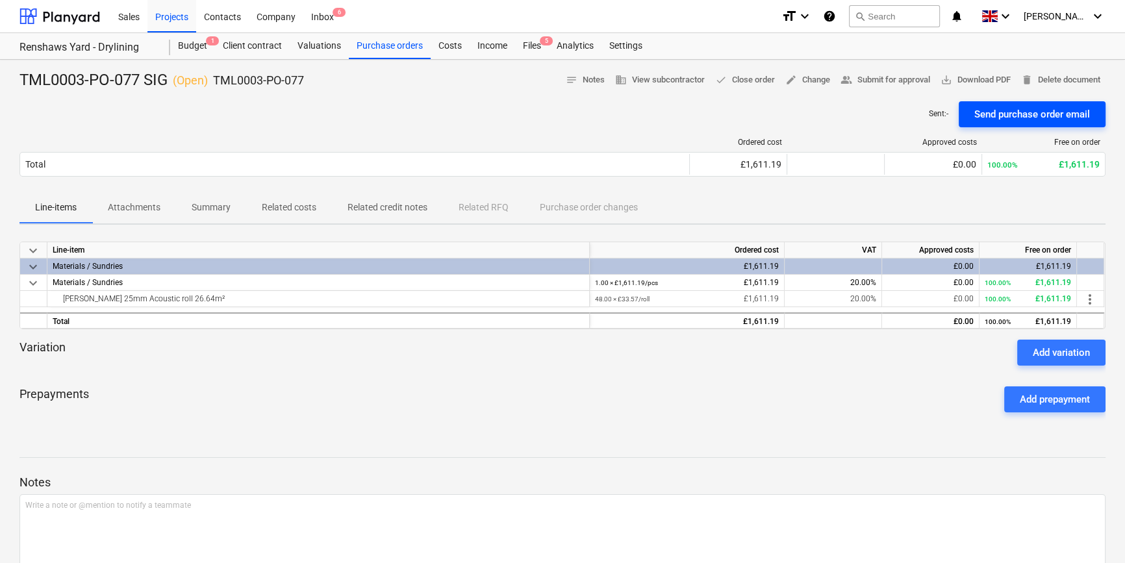
click at [999, 115] on div "Send purchase order email" at bounding box center [1032, 114] width 116 height 17
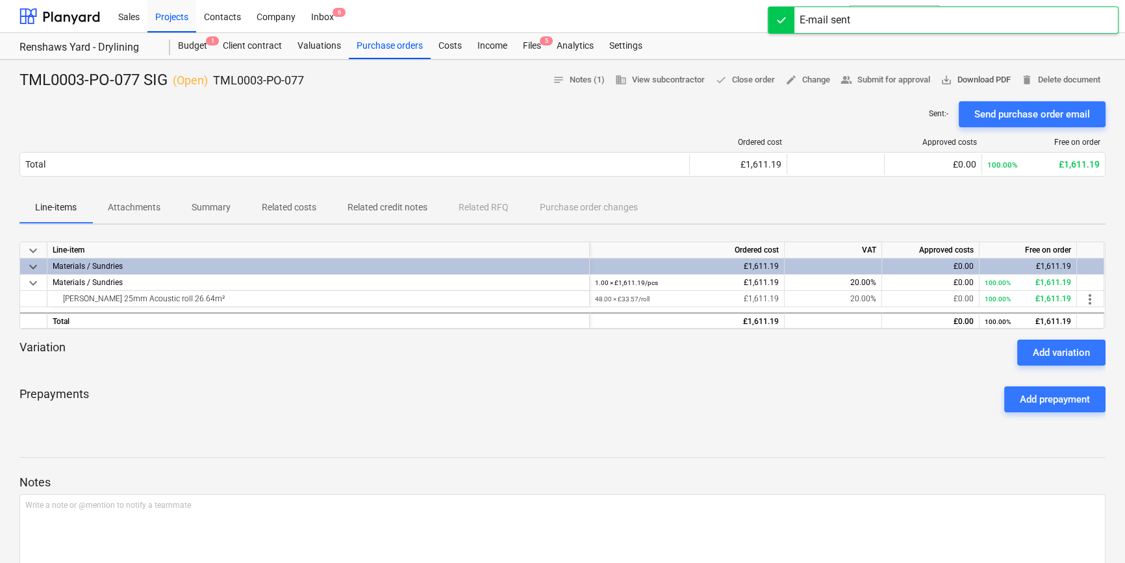
click at [985, 80] on span "save_alt Download PDF" at bounding box center [975, 80] width 70 height 15
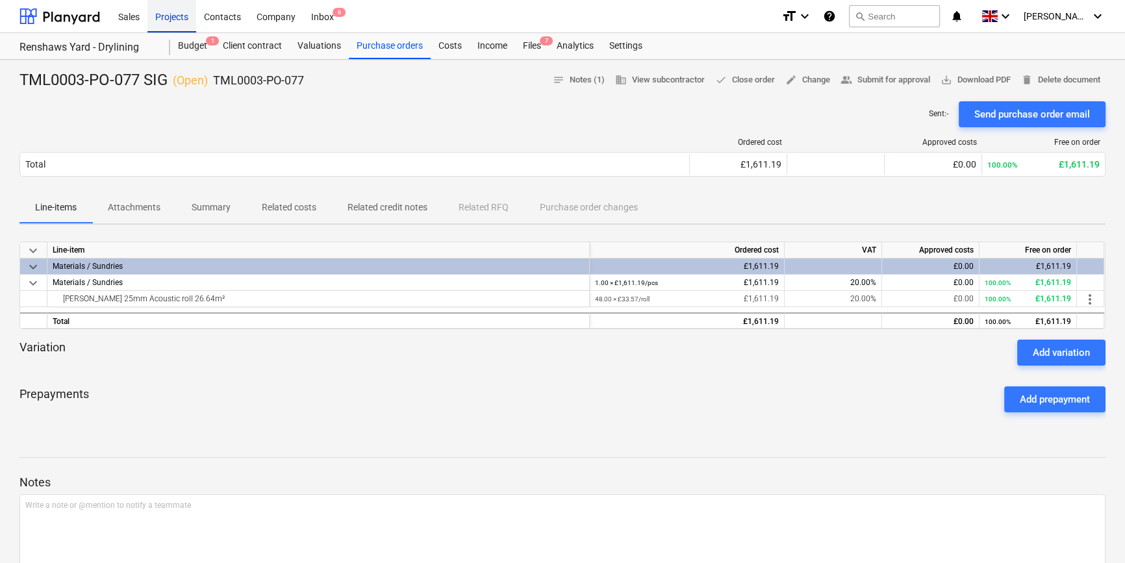
click at [175, 16] on div "Projects" at bounding box center [171, 15] width 49 height 33
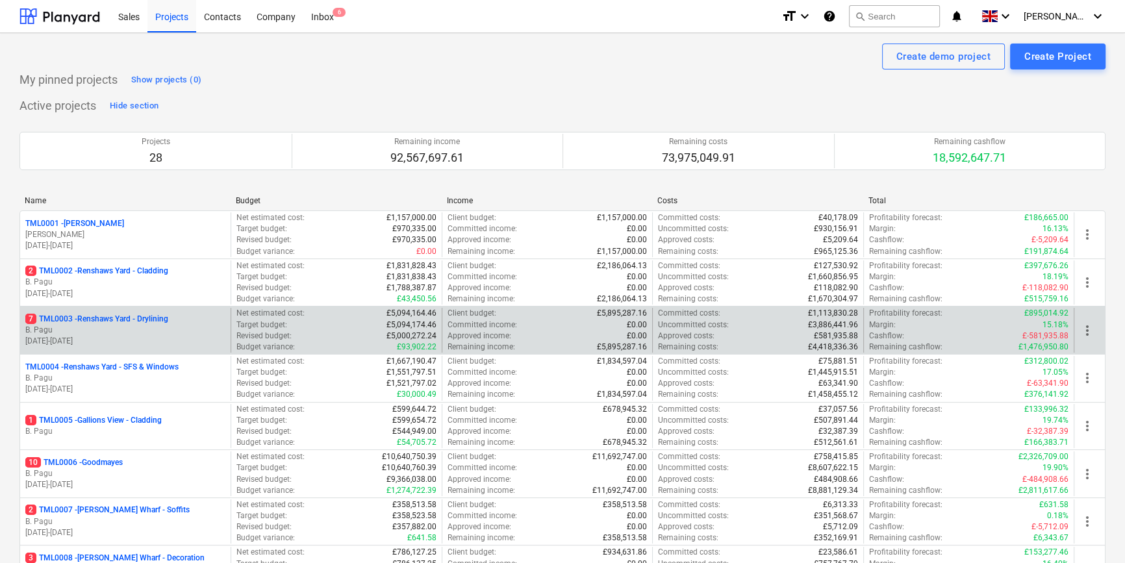
click at [175, 317] on div "7 TML0003 - Renshaws Yard - Drylining" at bounding box center [125, 319] width 200 height 11
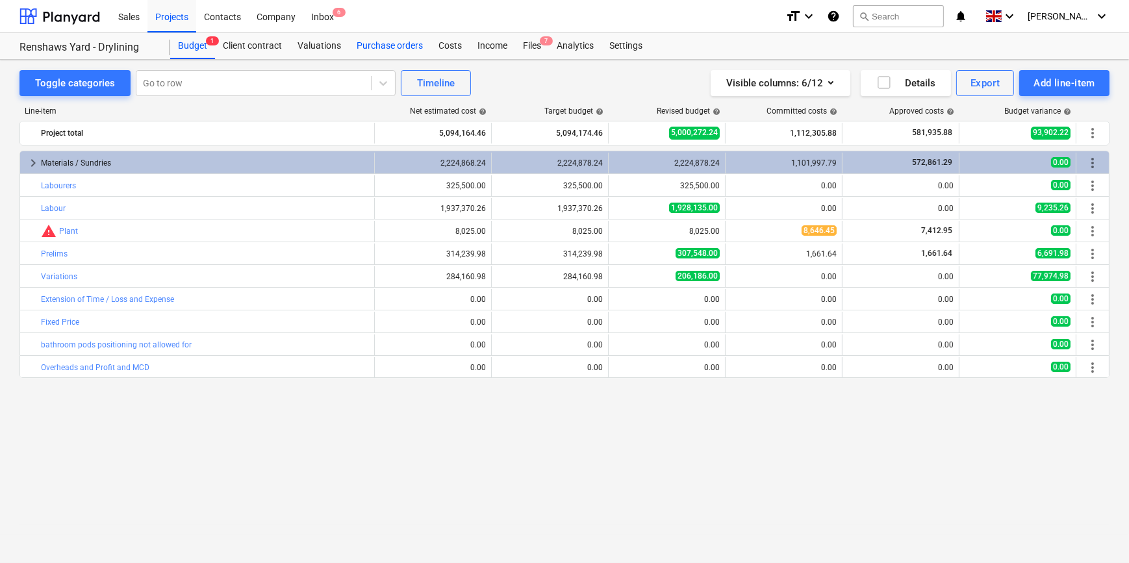
click at [383, 47] on div "Purchase orders" at bounding box center [390, 46] width 82 height 26
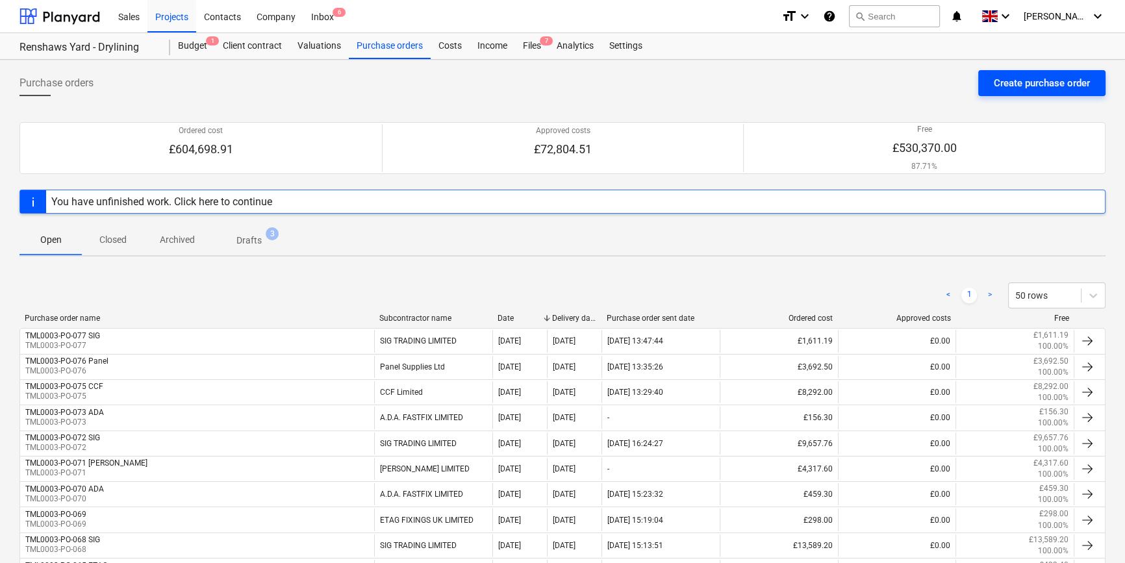
click at [1012, 77] on div "Create purchase order" at bounding box center [1041, 83] width 96 height 17
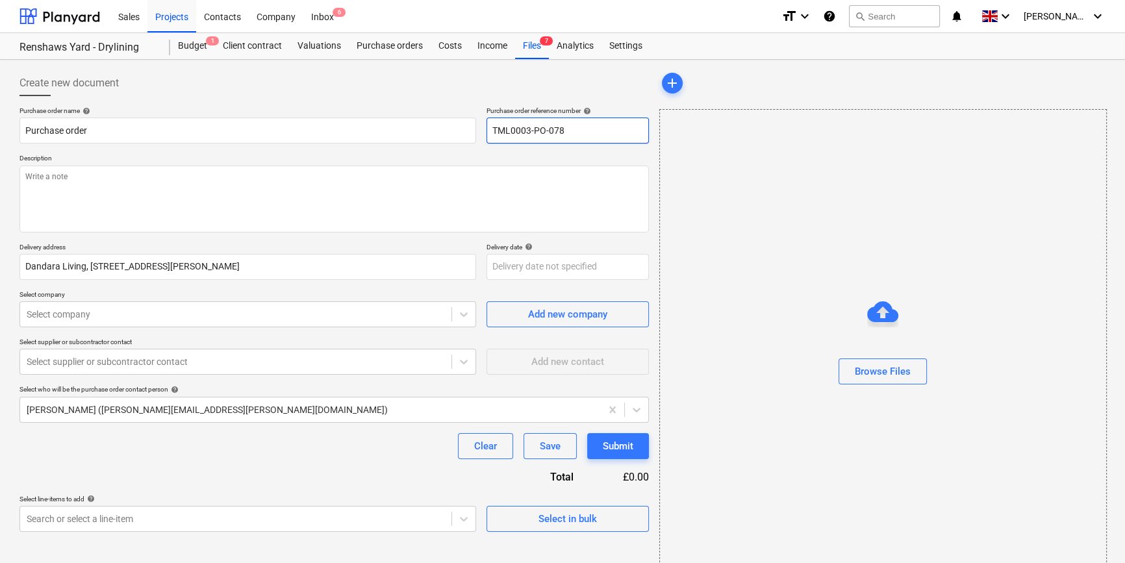
drag, startPoint x: 578, startPoint y: 127, endPoint x: 482, endPoint y: 135, distance: 95.8
click at [482, 135] on div "Purchase order name help Purchase order Purchase order reference number help TM…" at bounding box center [333, 124] width 629 height 37
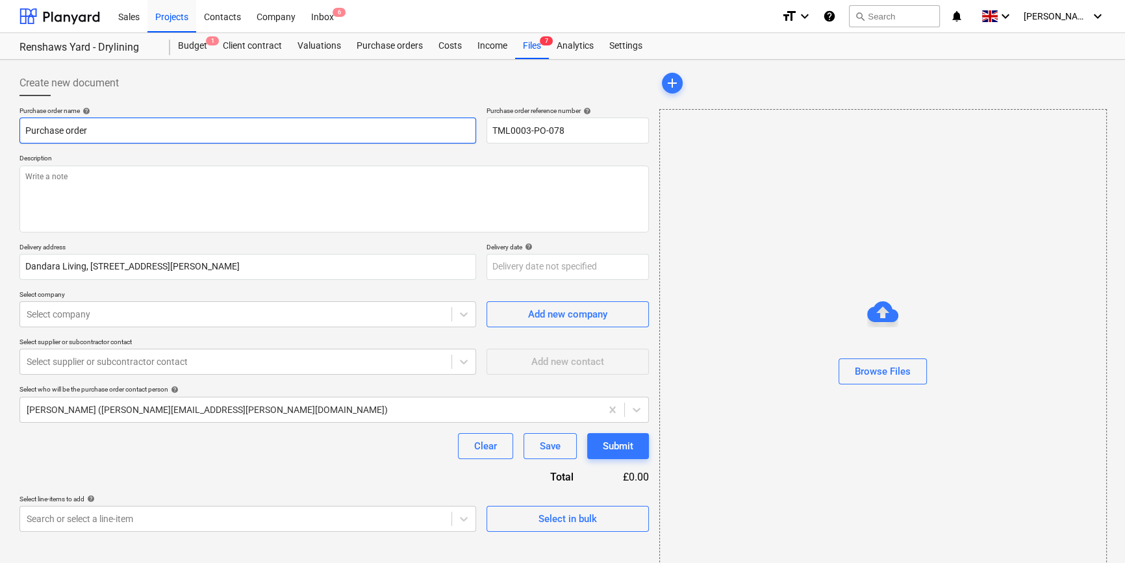
drag, startPoint x: 105, startPoint y: 131, endPoint x: 12, endPoint y: 128, distance: 93.6
click at [14, 128] on div "Create new document Purchase order name help Purchase order Purchase order refe…" at bounding box center [334, 326] width 640 height 522
paste input "TML0003-PO-078"
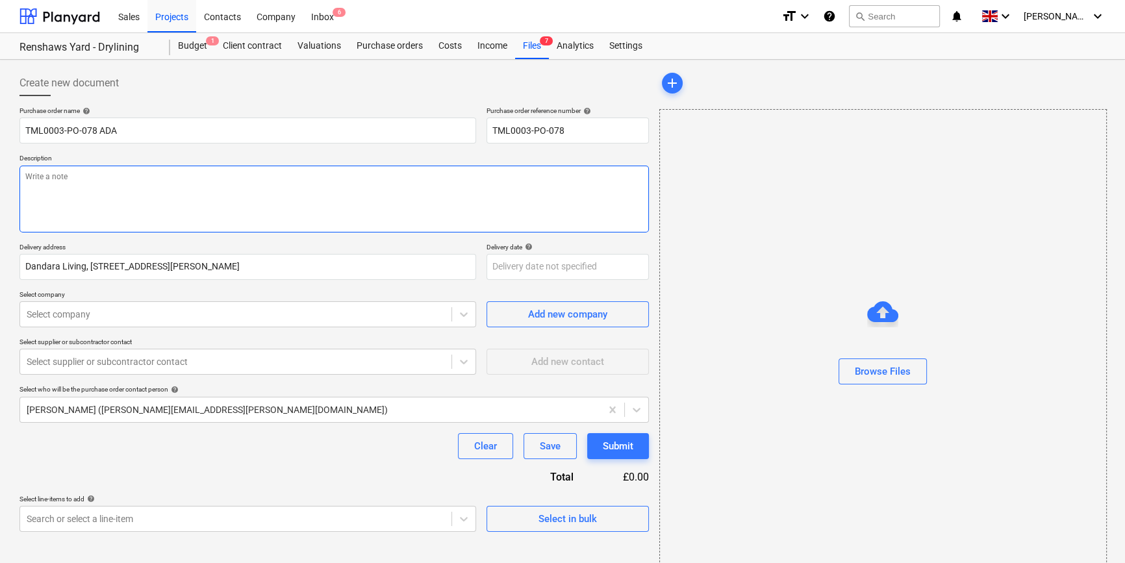
click at [60, 195] on textarea at bounding box center [333, 199] width 629 height 67
click at [53, 177] on textarea "Site conact [PERSON_NAME] 07923 414104" at bounding box center [333, 199] width 629 height 67
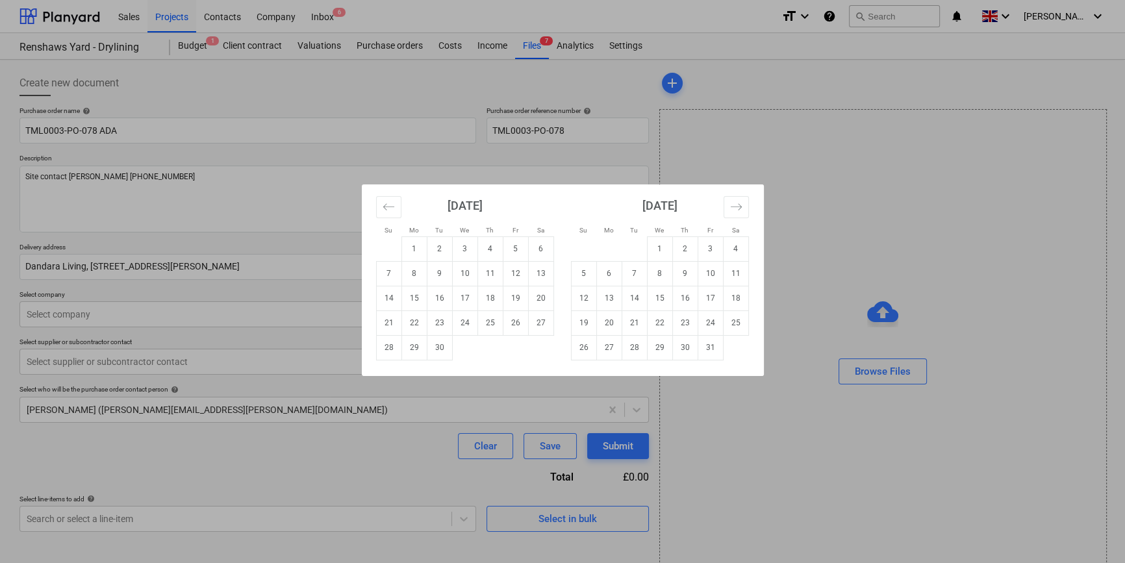
click at [504, 264] on body "Sales Projects Contacts Company Inbox 6 format_size keyboard_arrow_down help se…" at bounding box center [562, 281] width 1125 height 563
click at [447, 247] on td "2" at bounding box center [439, 248] width 25 height 25
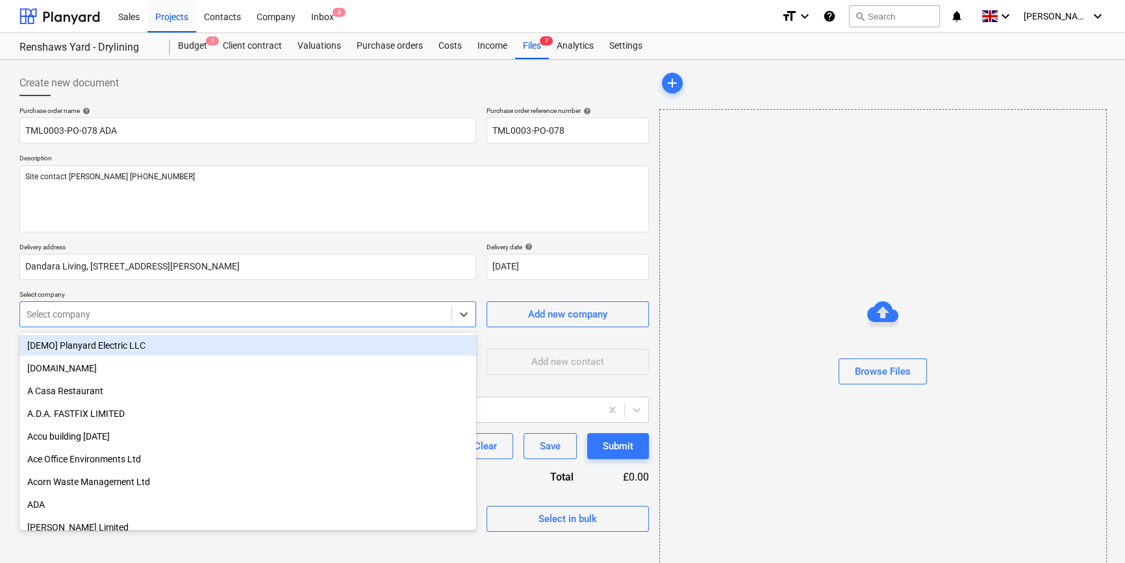
click at [90, 321] on div "Select company" at bounding box center [235, 314] width 431 height 18
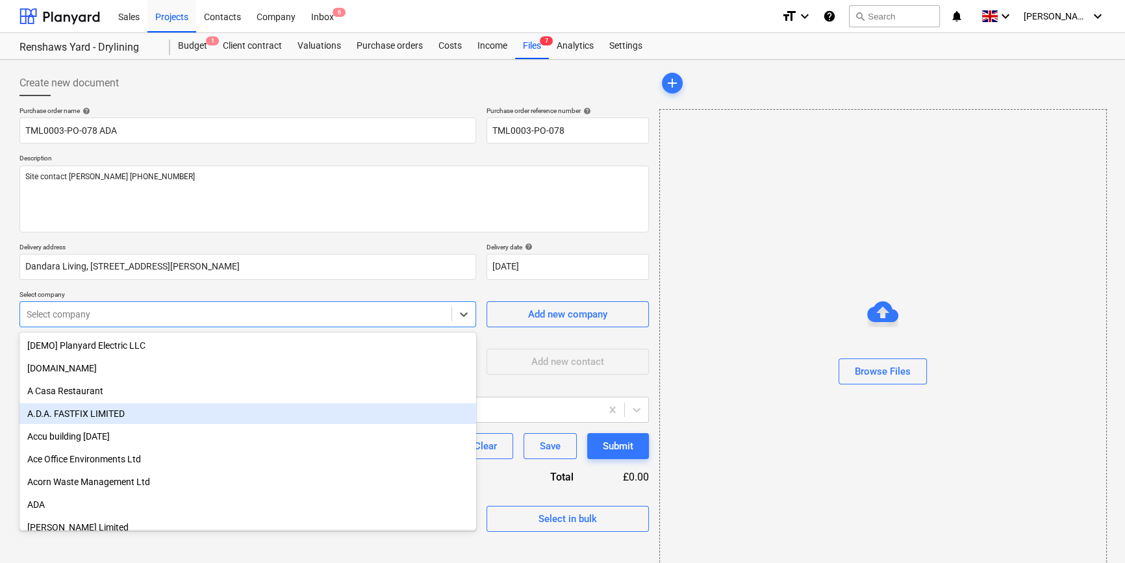
click at [66, 411] on div "A.D.A. FASTFIX LIMITED" at bounding box center [247, 413] width 456 height 21
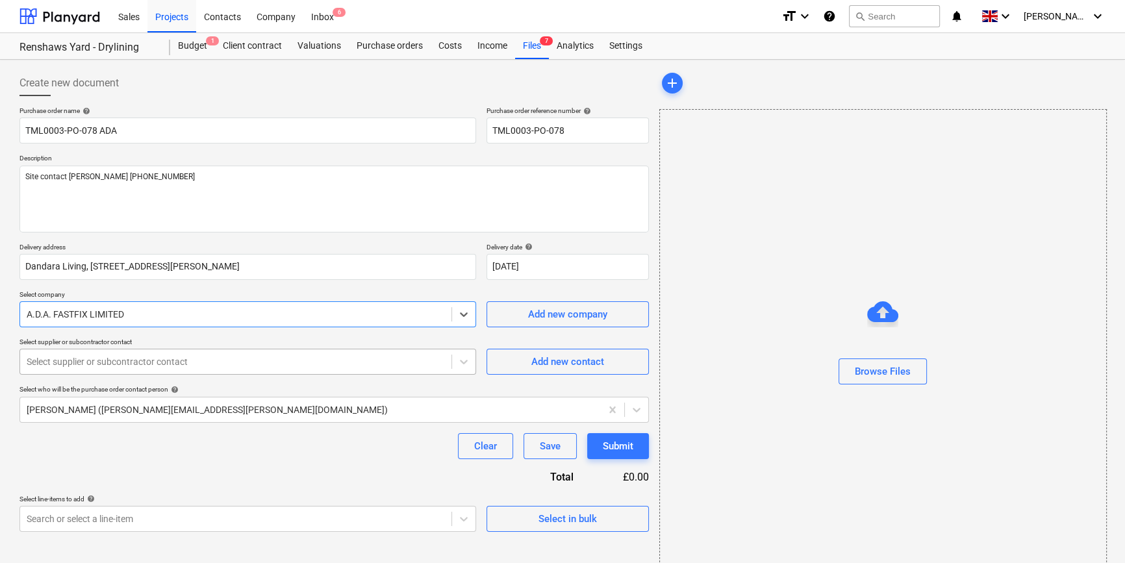
click at [65, 368] on div at bounding box center [236, 361] width 418 height 13
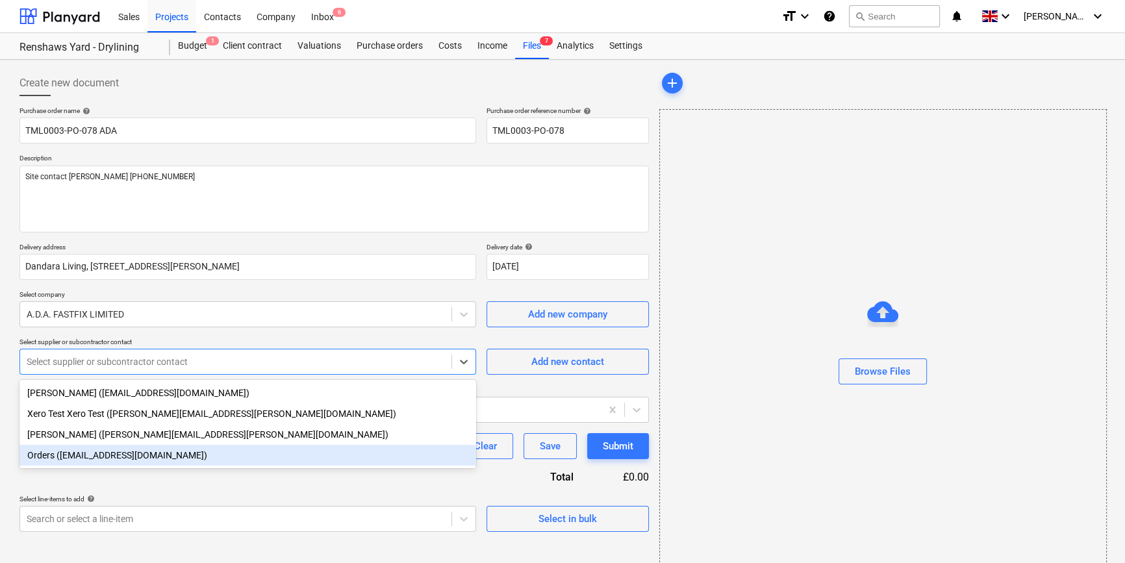
click at [64, 461] on div "Orders ([EMAIL_ADDRESS][DOMAIN_NAME])" at bounding box center [247, 455] width 456 height 21
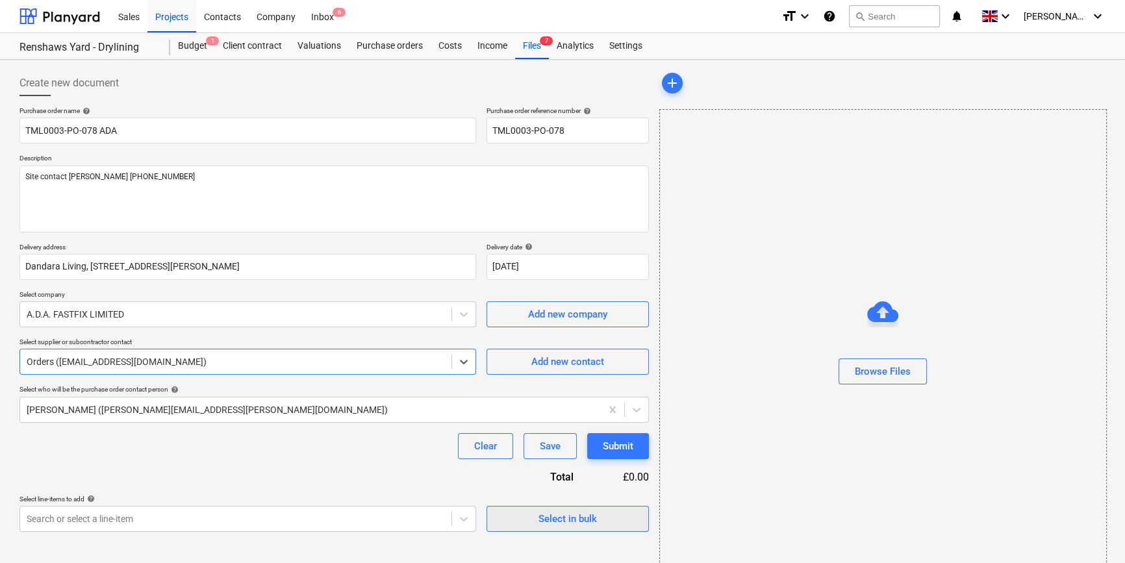
click at [549, 520] on div "Select in bulk" at bounding box center [567, 518] width 58 height 17
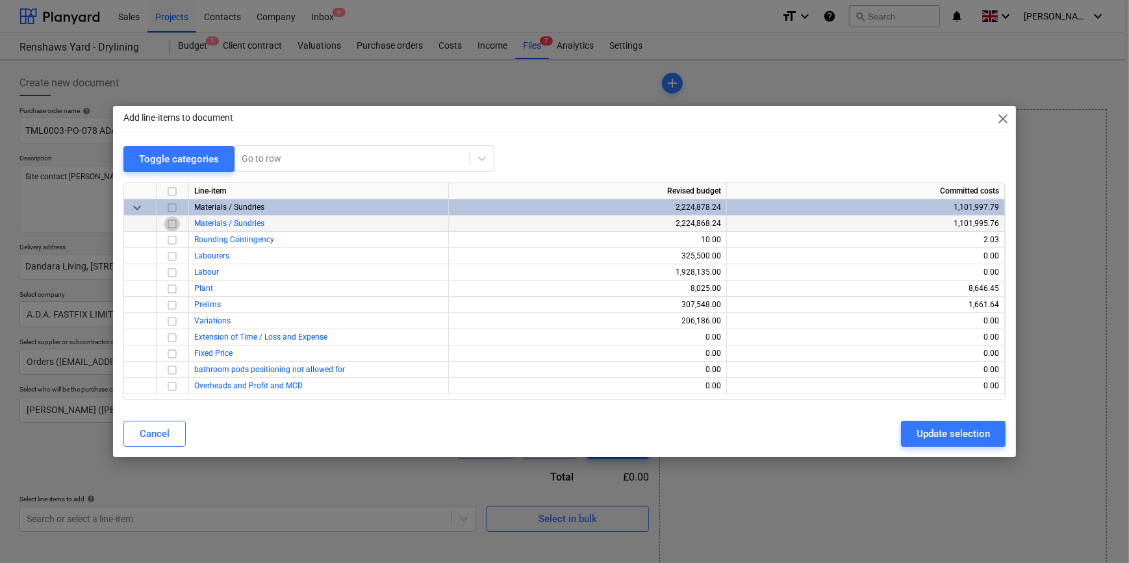
click at [175, 225] on input "checkbox" at bounding box center [172, 224] width 16 height 16
click at [926, 437] on div "Update selection" at bounding box center [952, 433] width 73 height 17
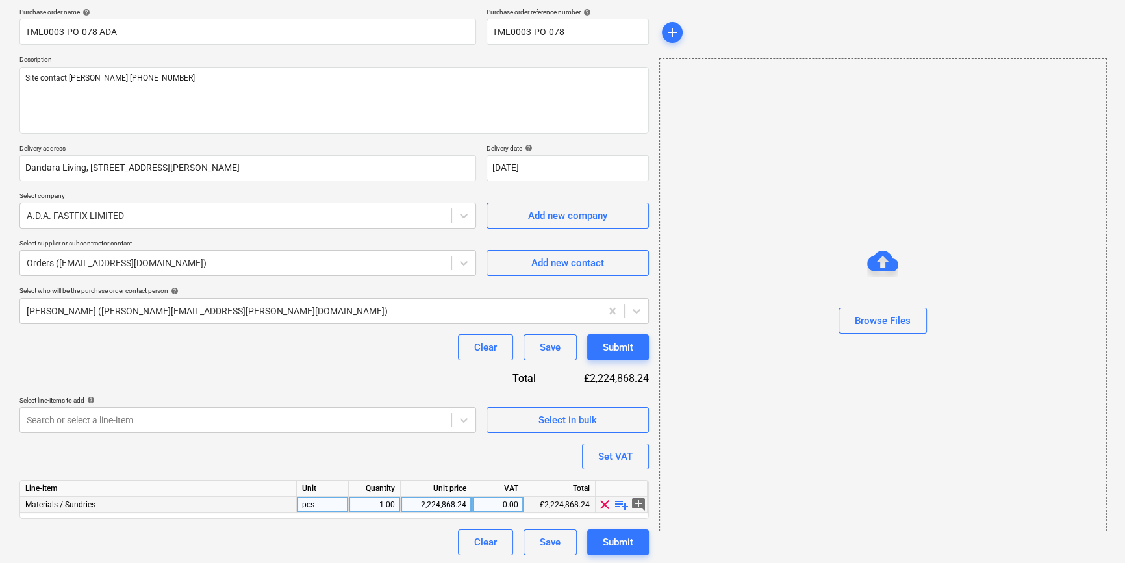
scroll to position [101, 0]
click at [621, 506] on span "playlist_add" at bounding box center [622, 503] width 16 height 16
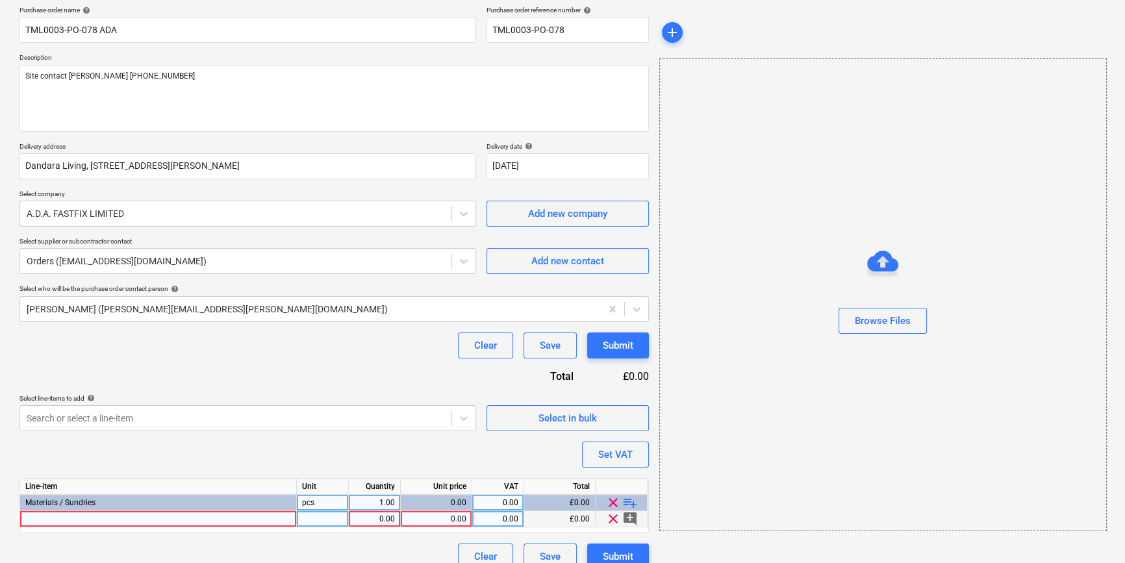
click at [48, 519] on div at bounding box center [158, 519] width 277 height 16
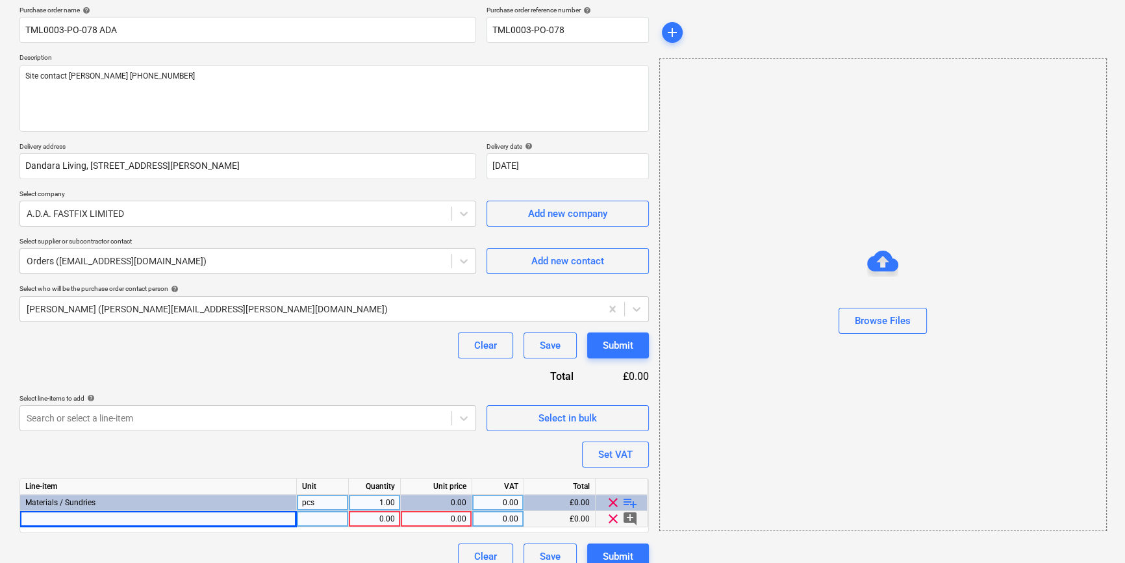
click at [58, 518] on div at bounding box center [158, 519] width 277 height 16
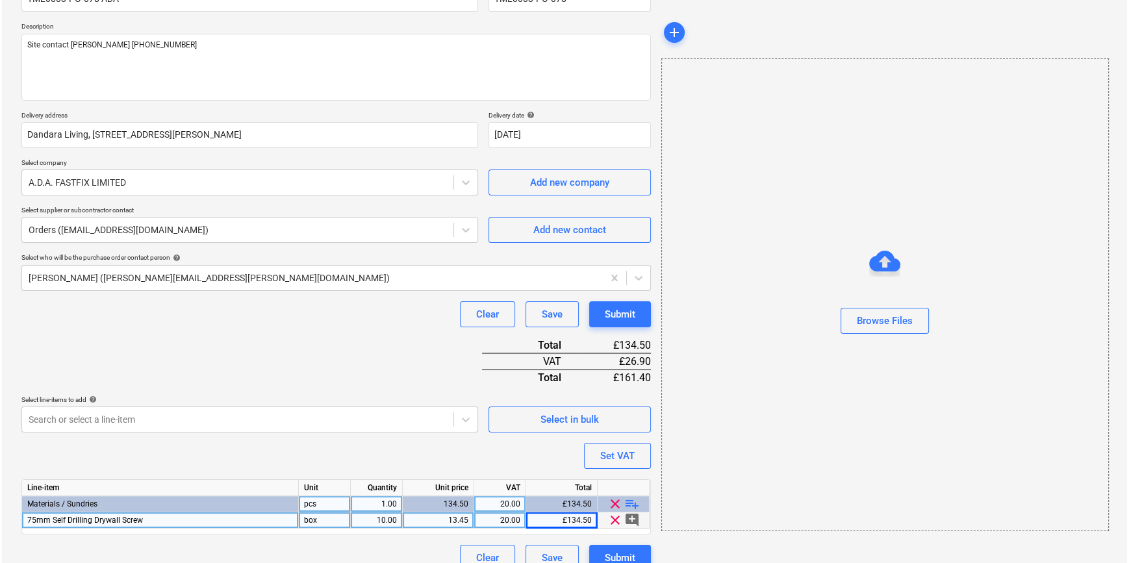
scroll to position [149, 0]
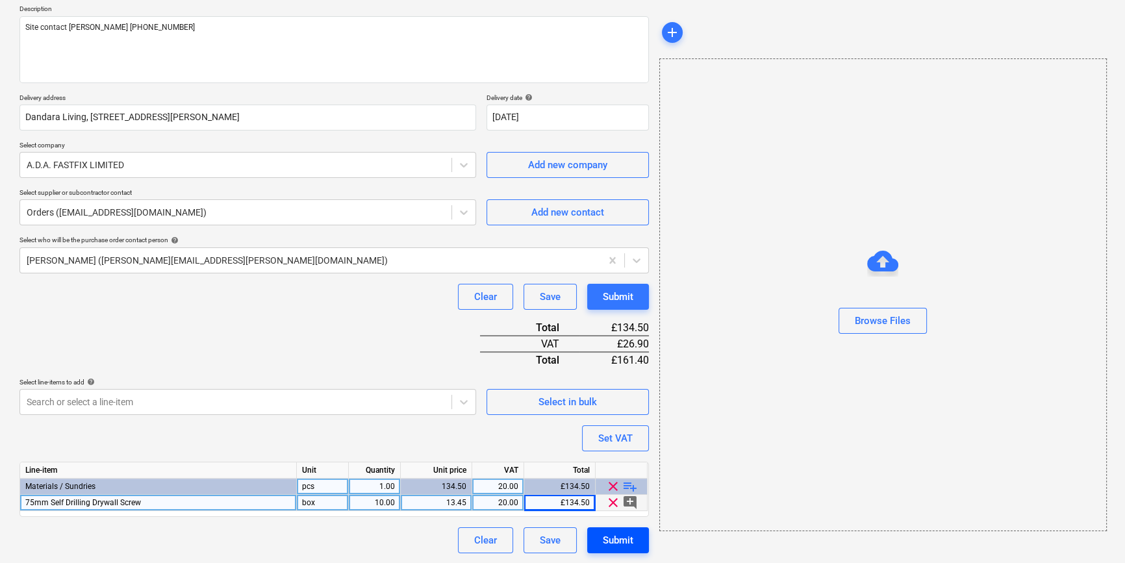
click at [621, 539] on div "Submit" at bounding box center [618, 540] width 31 height 17
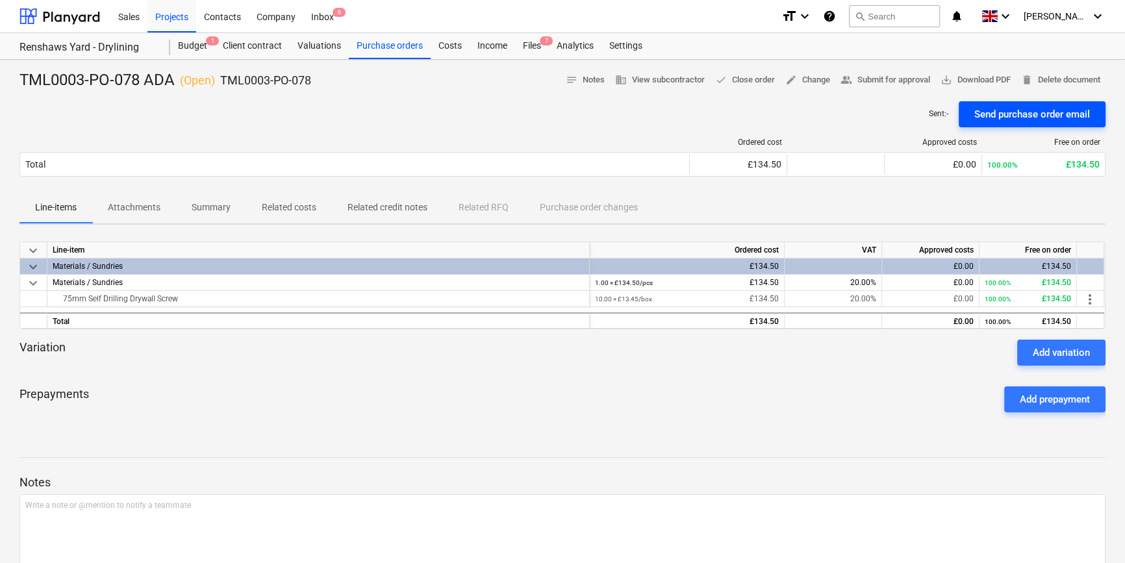
click at [1048, 116] on div "Send purchase order email" at bounding box center [1032, 114] width 116 height 17
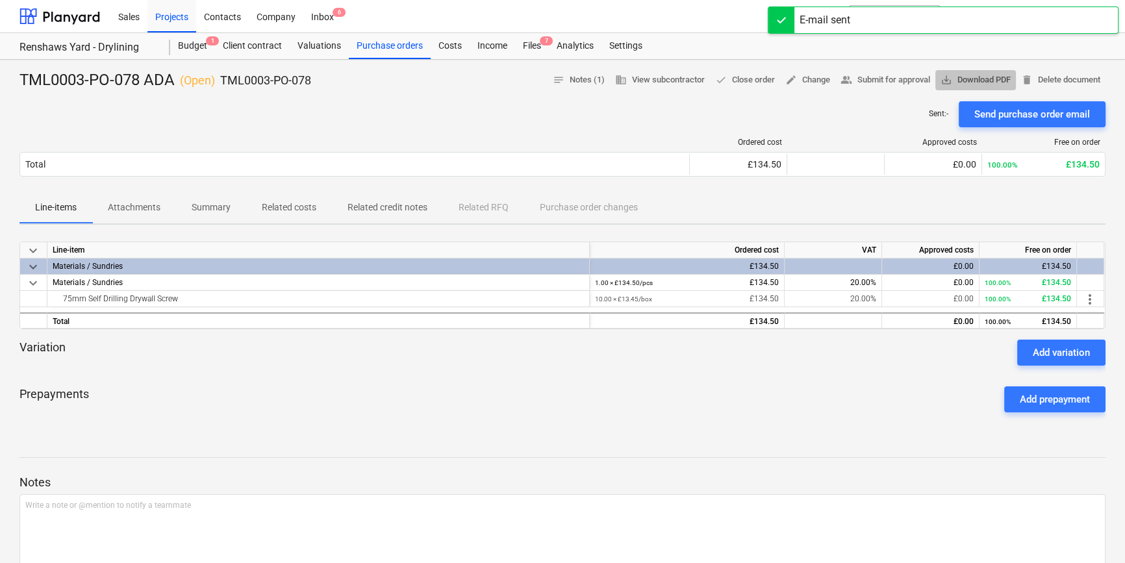
click at [984, 81] on span "save_alt Download PDF" at bounding box center [975, 80] width 70 height 15
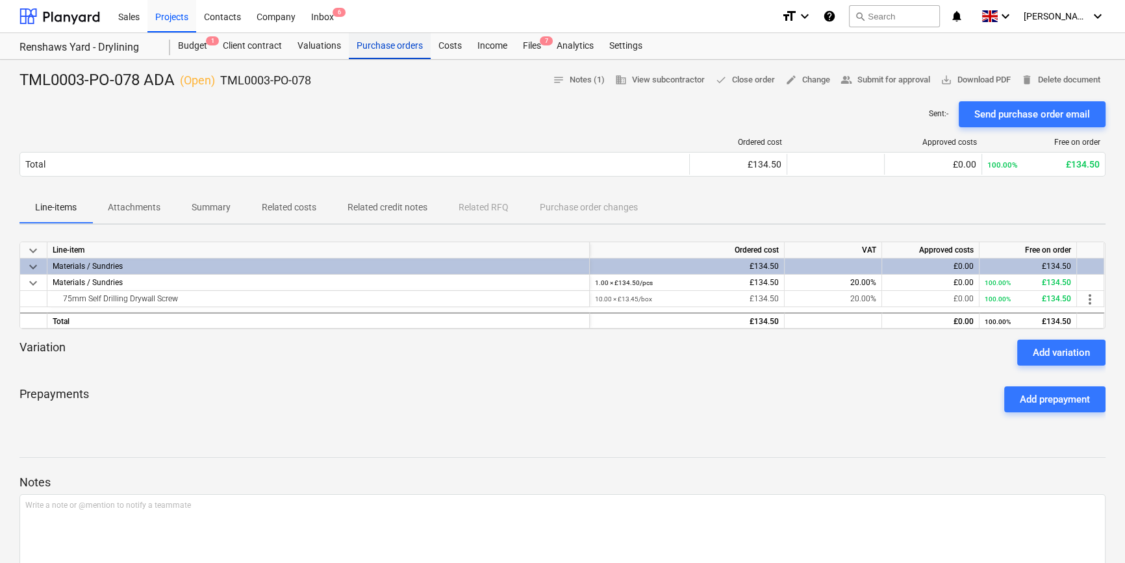
click at [403, 38] on div "Purchase orders" at bounding box center [390, 46] width 82 height 26
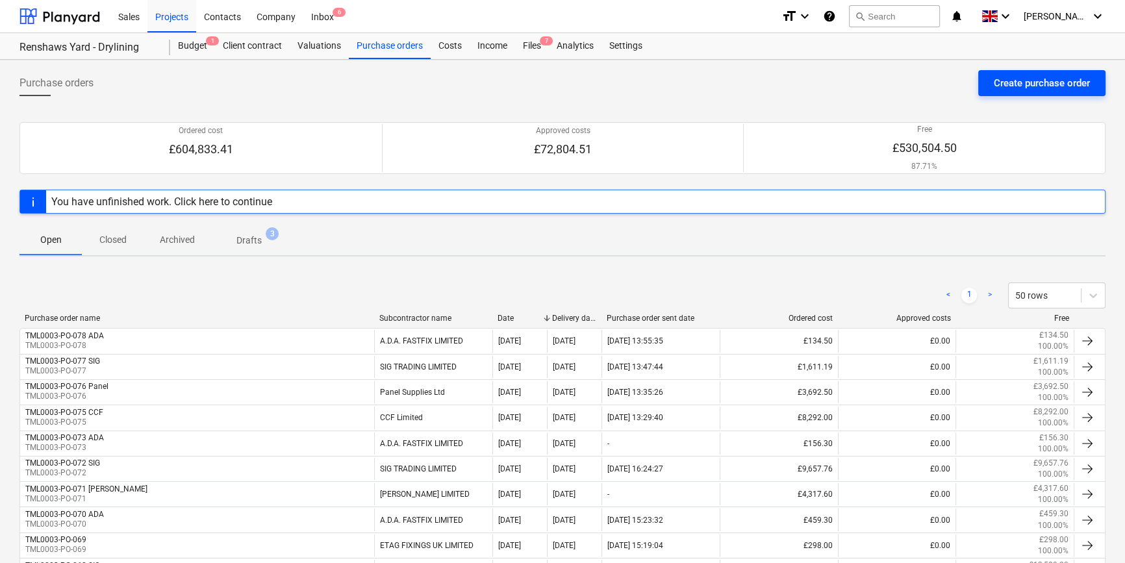
click at [1024, 81] on div "Create purchase order" at bounding box center [1041, 83] width 96 height 17
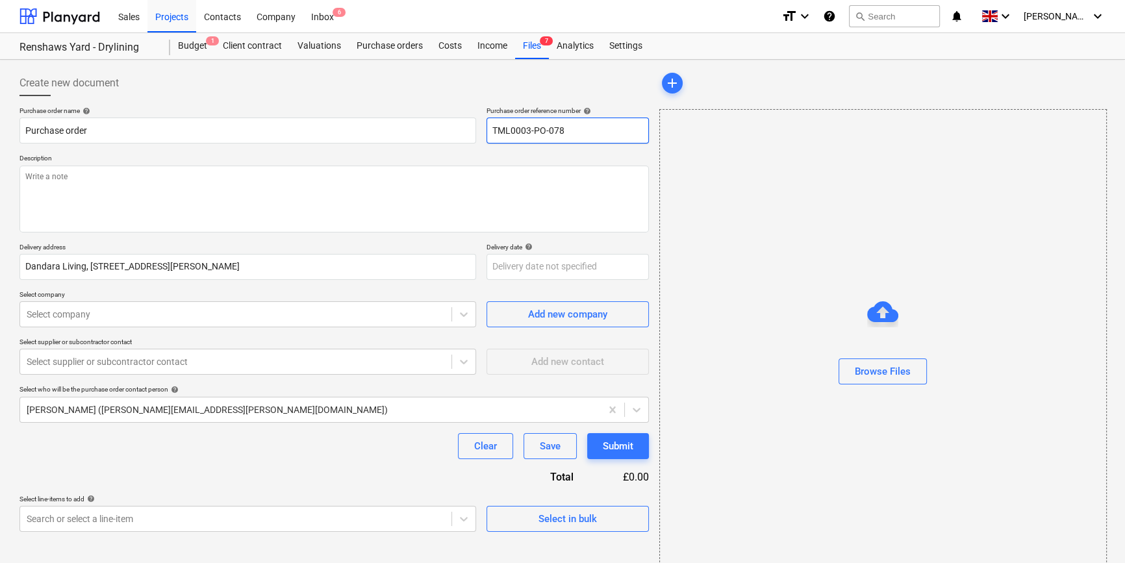
click at [568, 136] on input "TML0003-PO-078" at bounding box center [567, 131] width 162 height 26
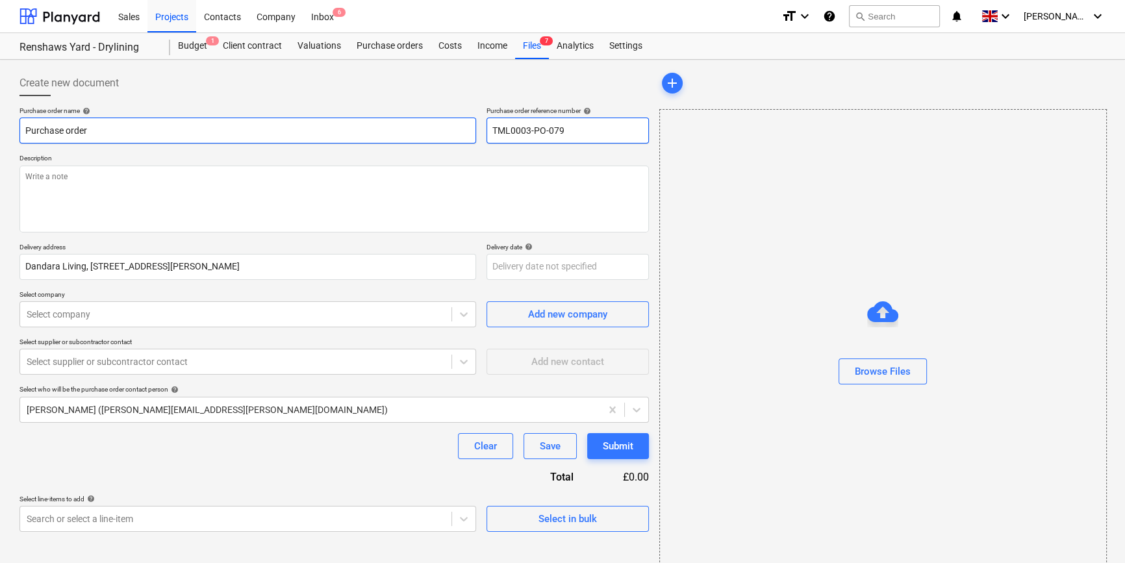
drag, startPoint x: 573, startPoint y: 130, endPoint x: 466, endPoint y: 141, distance: 107.7
click at [466, 141] on div "Purchase order name help Purchase order Purchase order reference number help TM…" at bounding box center [333, 124] width 629 height 37
drag, startPoint x: 103, startPoint y: 121, endPoint x: 1, endPoint y: 134, distance: 103.4
click at [0, 134] on div "Create new document Purchase order name help Purchase order Purchase order refe…" at bounding box center [562, 326] width 1125 height 532
paste input "TML0003-PO-079"
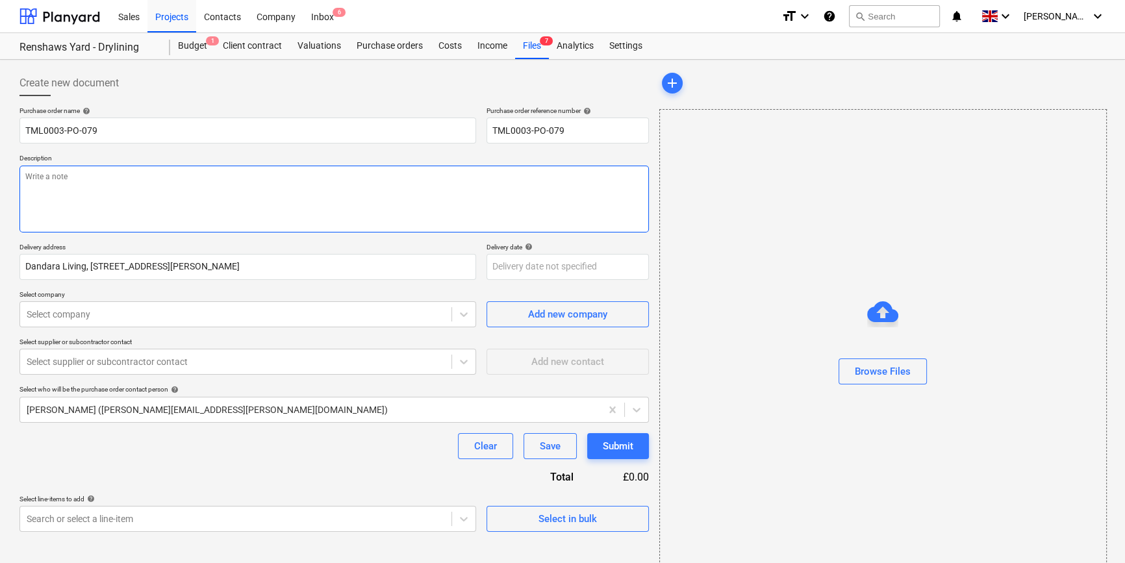
click at [51, 194] on textarea at bounding box center [333, 199] width 629 height 67
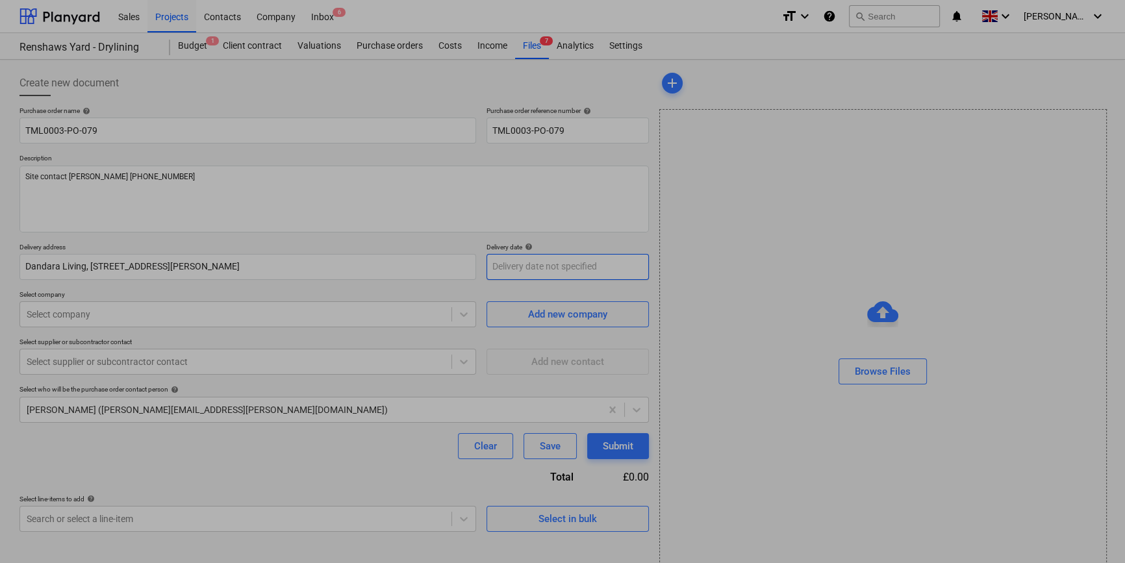
click at [494, 269] on body "Sales Projects Contacts Company Inbox 6 format_size keyboard_arrow_down help se…" at bounding box center [562, 281] width 1125 height 563
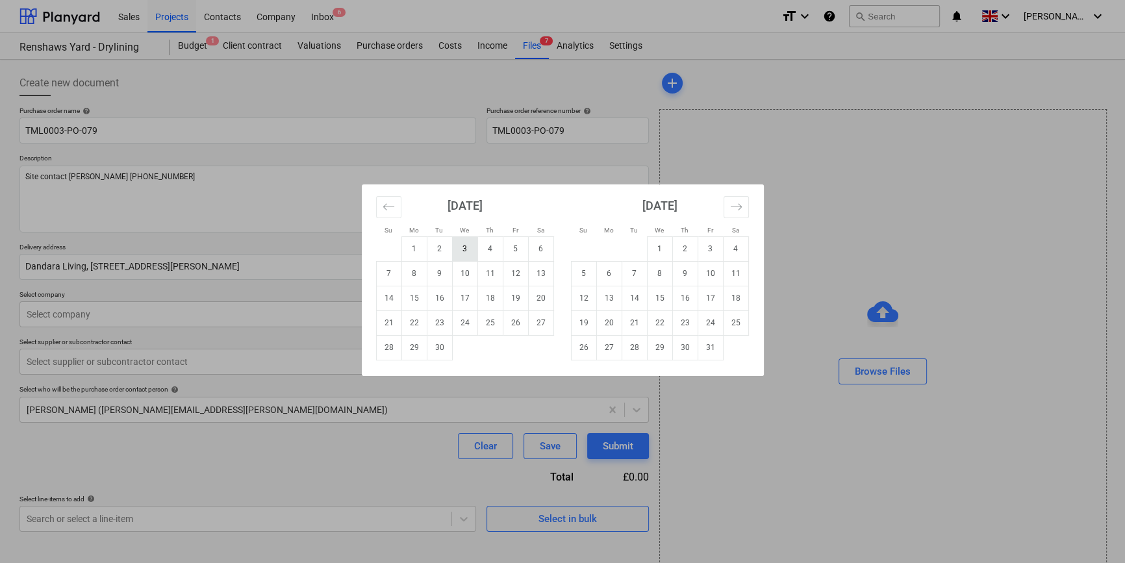
click at [467, 247] on td "3" at bounding box center [464, 248] width 25 height 25
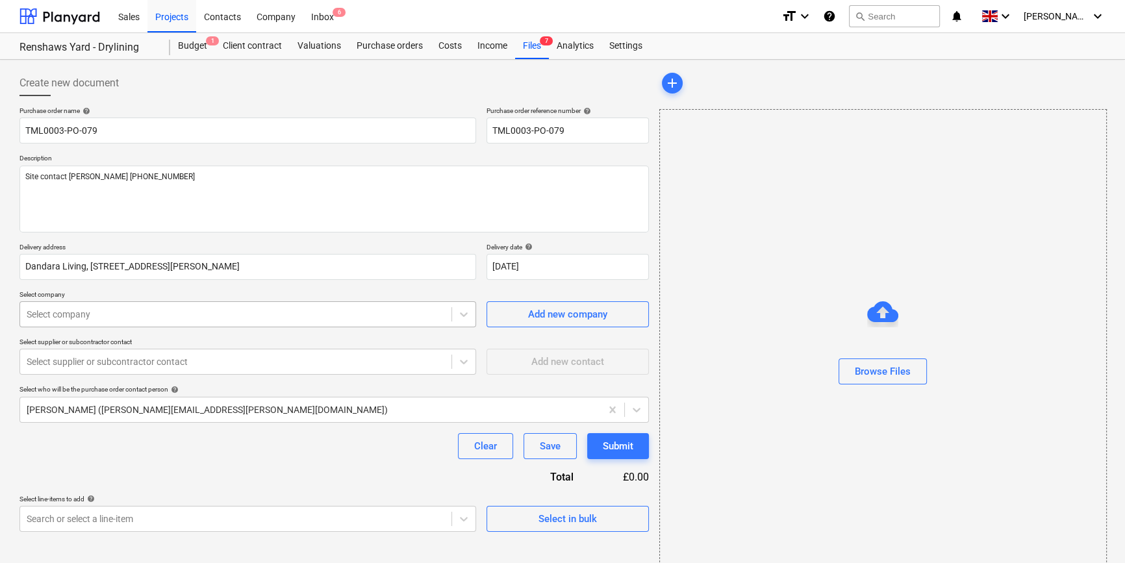
click at [197, 312] on div at bounding box center [236, 314] width 418 height 13
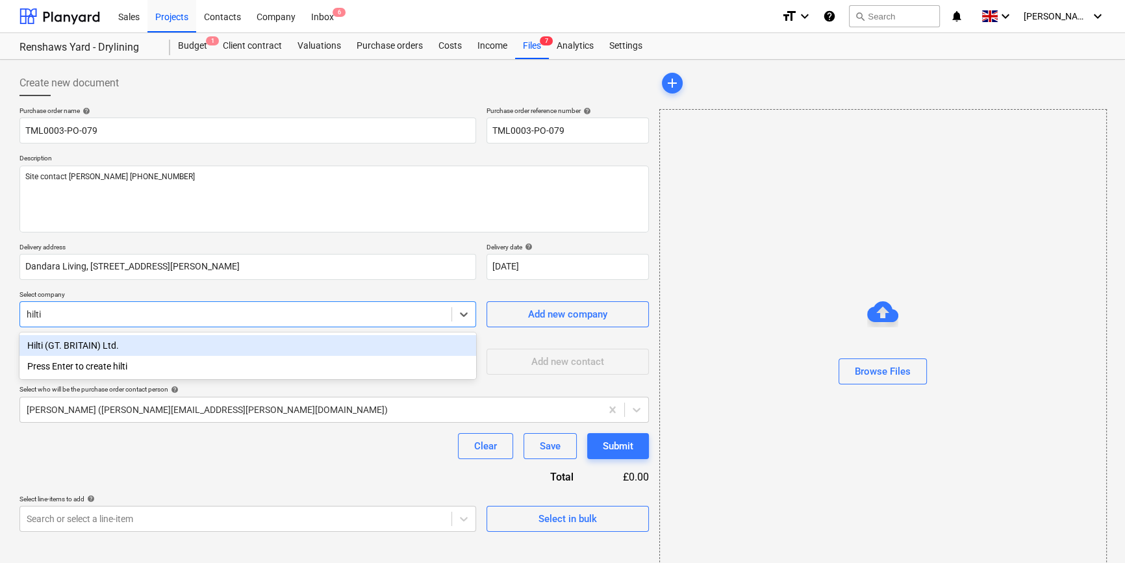
click at [197, 347] on div "Hilti (GT. BRITAIN) Ltd." at bounding box center [247, 345] width 456 height 21
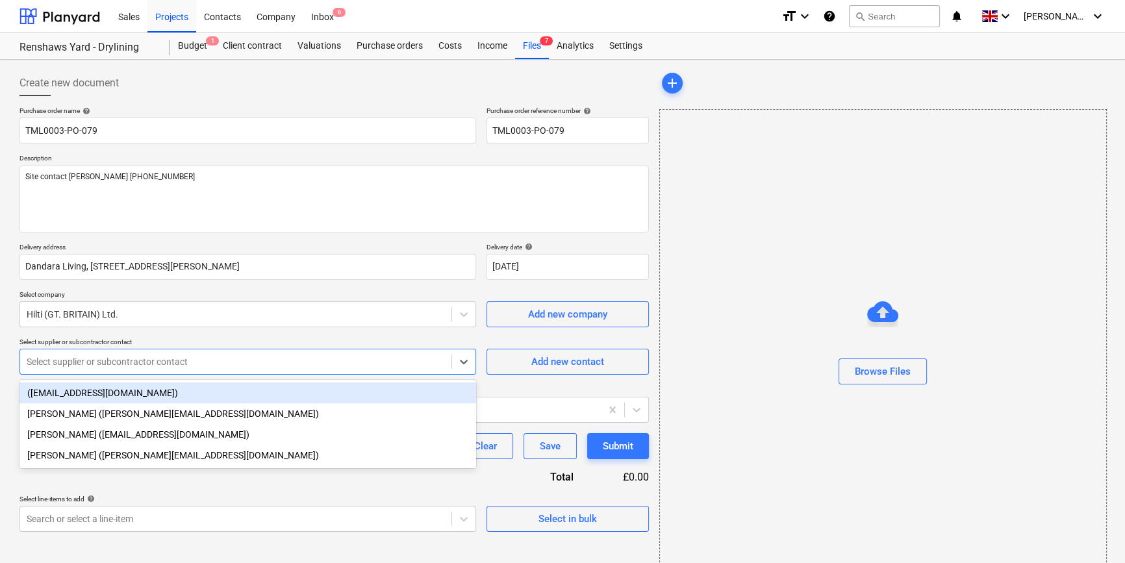
click at [193, 358] on div at bounding box center [236, 361] width 418 height 13
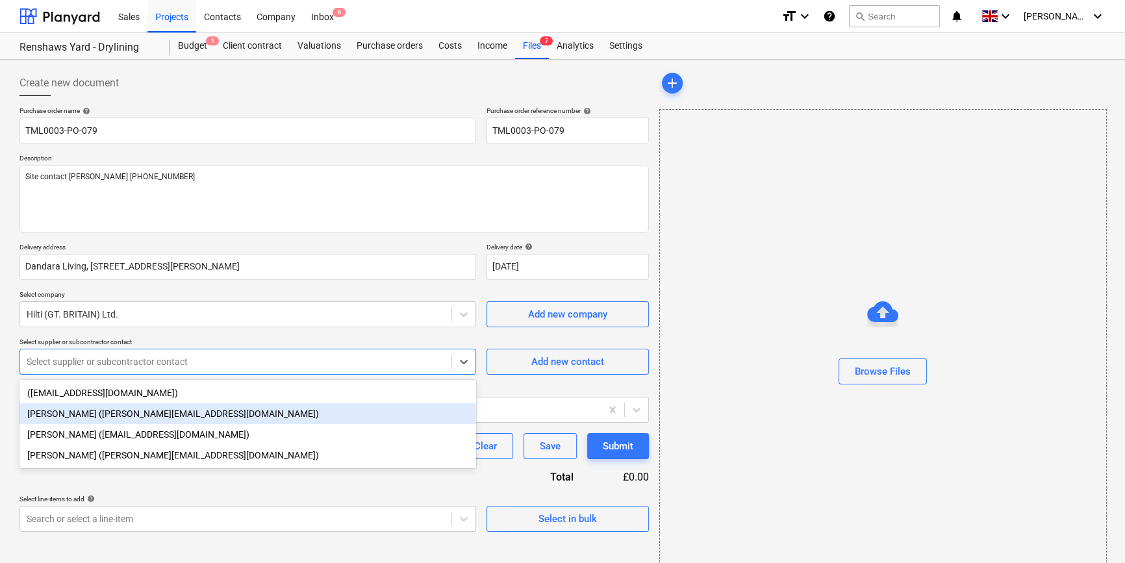
click at [168, 416] on div "[PERSON_NAME] ([PERSON_NAME][EMAIL_ADDRESS][DOMAIN_NAME])" at bounding box center [247, 413] width 456 height 21
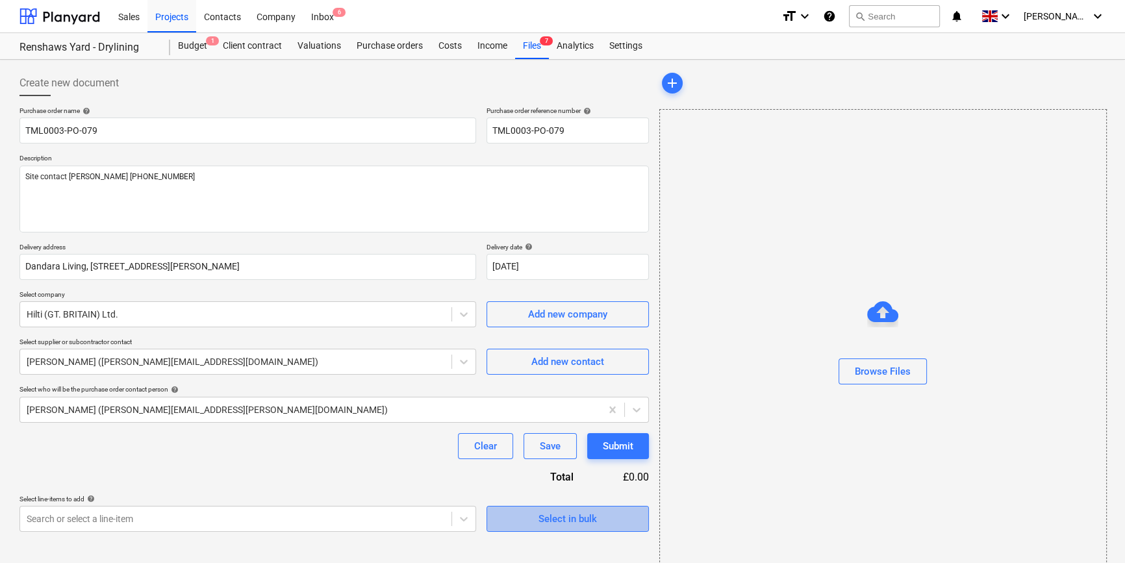
click at [582, 519] on div "Select in bulk" at bounding box center [567, 518] width 58 height 17
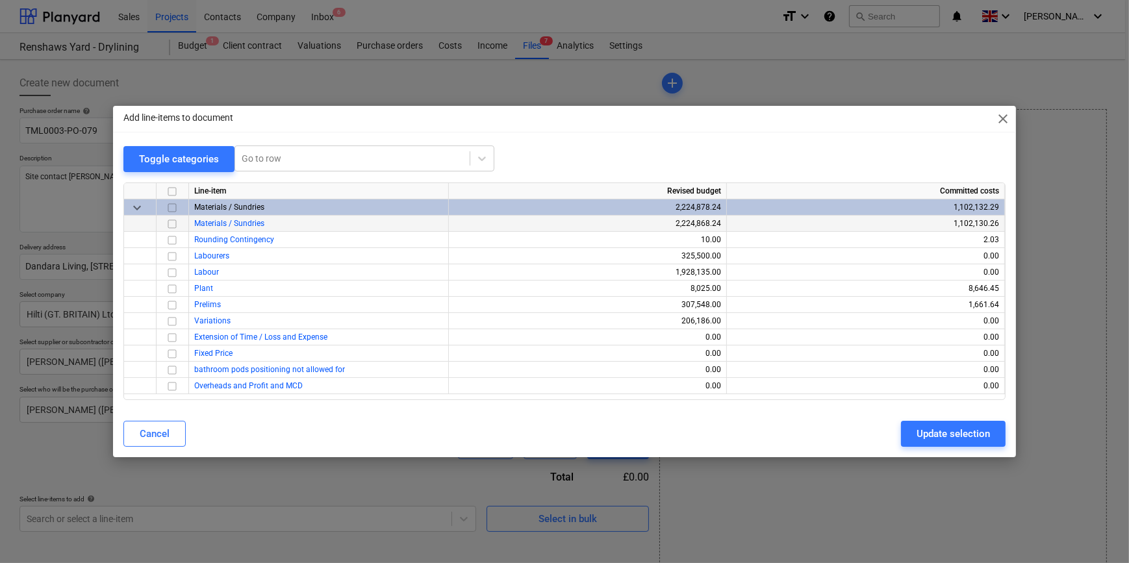
click at [171, 221] on input "checkbox" at bounding box center [172, 224] width 16 height 16
click at [937, 432] on div "Update selection" at bounding box center [952, 433] width 73 height 17
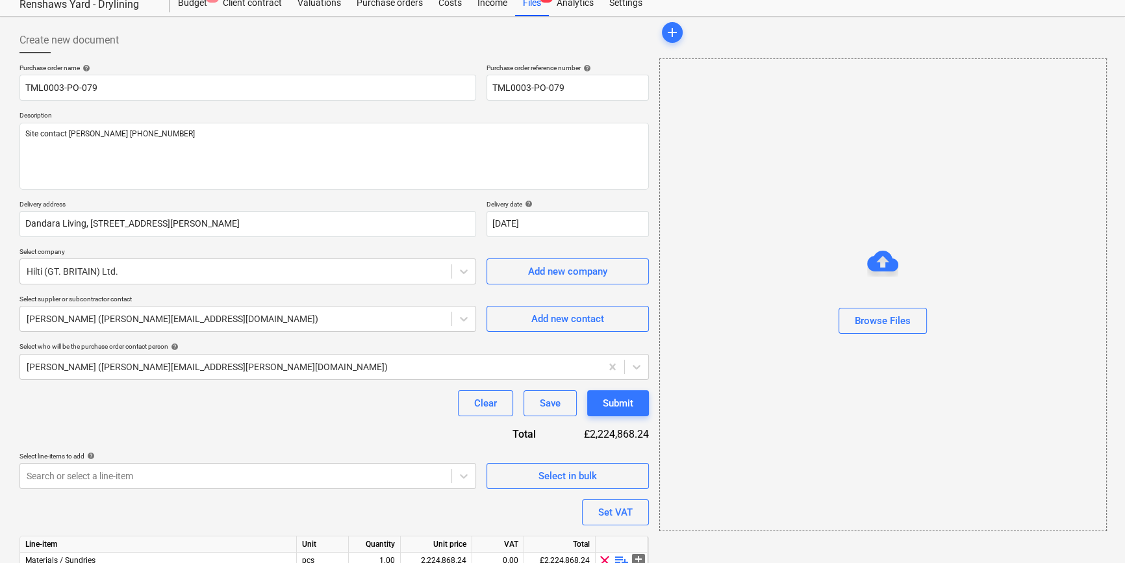
scroll to position [101, 0]
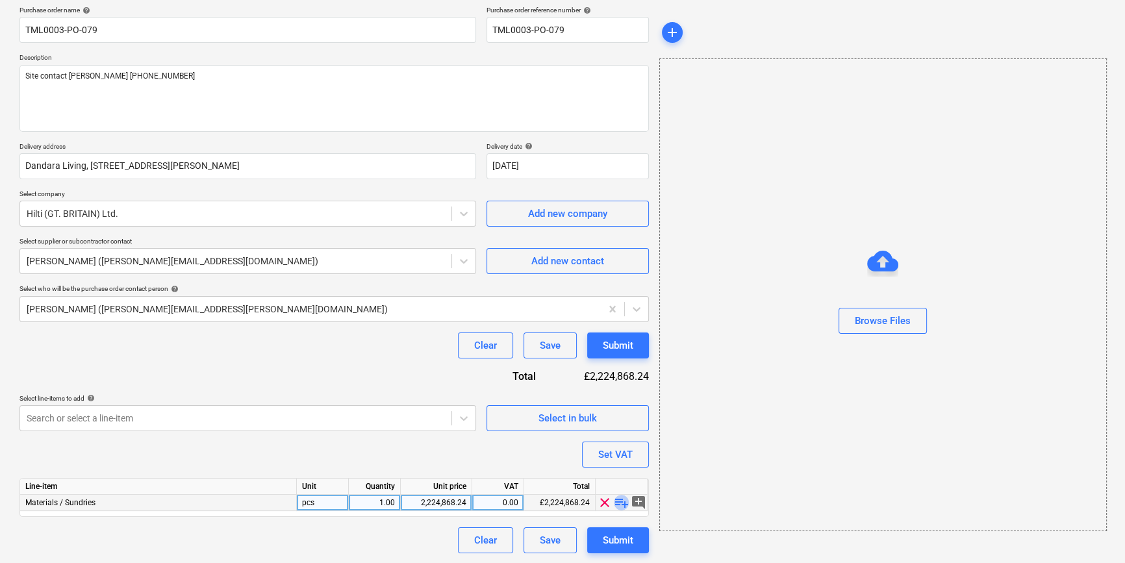
click at [616, 503] on span "playlist_add" at bounding box center [622, 503] width 16 height 16
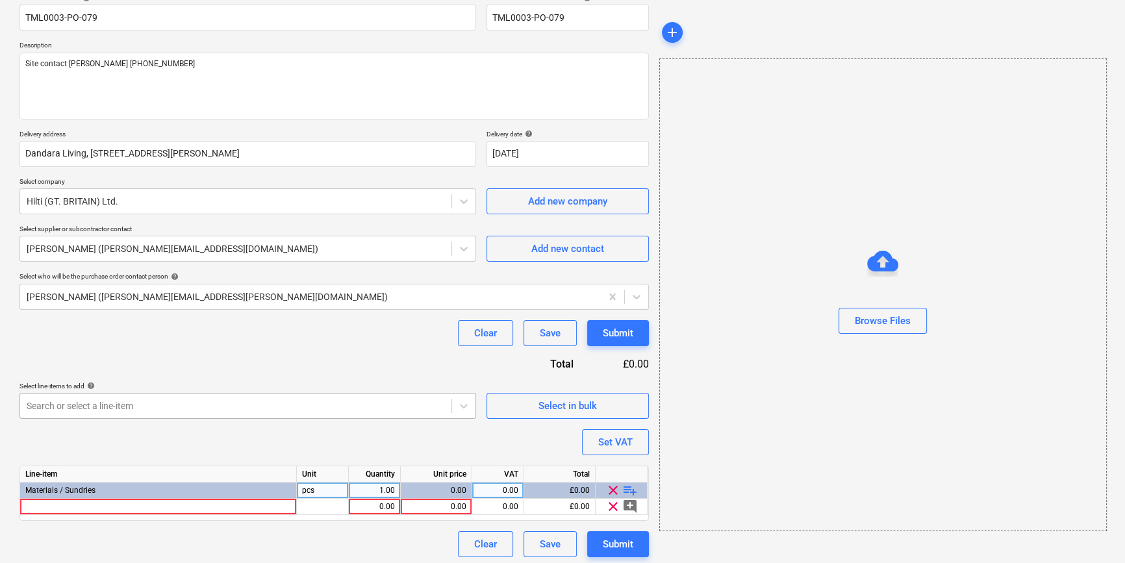
scroll to position [117, 0]
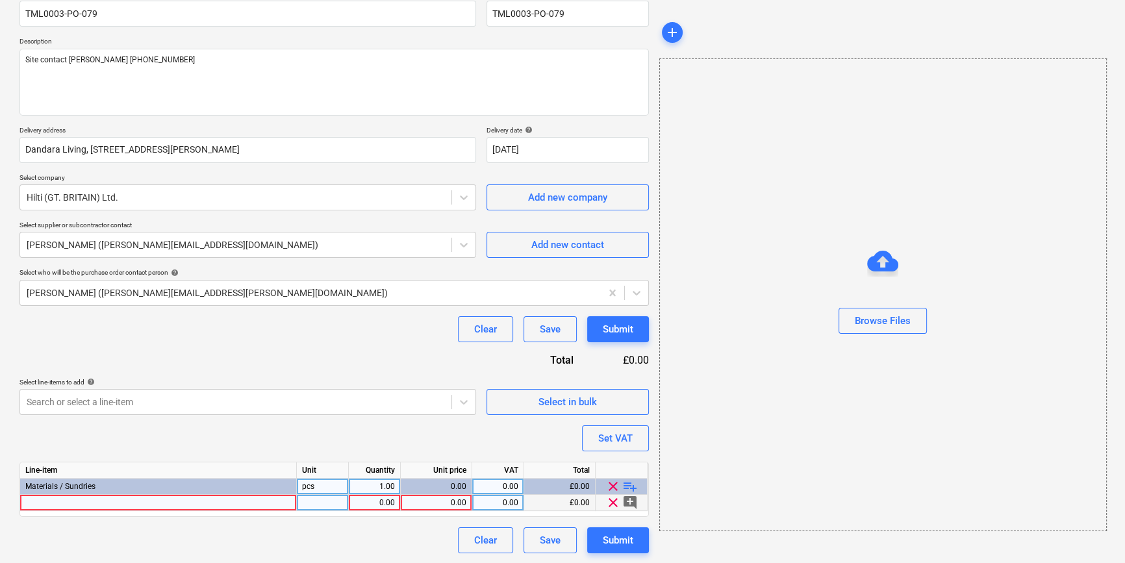
click at [45, 499] on div at bounding box center [158, 503] width 277 height 16
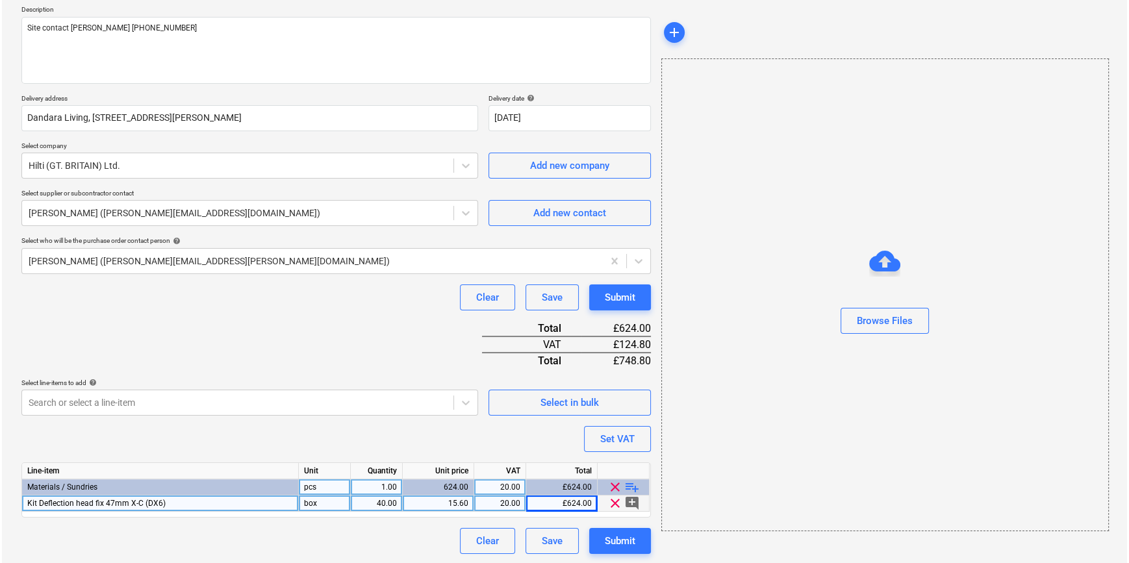
scroll to position [149, 0]
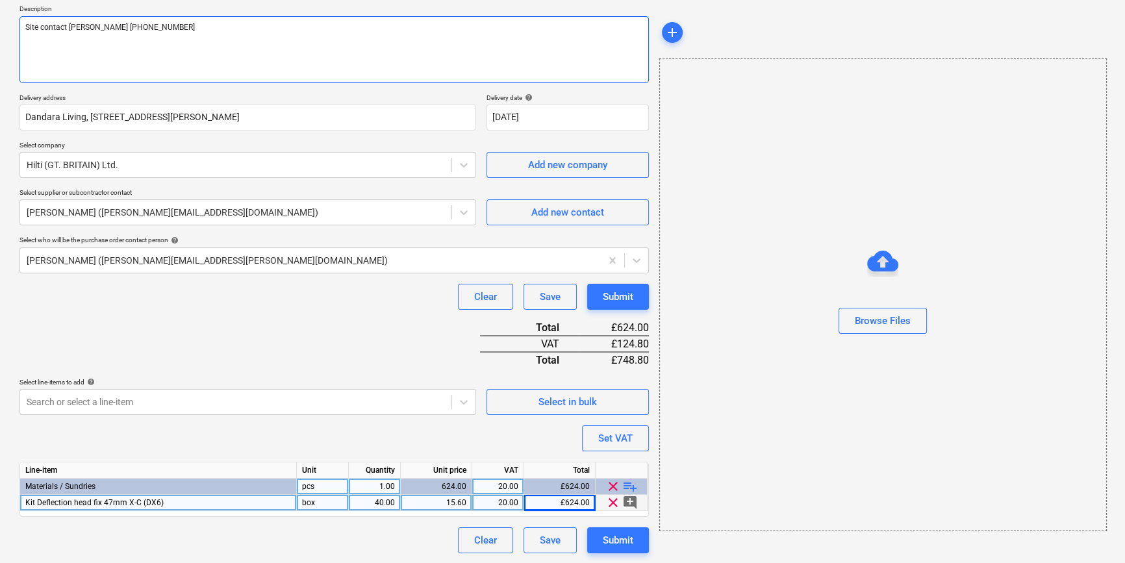
click at [146, 26] on textarea "Site contact [PERSON_NAME] [PHONE_NUMBER]" at bounding box center [333, 49] width 629 height 67
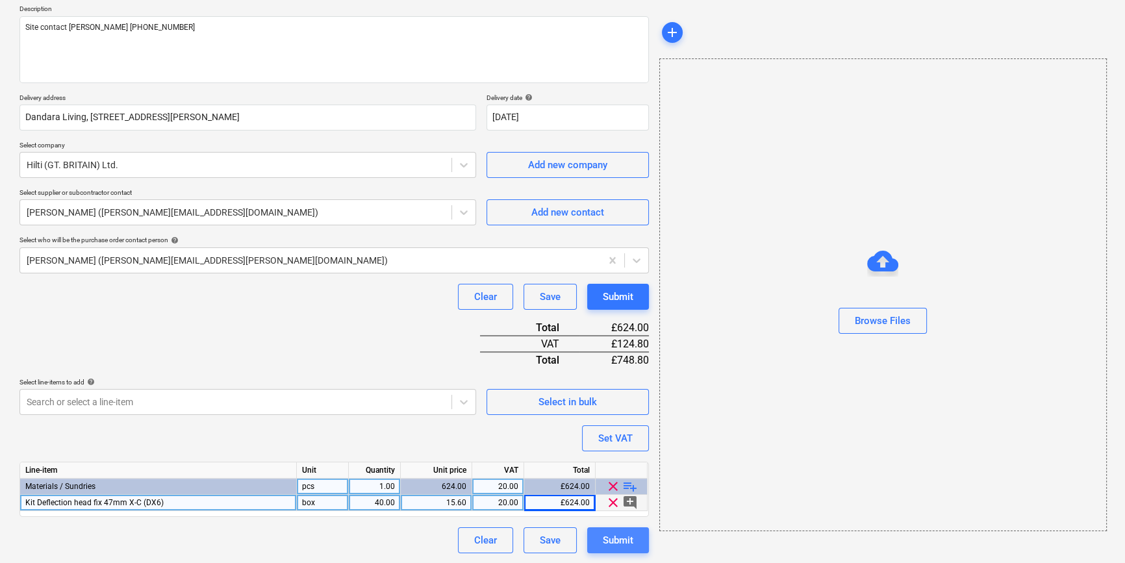
click at [629, 542] on div "Submit" at bounding box center [618, 540] width 31 height 17
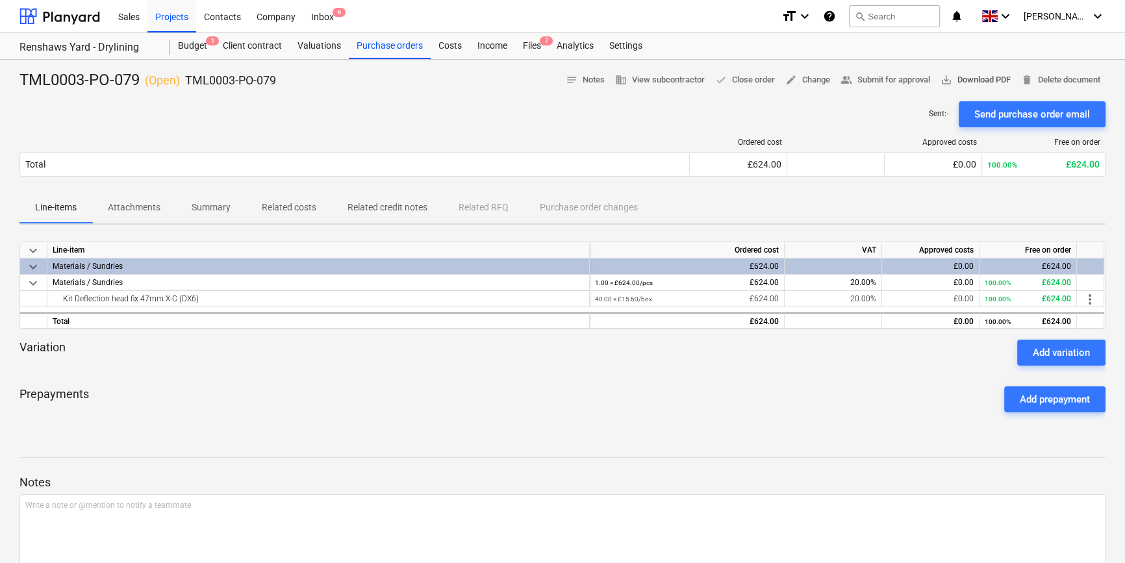
click at [971, 83] on span "save_alt Download PDF" at bounding box center [975, 80] width 70 height 15
click at [168, 18] on div "Projects" at bounding box center [171, 15] width 49 height 33
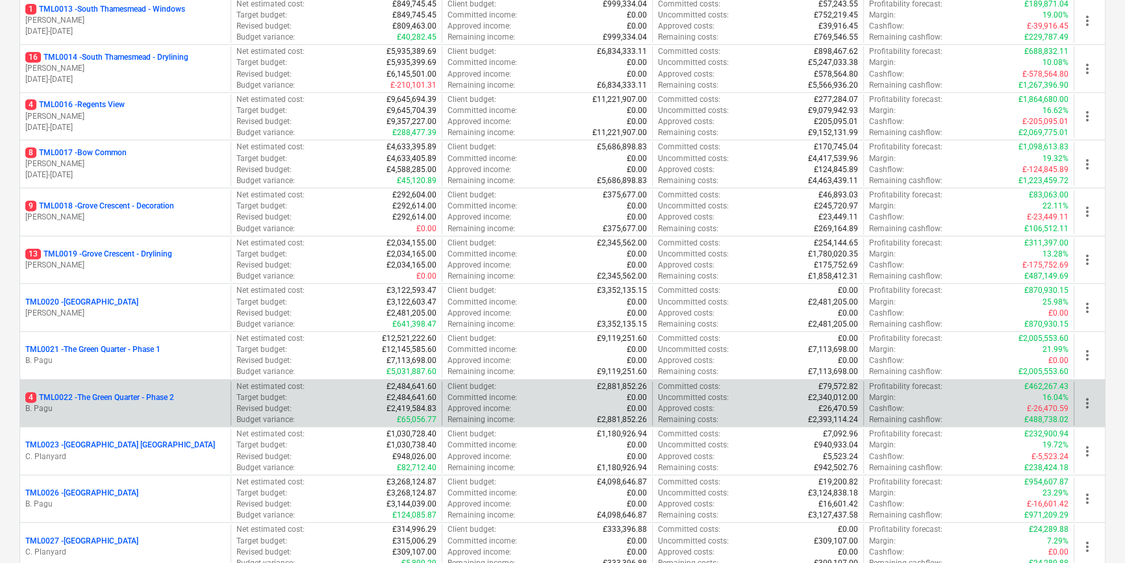
scroll to position [767, 0]
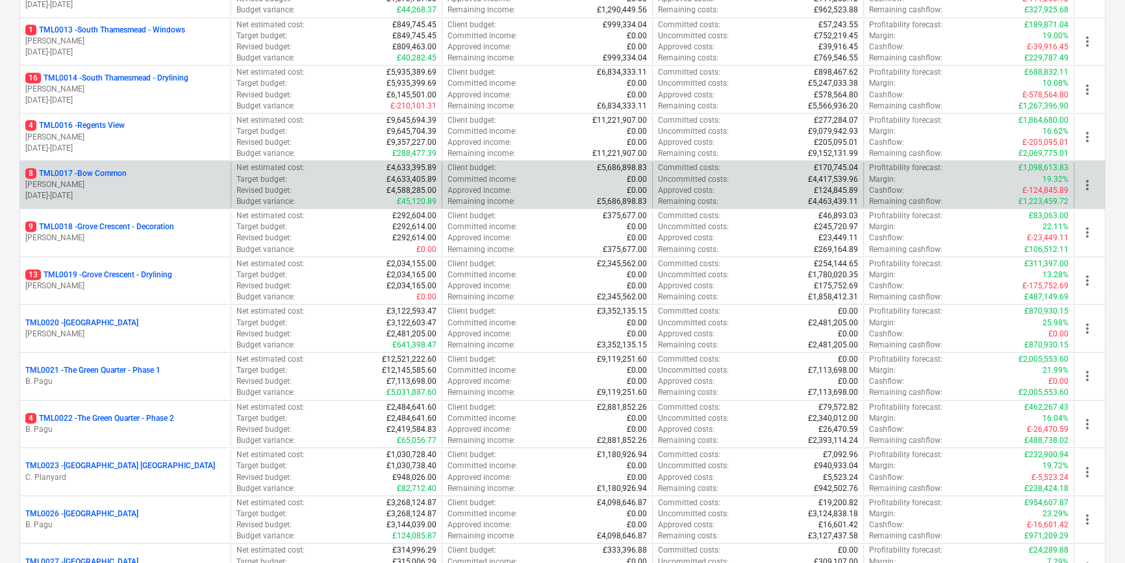
click at [108, 179] on p "[PERSON_NAME]" at bounding box center [125, 184] width 200 height 11
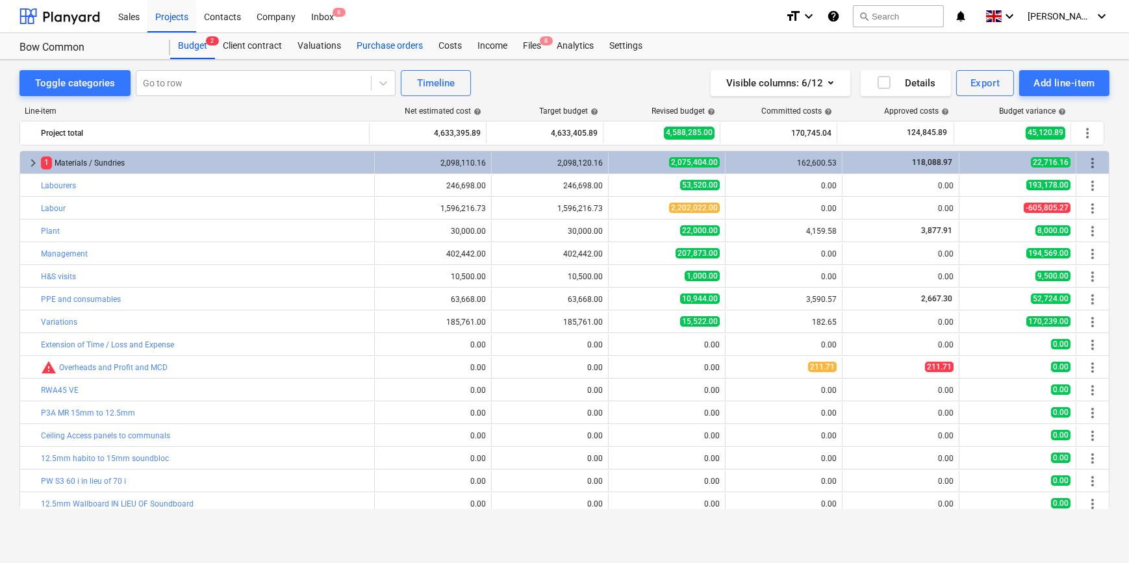
click at [392, 49] on div "Purchase orders" at bounding box center [390, 46] width 82 height 26
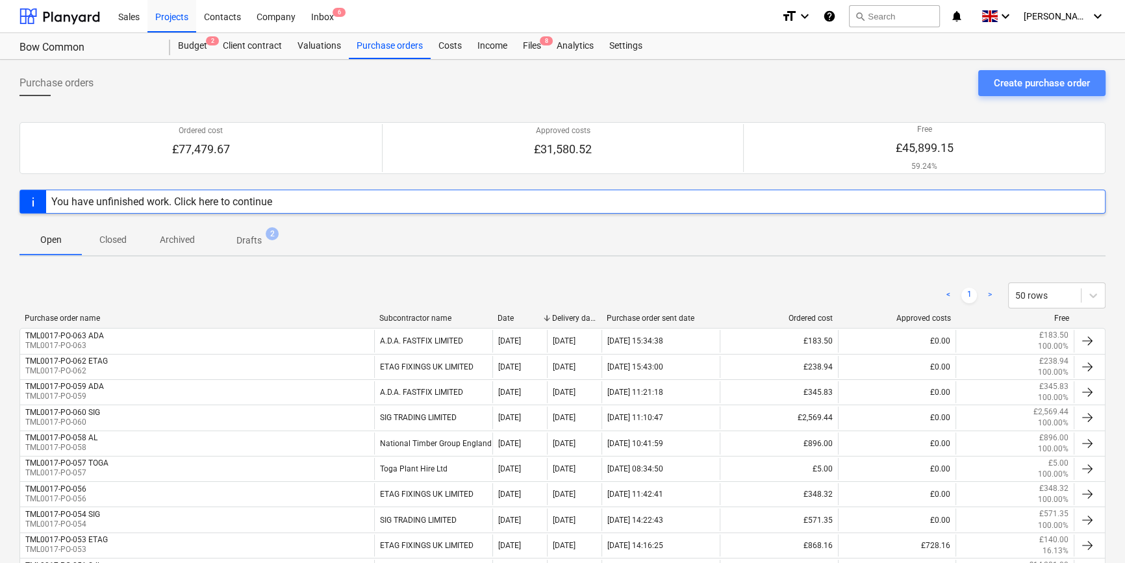
click at [1030, 84] on div "Create purchase order" at bounding box center [1041, 83] width 96 height 17
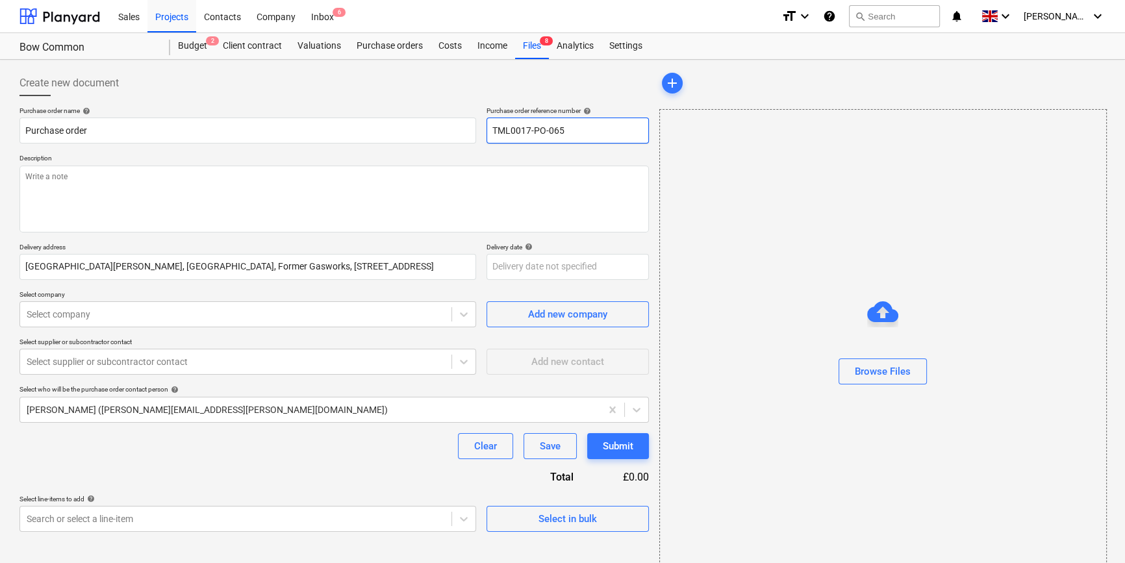
drag, startPoint x: 569, startPoint y: 129, endPoint x: 492, endPoint y: 130, distance: 76.6
click at [492, 130] on input "TML0017-PO-065" at bounding box center [567, 131] width 162 height 26
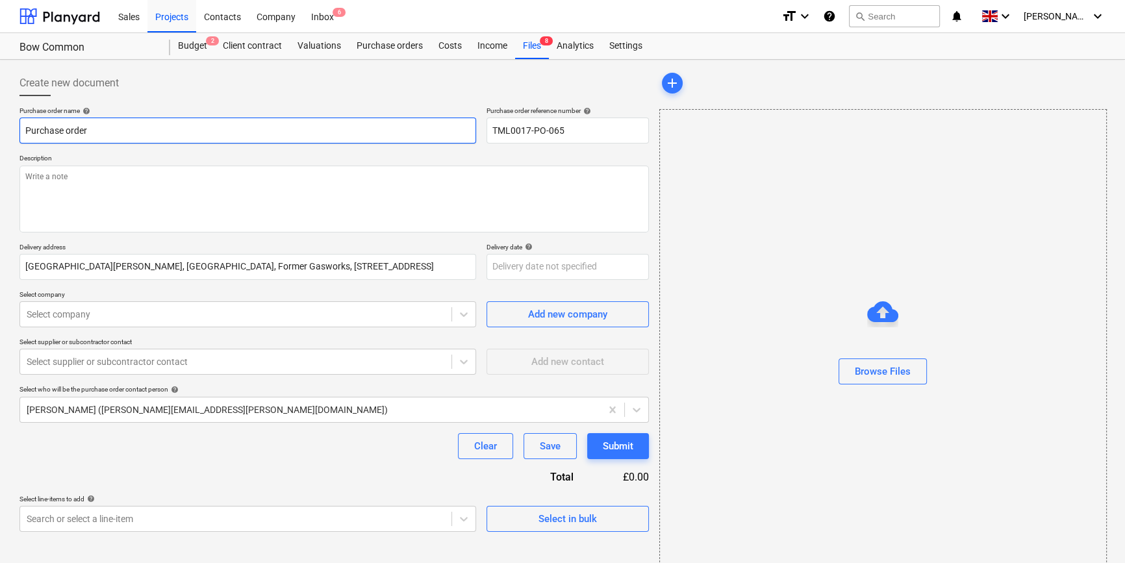
drag, startPoint x: 81, startPoint y: 130, endPoint x: 13, endPoint y: 132, distance: 68.2
click at [13, 132] on div "Create new document Purchase order name help Purchase order Purchase order refe…" at bounding box center [562, 326] width 1125 height 532
paste input "TML0017-PO-065"
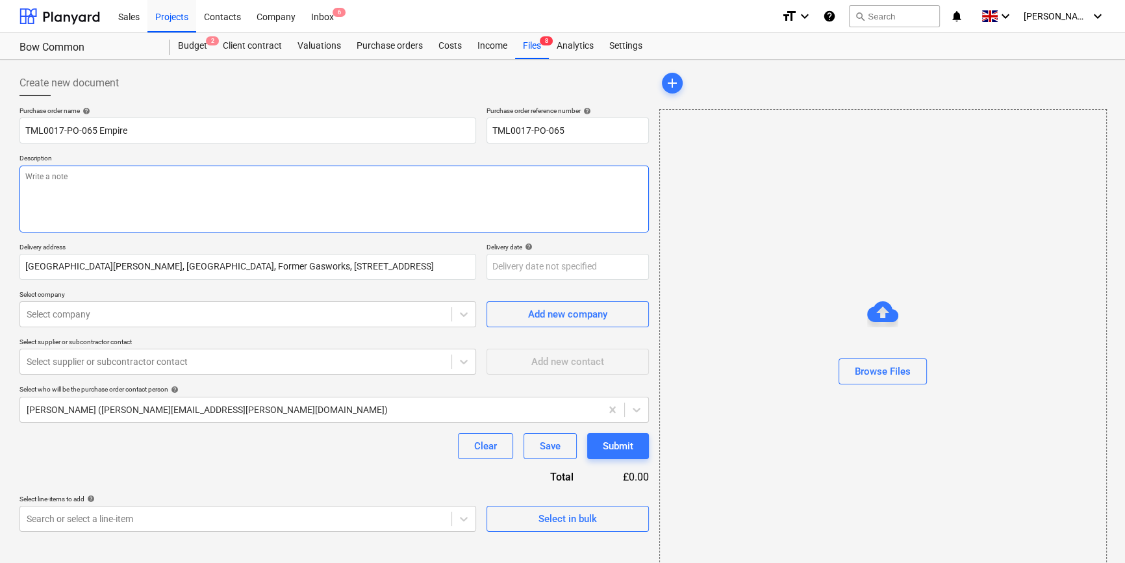
click at [46, 197] on textarea at bounding box center [333, 199] width 629 height 67
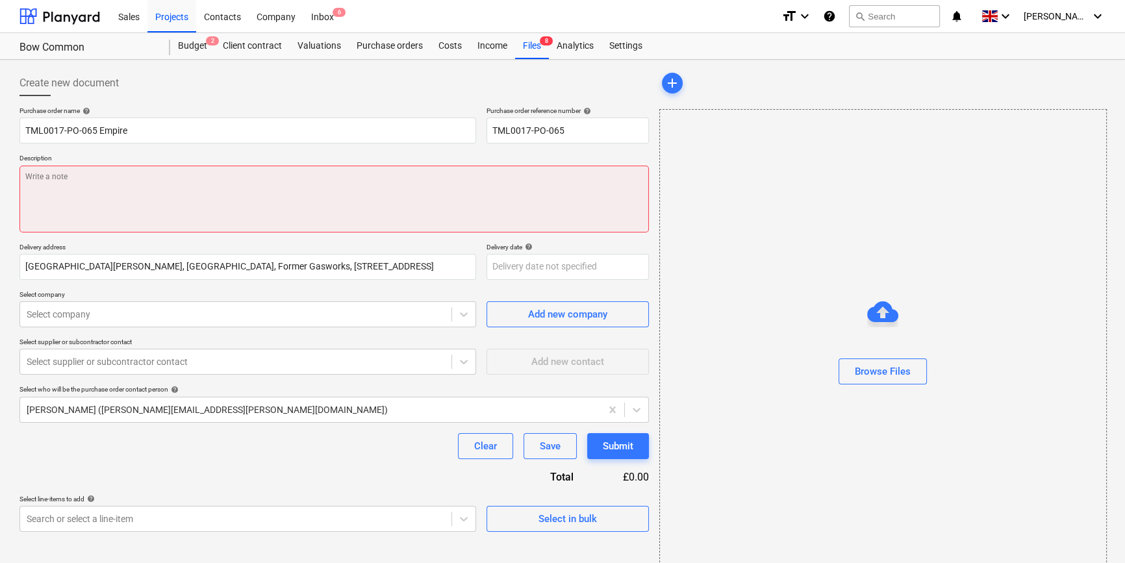
paste textarea "Site contact [PERSON_NAME] [PHONE_NUMBER]"
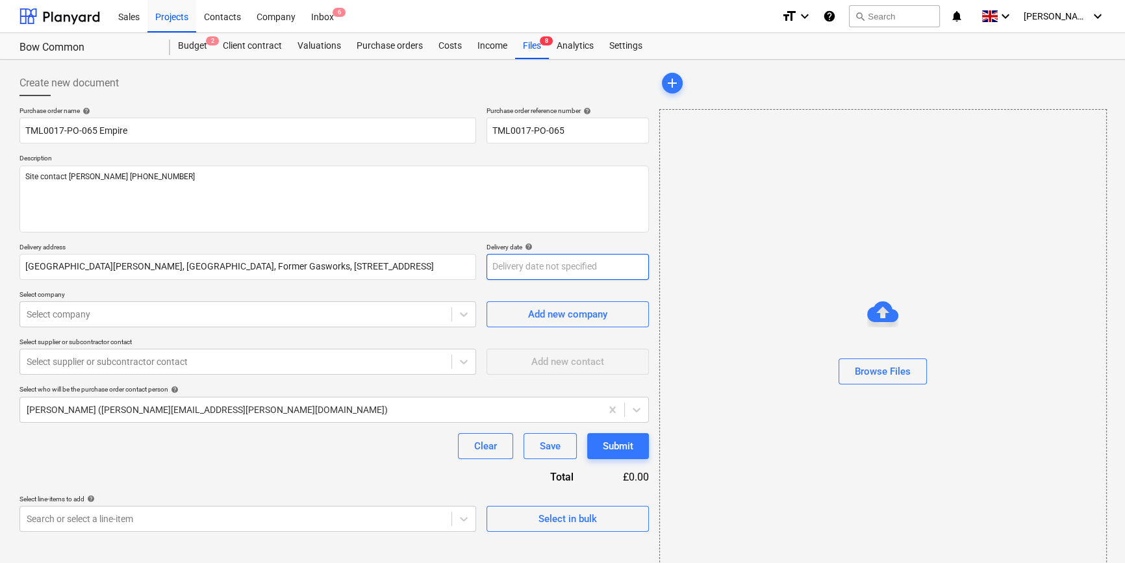
click at [501, 266] on body "Sales Projects Contacts Company Inbox 6 format_size keyboard_arrow_down help se…" at bounding box center [562, 281] width 1125 height 563
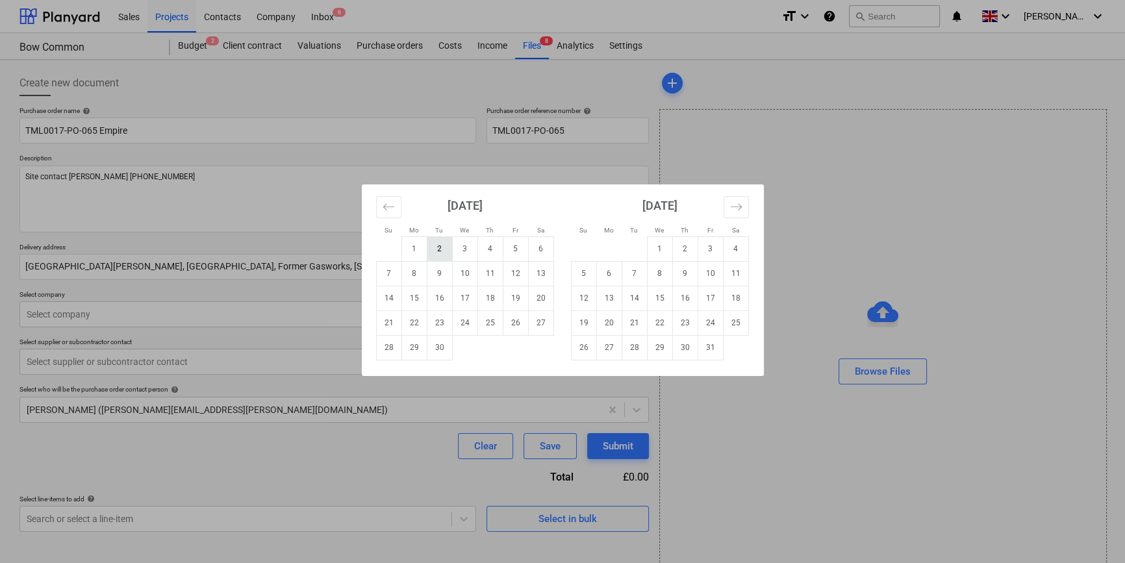
click at [442, 253] on td "2" at bounding box center [439, 248] width 25 height 25
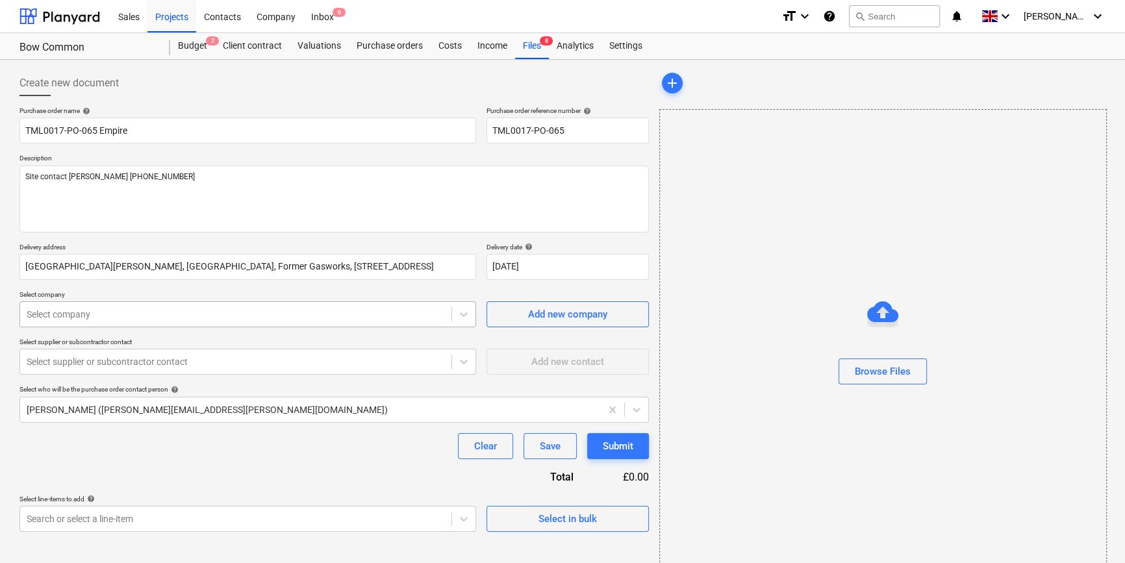
click at [149, 306] on div "Select company" at bounding box center [235, 314] width 431 height 18
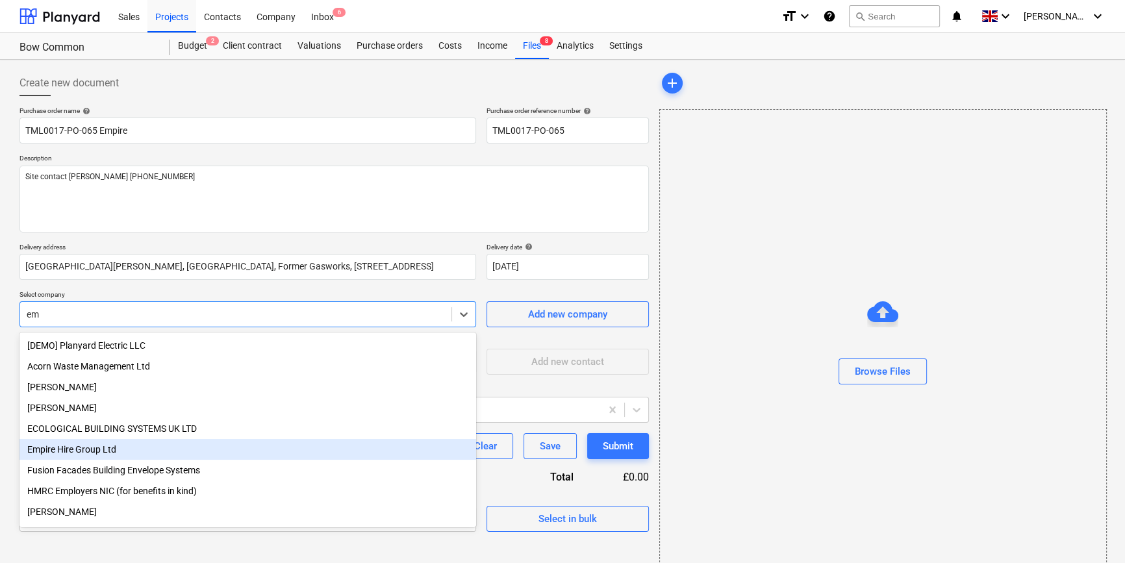
click at [95, 453] on div "Empire Hire Group Ltd" at bounding box center [247, 449] width 456 height 21
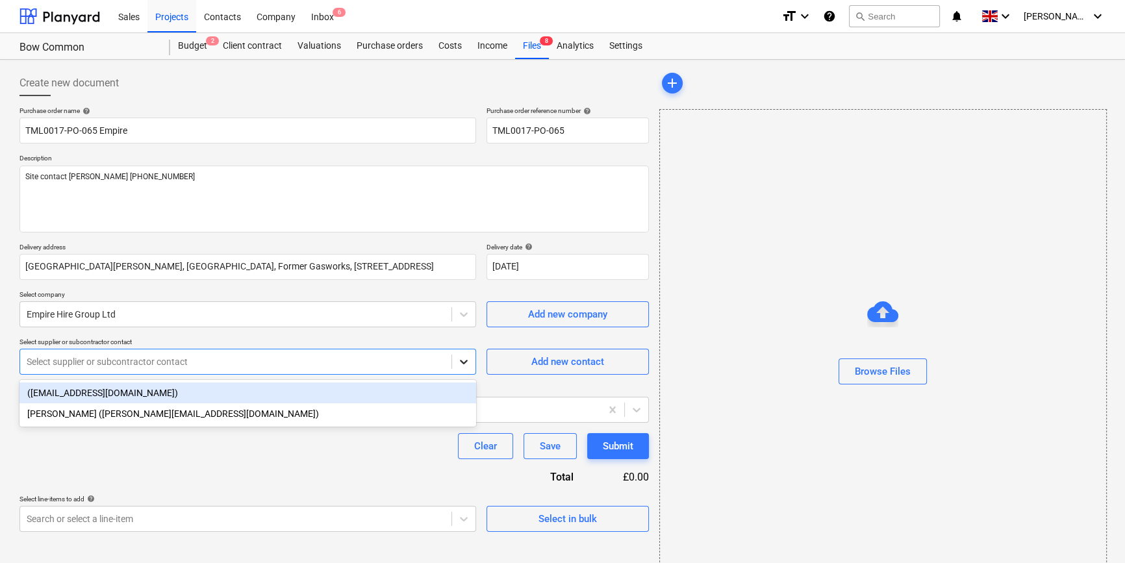
click at [463, 366] on icon at bounding box center [463, 361] width 13 height 13
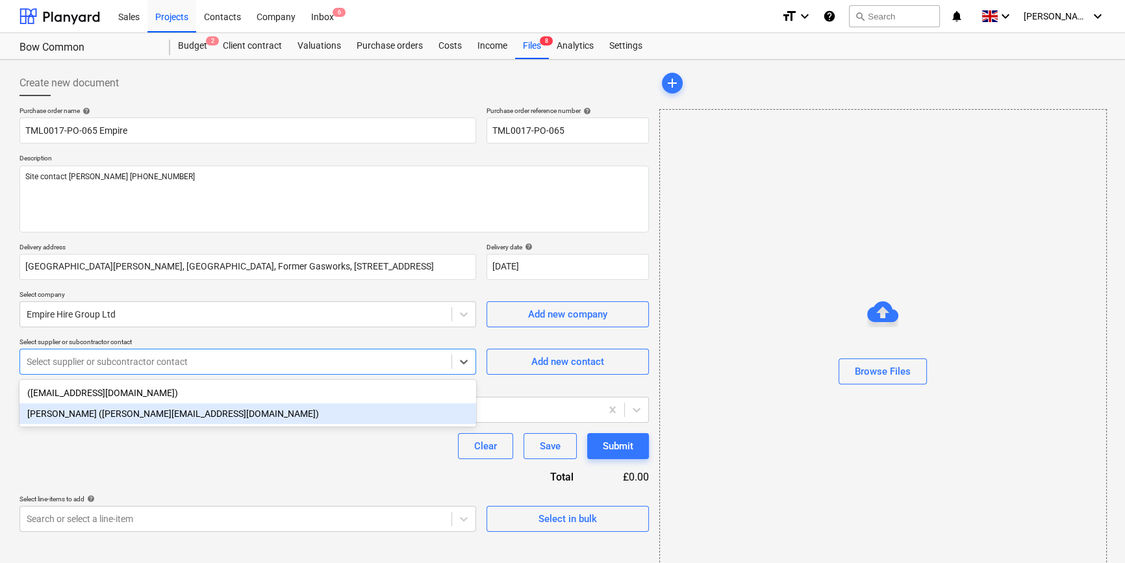
click at [351, 418] on div "[PERSON_NAME] ([PERSON_NAME][EMAIL_ADDRESS][DOMAIN_NAME])" at bounding box center [247, 413] width 456 height 21
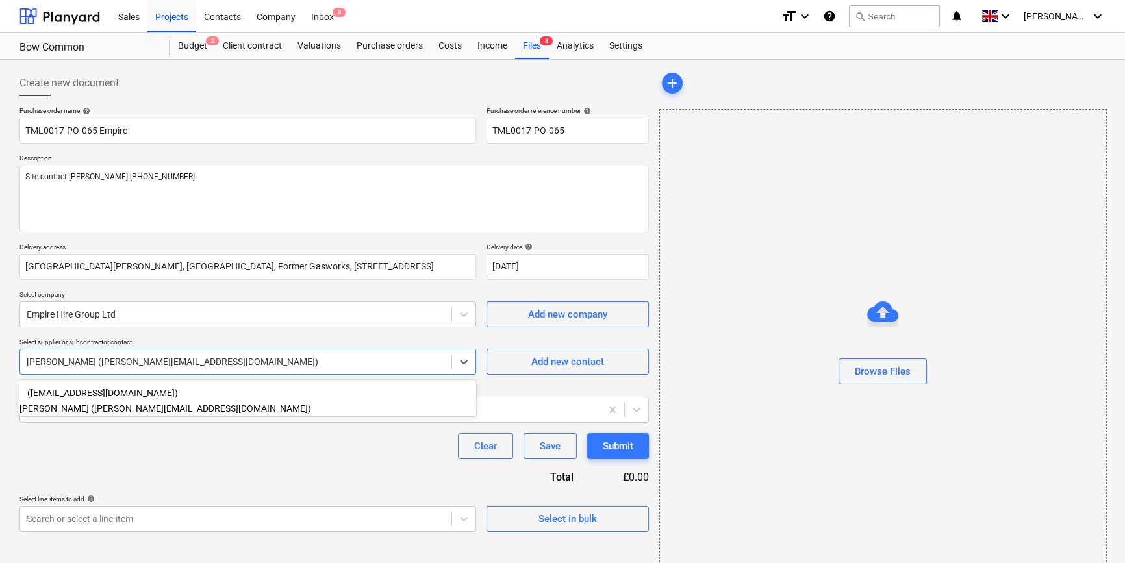
click at [267, 369] on div "[PERSON_NAME] ([PERSON_NAME][EMAIL_ADDRESS][DOMAIN_NAME])" at bounding box center [235, 362] width 431 height 18
click at [253, 357] on div at bounding box center [236, 361] width 418 height 13
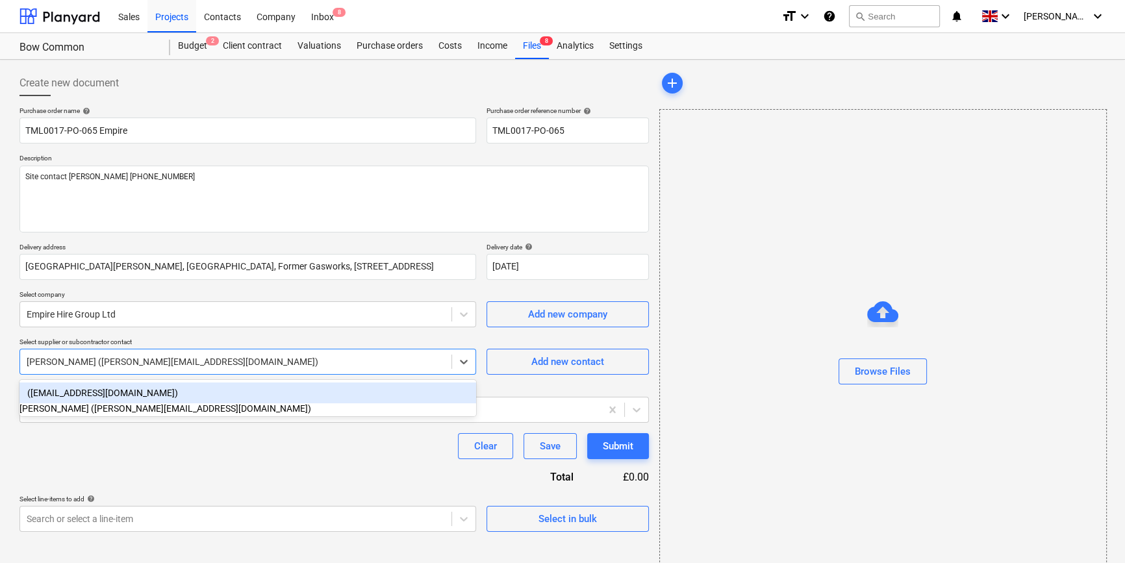
click at [28, 362] on input "text" at bounding box center [28, 361] width 2 height 10
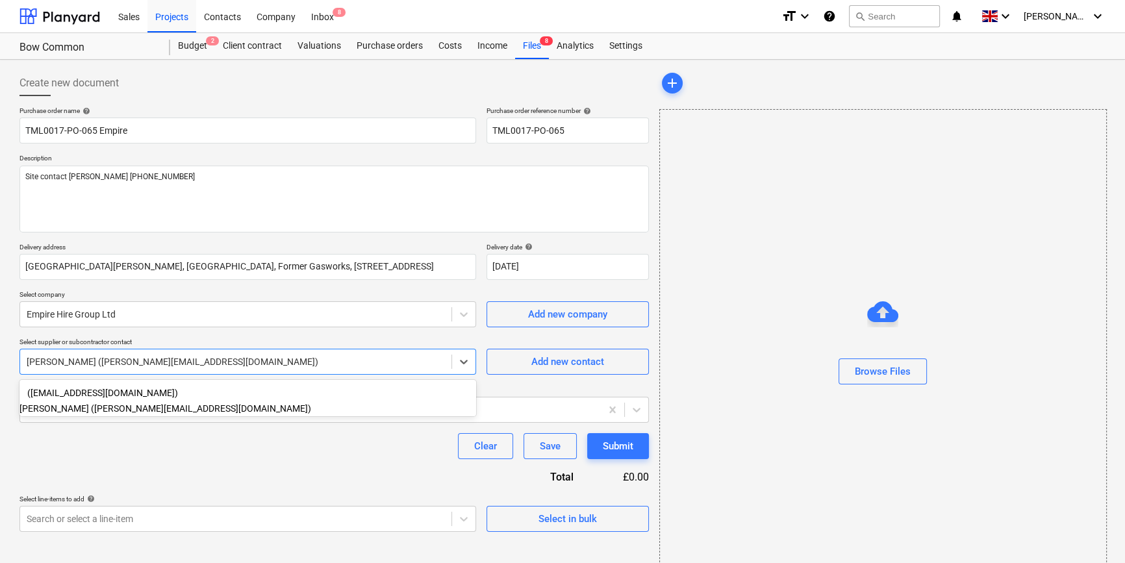
drag, startPoint x: 223, startPoint y: 364, endPoint x: 105, endPoint y: 362, distance: 118.8
click at [97, 362] on div at bounding box center [236, 361] width 418 height 13
click at [465, 366] on icon at bounding box center [463, 361] width 13 height 13
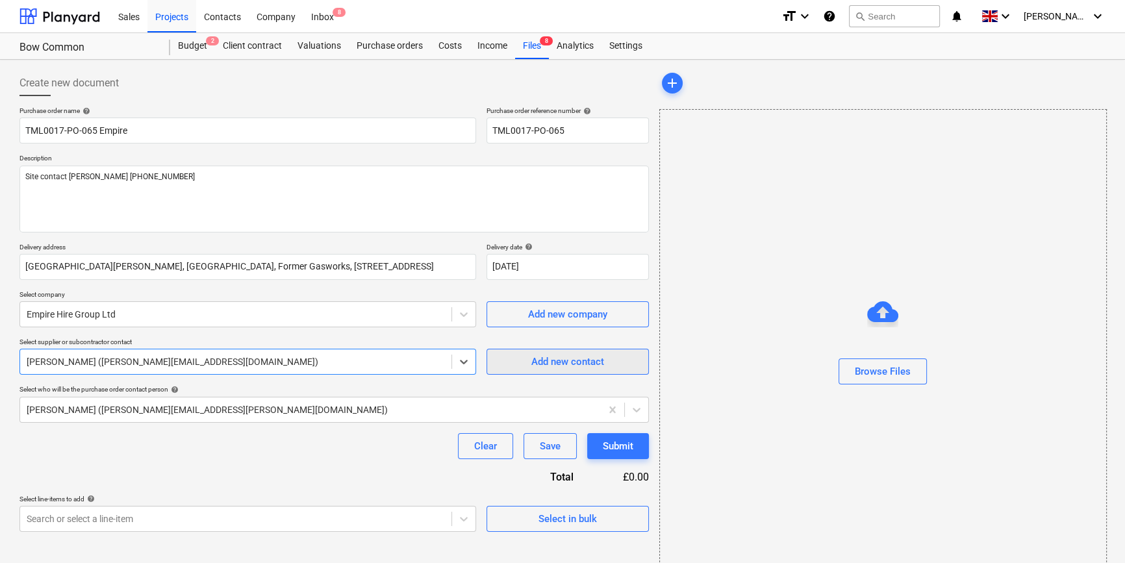
click at [564, 365] on div "Add new contact" at bounding box center [567, 361] width 73 height 17
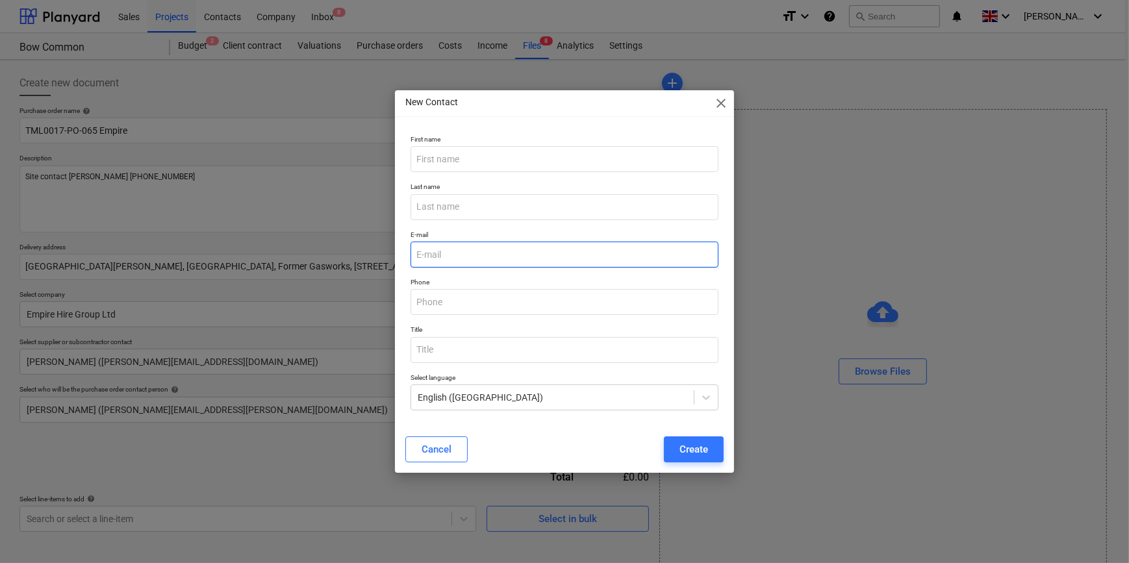
click at [443, 258] on input "email" at bounding box center [563, 255] width 307 height 26
paste input "[EMAIL_ADDRESS][DOMAIN_NAME]"
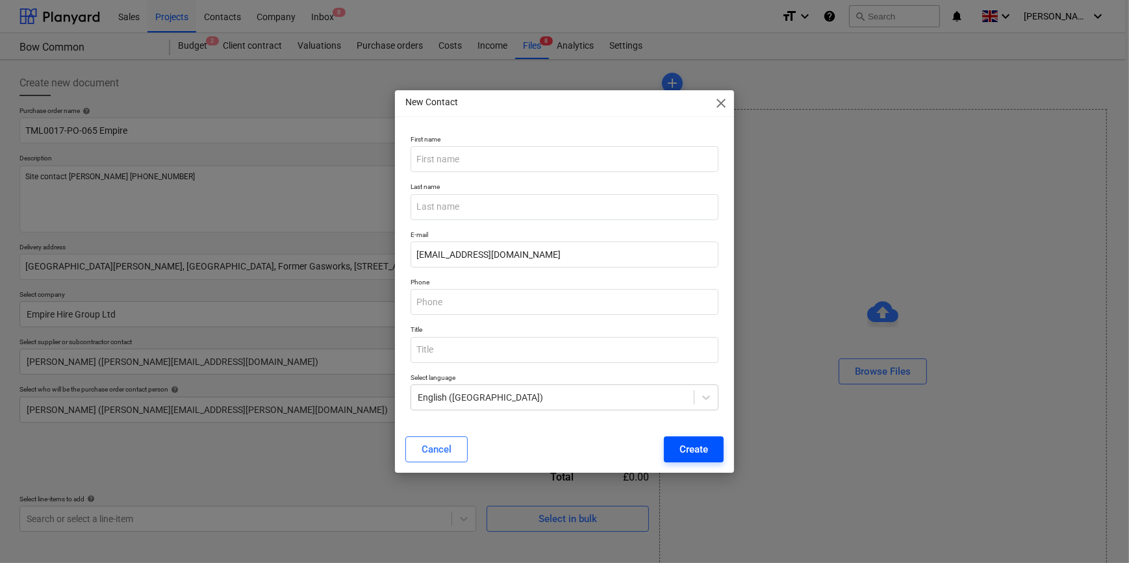
click at [693, 452] on div "Create" at bounding box center [693, 449] width 29 height 17
click at [435, 156] on input "text" at bounding box center [563, 159] width 307 height 26
click at [693, 443] on div "Create" at bounding box center [693, 449] width 29 height 17
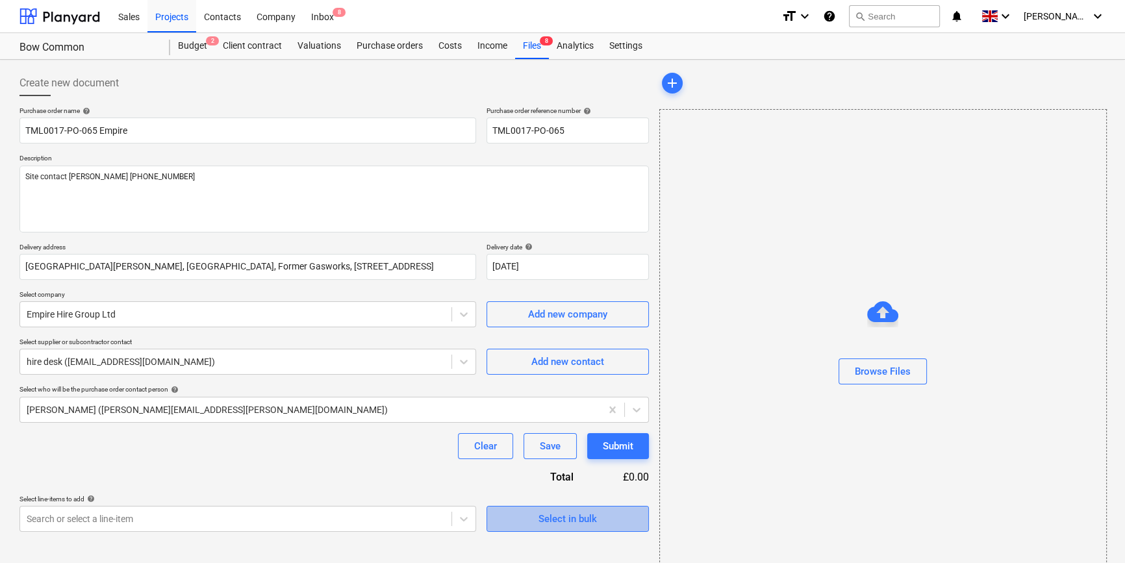
click at [568, 517] on div "Select in bulk" at bounding box center [567, 518] width 58 height 17
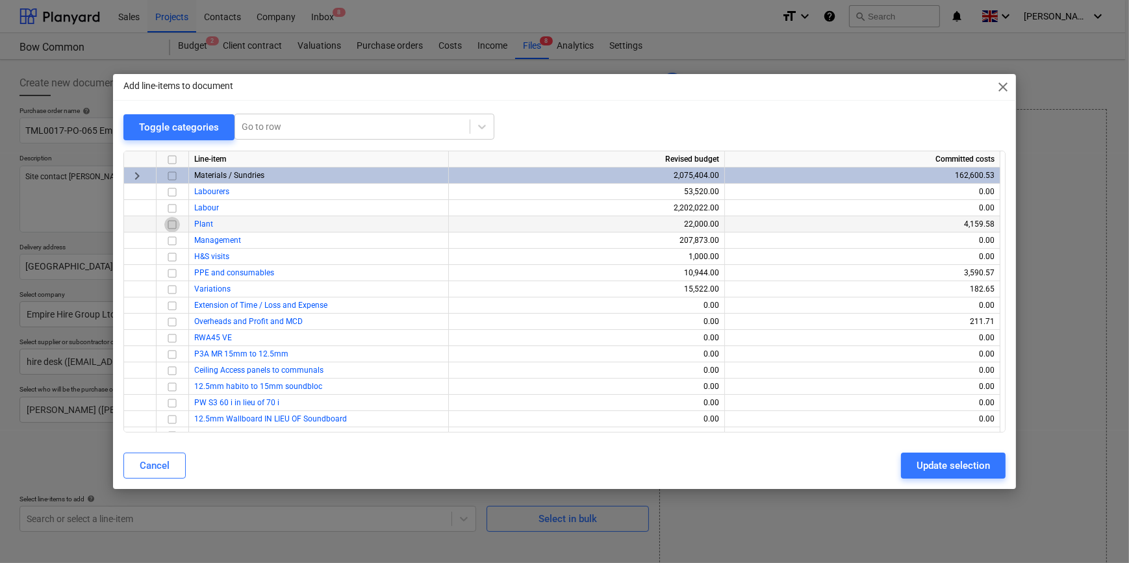
click at [171, 225] on input "checkbox" at bounding box center [172, 224] width 16 height 16
click at [948, 467] on div "Update selection" at bounding box center [952, 465] width 73 height 17
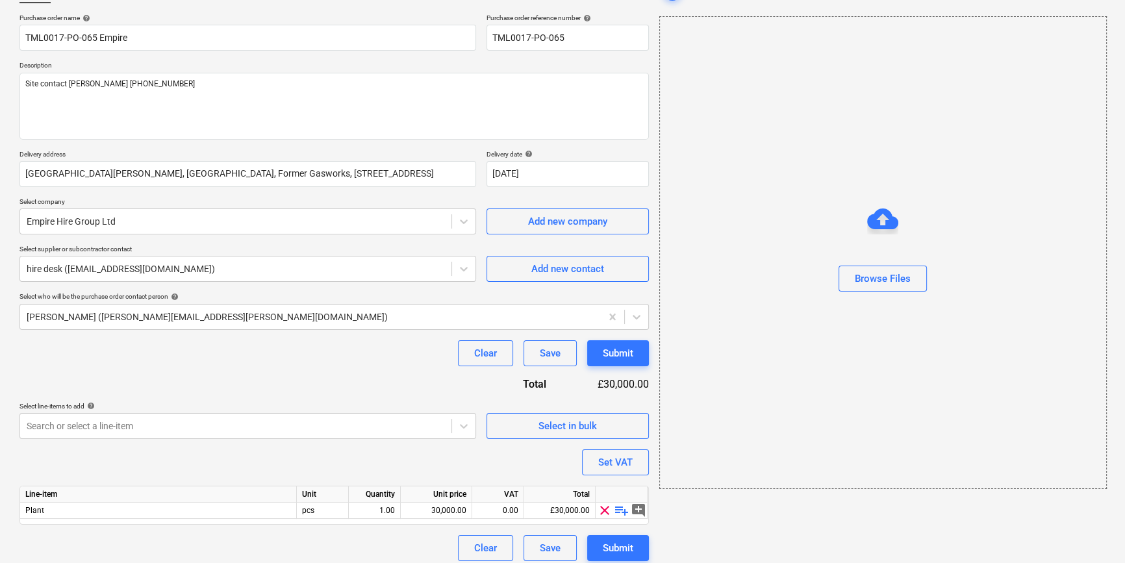
scroll to position [101, 0]
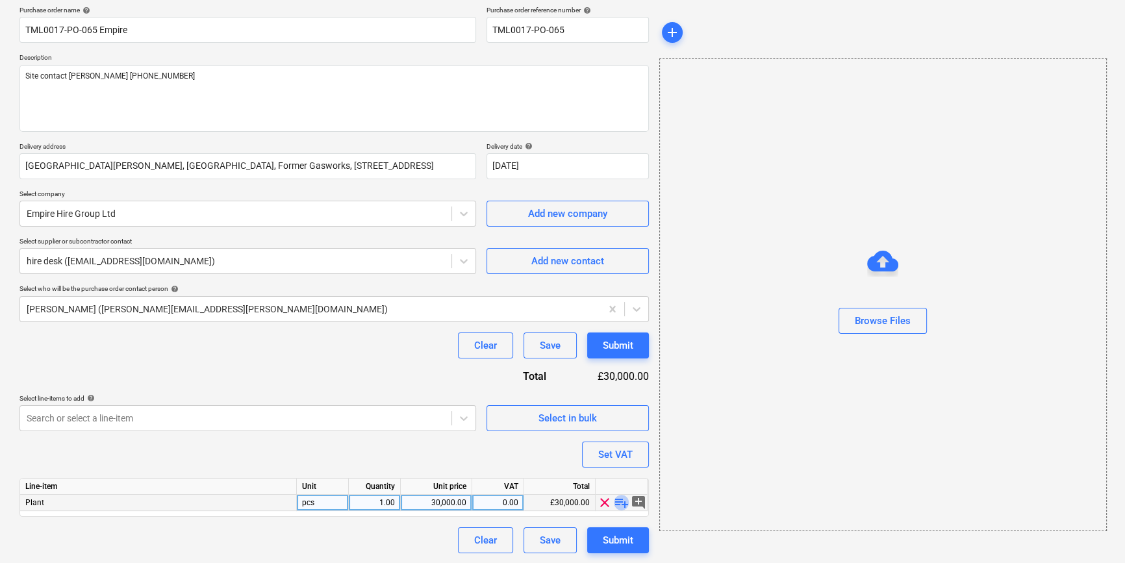
click at [619, 503] on span "playlist_add" at bounding box center [622, 503] width 16 height 16
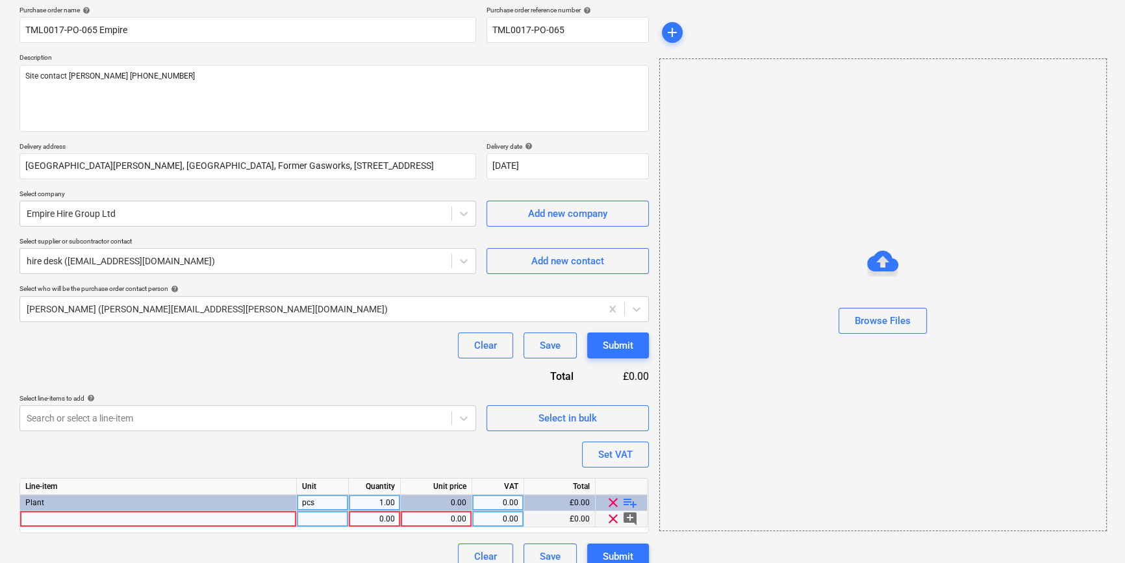
click at [53, 519] on div at bounding box center [158, 519] width 277 height 16
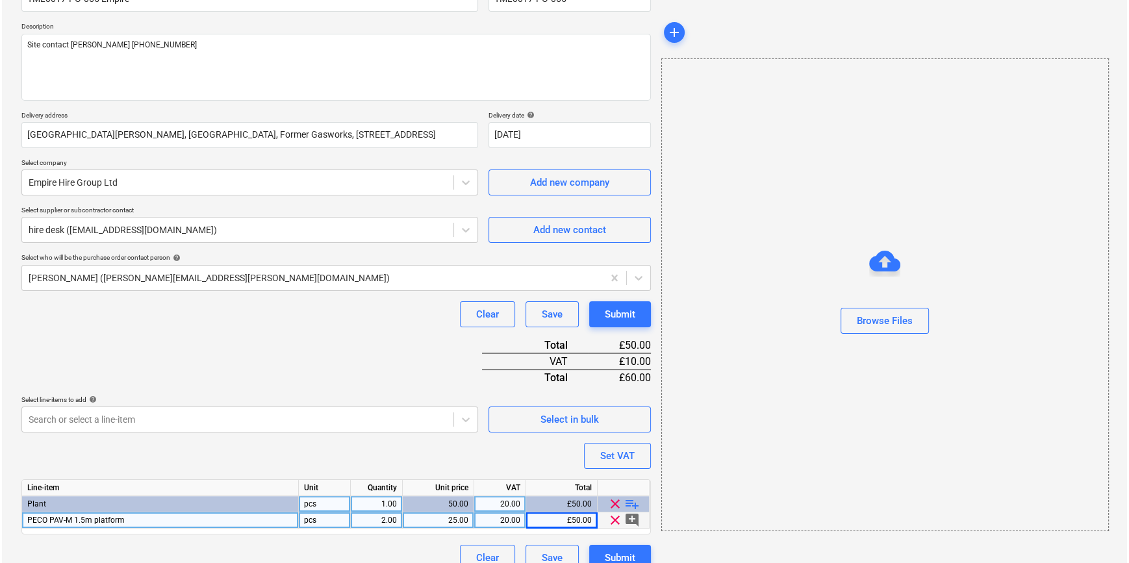
scroll to position [149, 0]
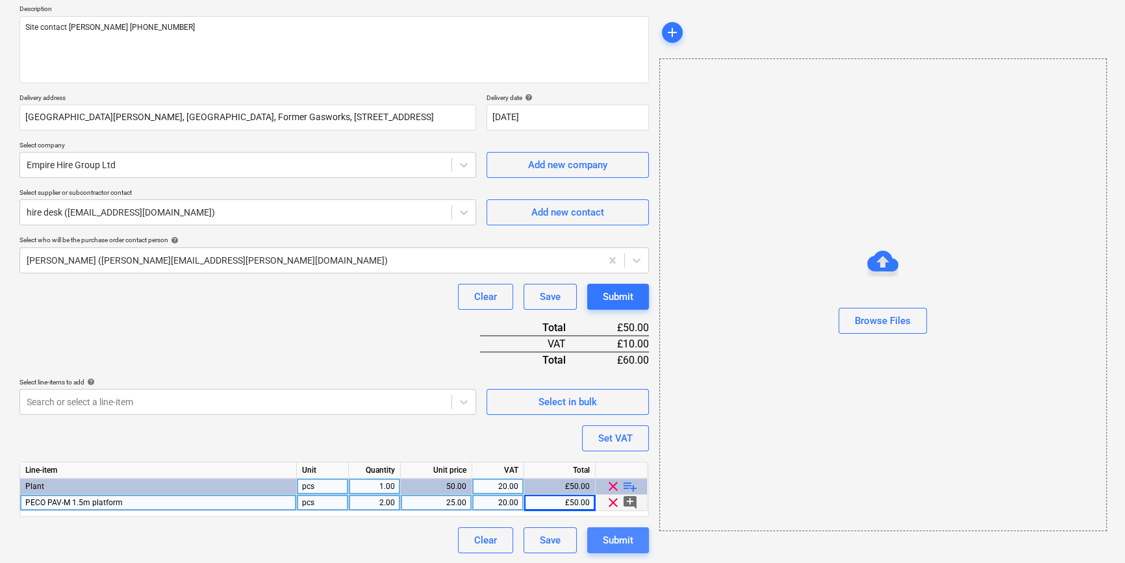
click at [620, 545] on div "Submit" at bounding box center [618, 540] width 31 height 17
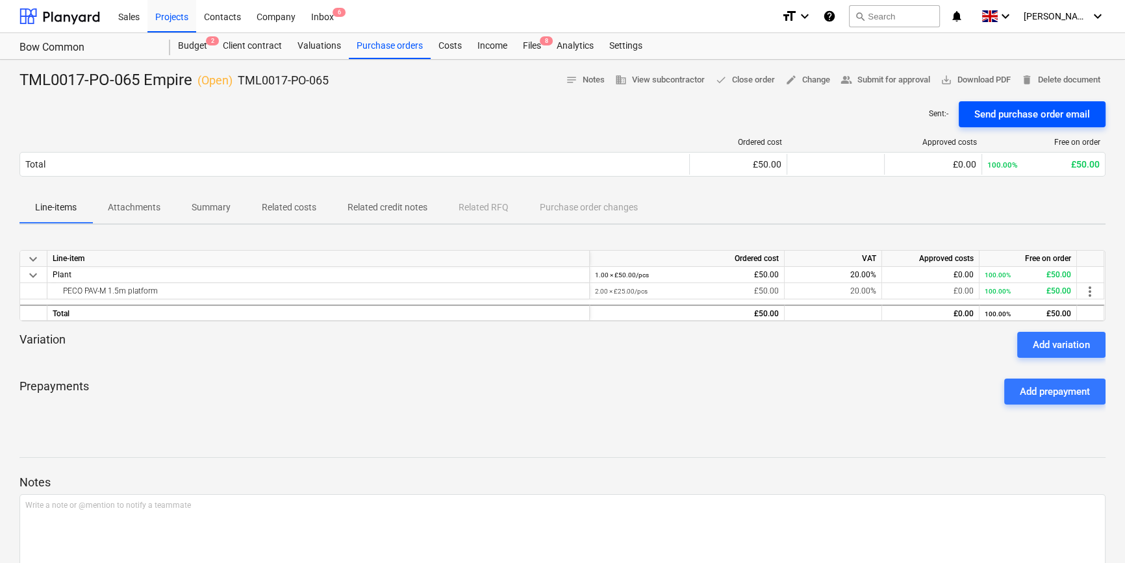
click at [995, 112] on div "Send purchase order email" at bounding box center [1032, 114] width 116 height 17
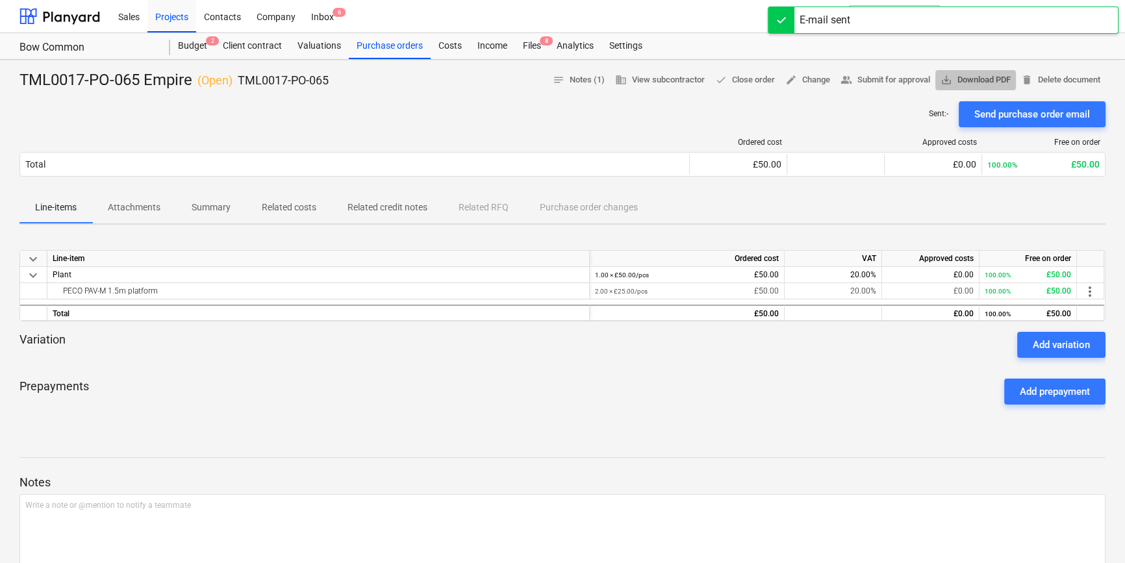
click at [987, 78] on span "save_alt Download PDF" at bounding box center [975, 80] width 70 height 15
